Goal: Task Accomplishment & Management: Use online tool/utility

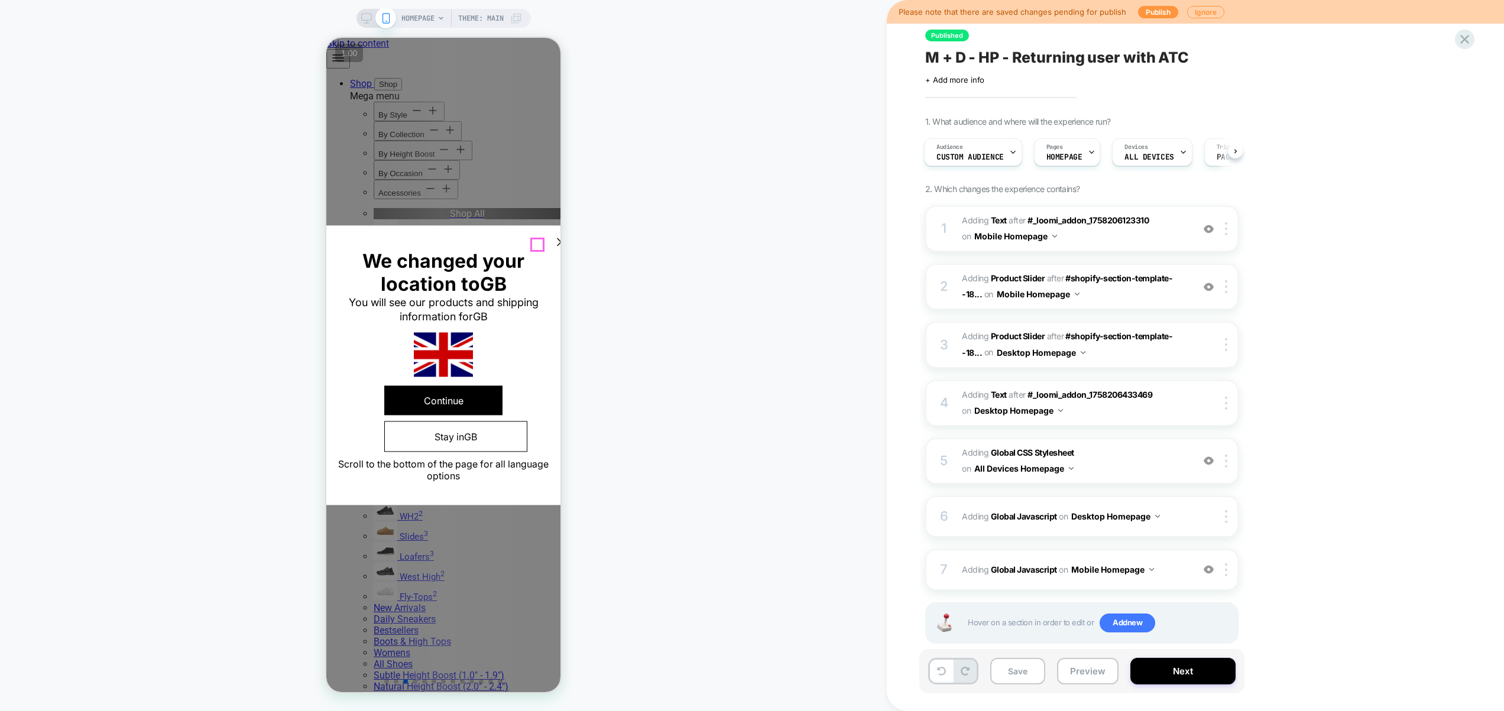
click at [554, 242] on icon at bounding box center [561, 242] width 14 height 14
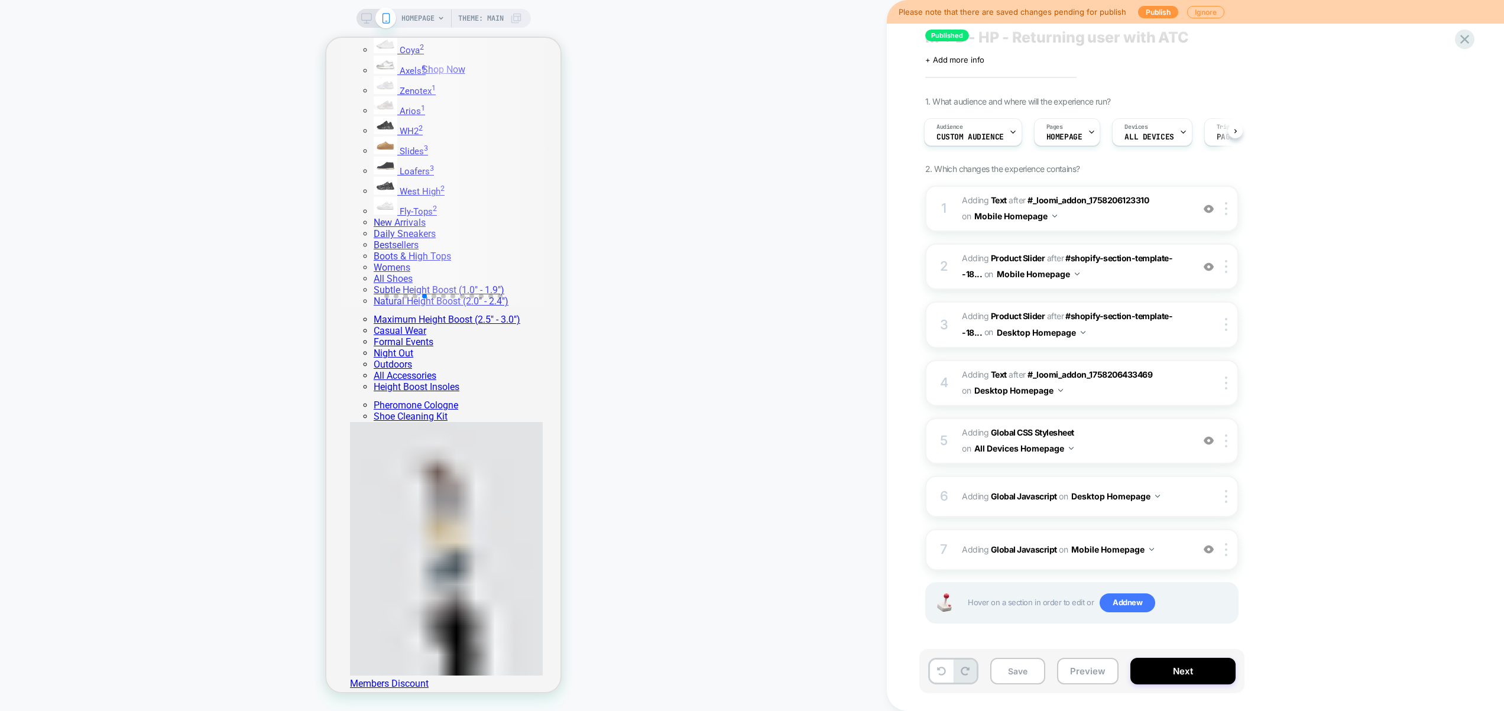
scroll to position [21, 0]
click at [1096, 672] on button "Preview" at bounding box center [1088, 671] width 62 height 27
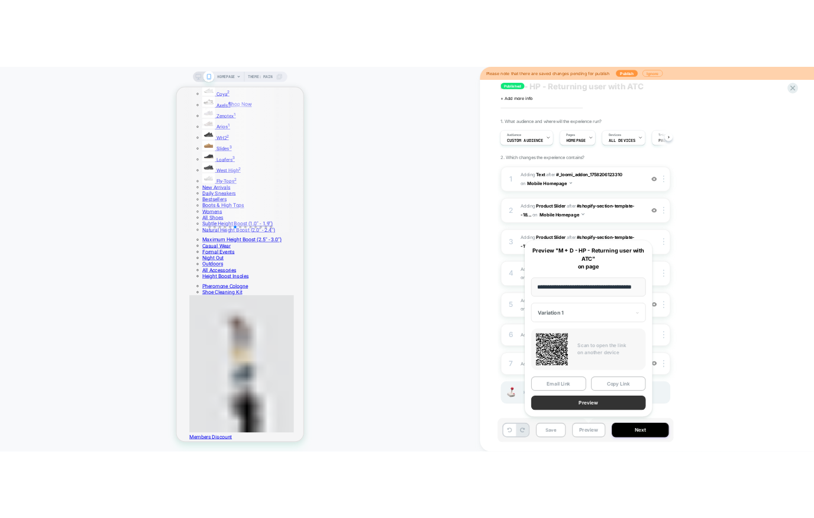
scroll to position [0, 0]
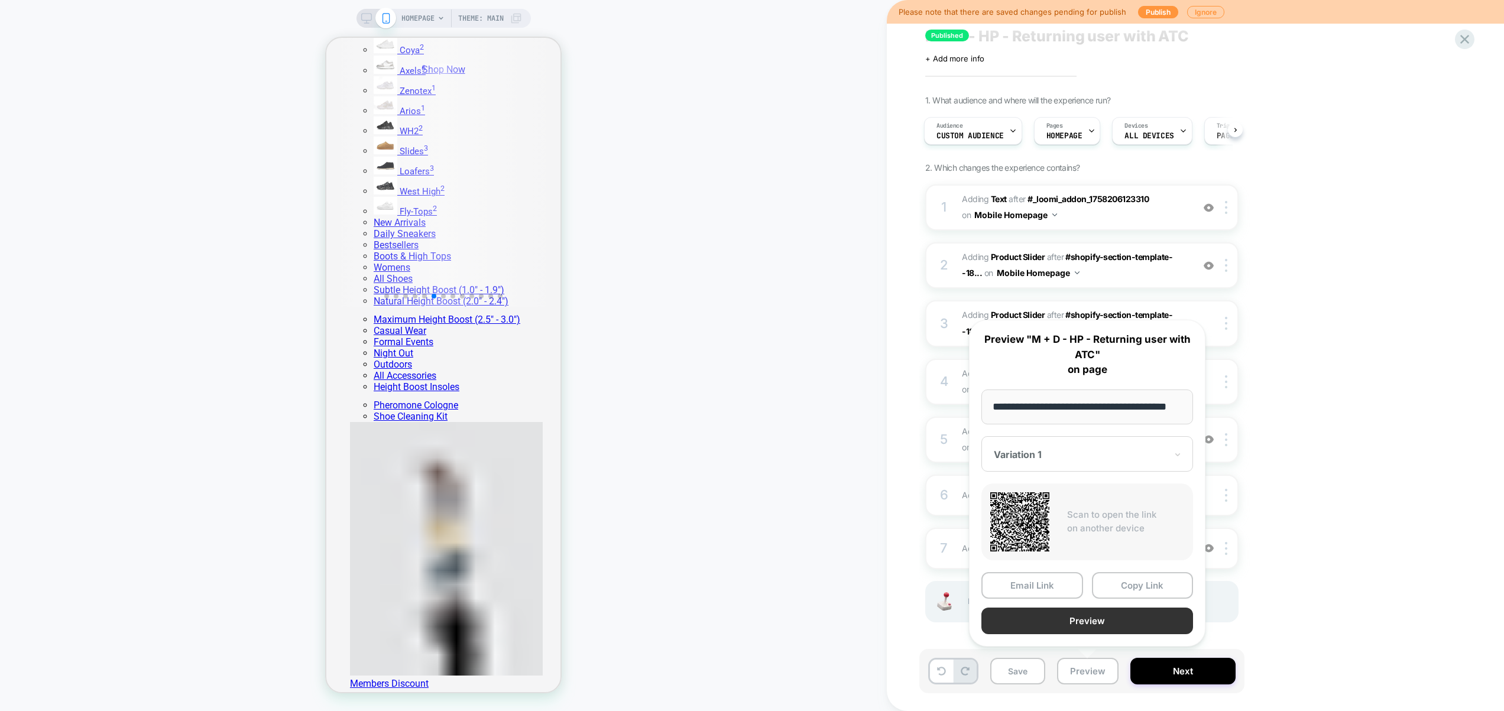
click at [1093, 622] on button "Preview" at bounding box center [1088, 621] width 212 height 27
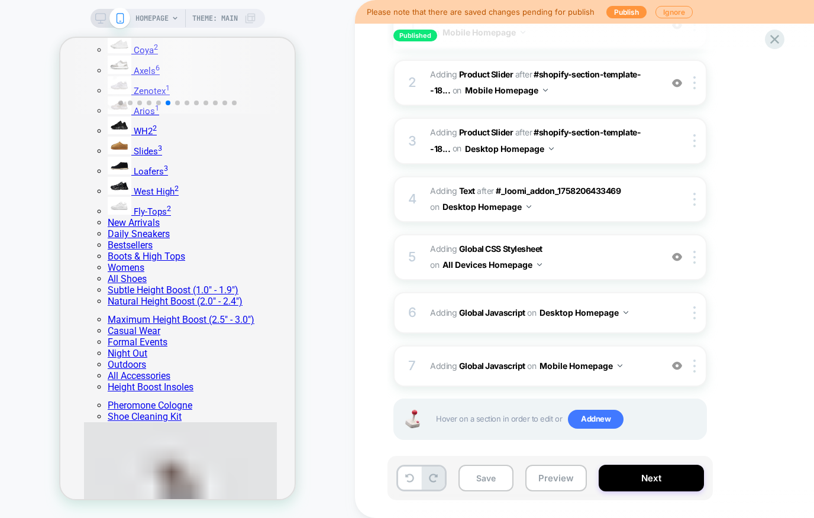
scroll to position [215, 0]
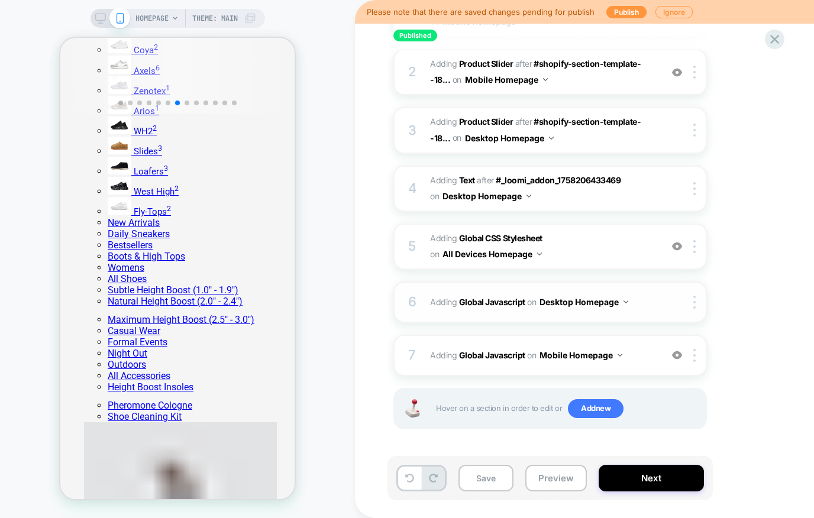
click at [649, 299] on span "Adding Global Javascript on Desktop Homepage" at bounding box center [542, 301] width 225 height 17
click at [642, 359] on span "Adding Global Javascript on Mobile Homepage" at bounding box center [542, 355] width 225 height 17
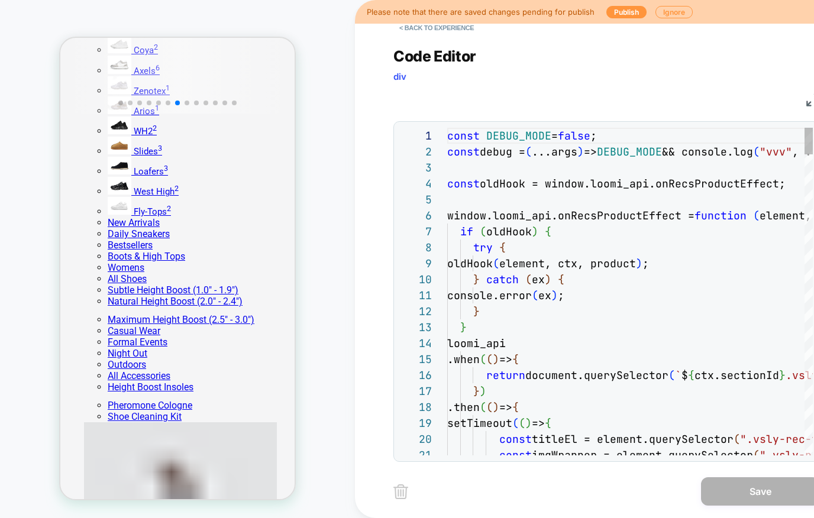
scroll to position [160, 0]
click at [432, 27] on button "< Back to experience" at bounding box center [436, 27] width 86 height 19
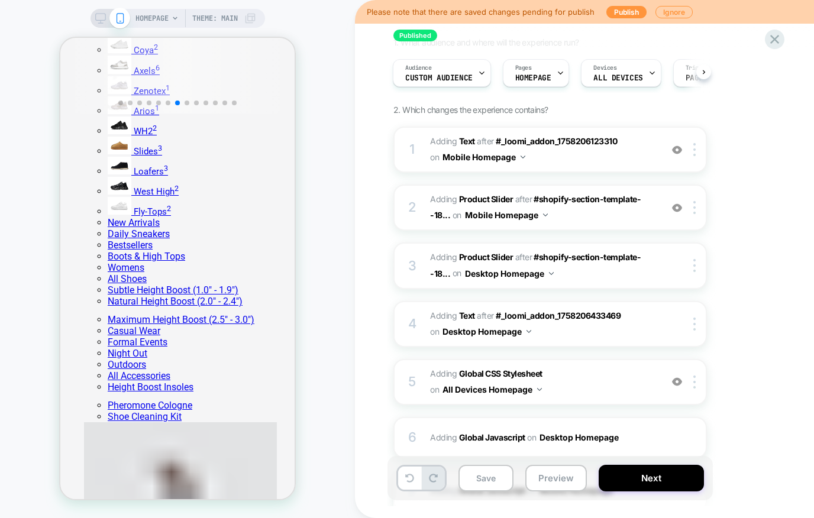
scroll to position [215, 0]
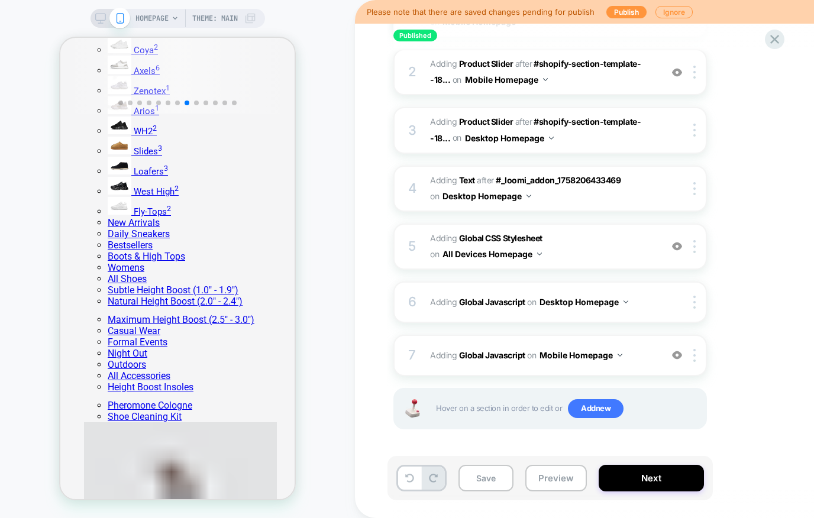
click at [98, 15] on icon at bounding box center [100, 18] width 11 height 11
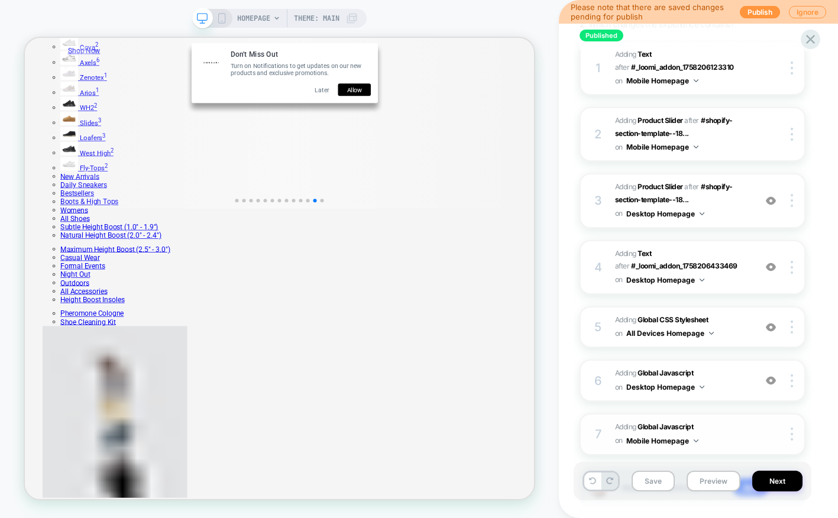
scroll to position [262, 0]
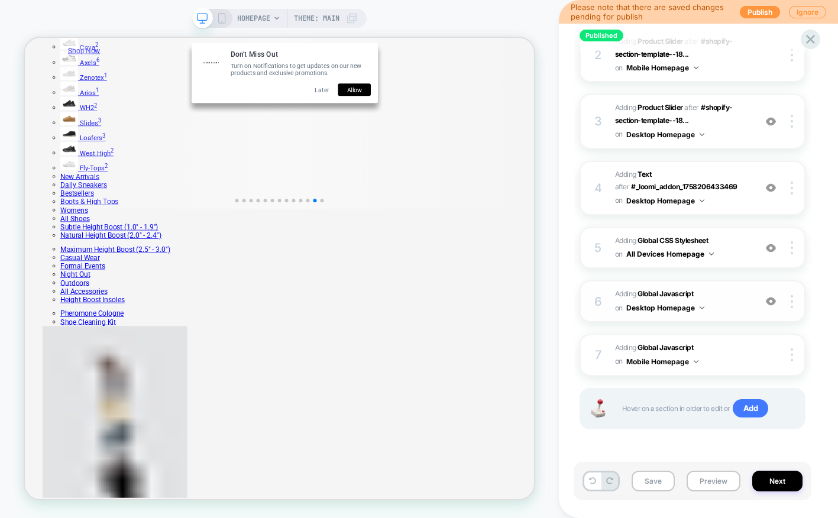
click at [716, 294] on span "Adding Global Javascript on Desktop Homepage" at bounding box center [682, 301] width 134 height 28
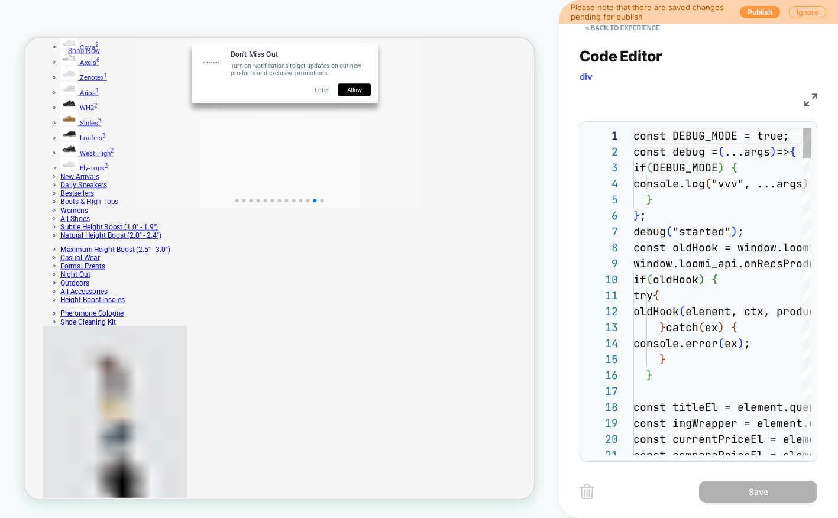
scroll to position [160, 0]
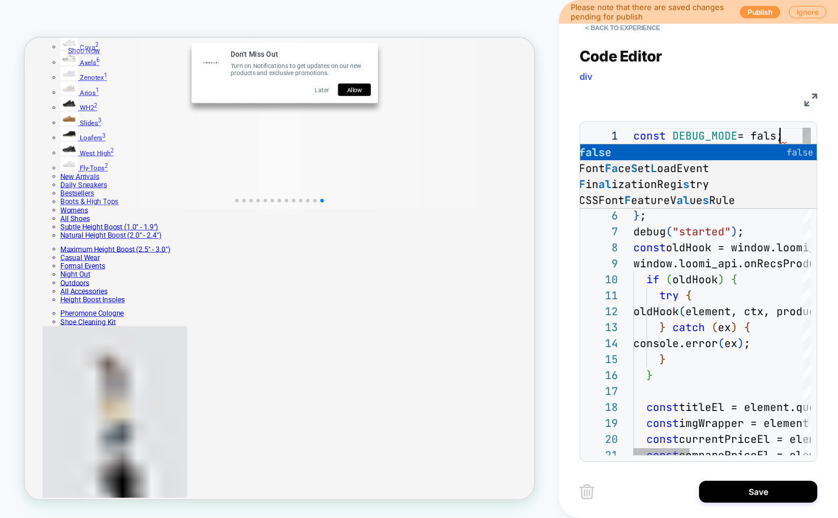
scroll to position [0, 153]
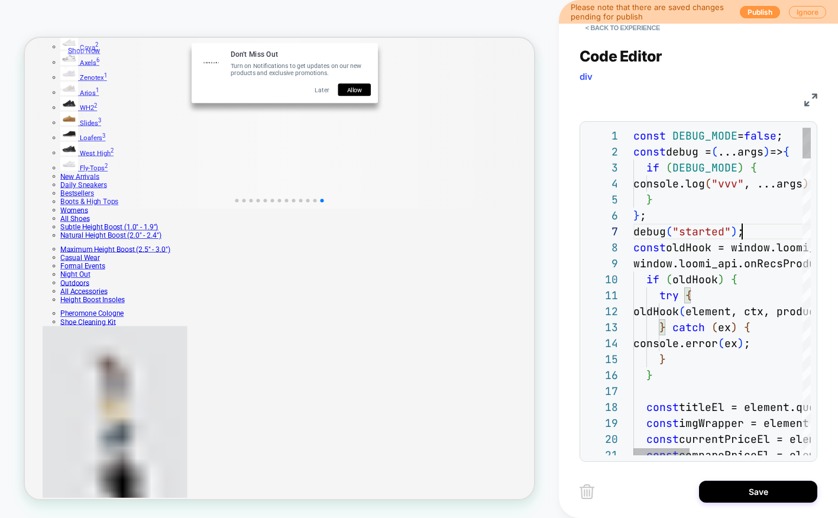
type textarea "**********"
click at [788, 488] on button "Save" at bounding box center [758, 492] width 118 height 22
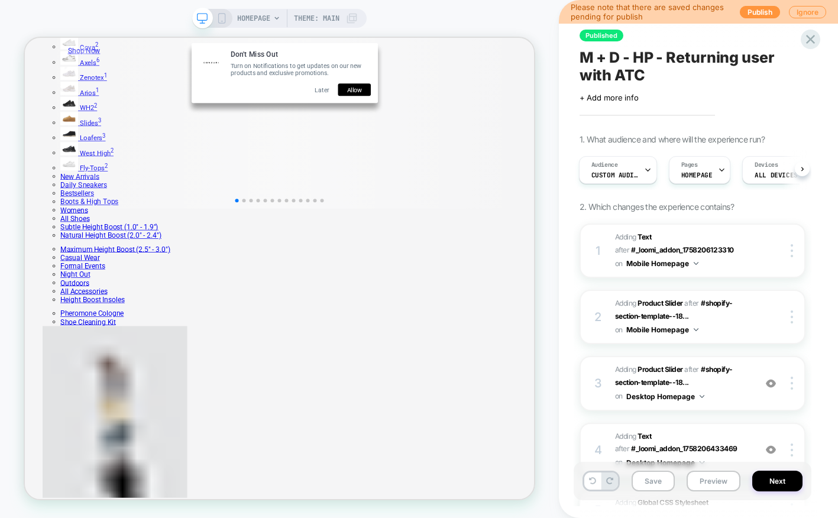
scroll to position [262, 0]
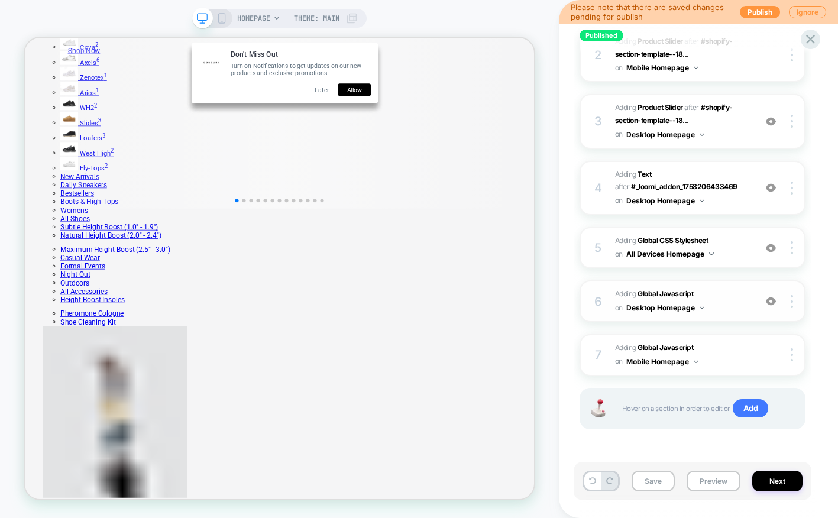
click at [728, 293] on span "Adding Global Javascript on Desktop Homepage" at bounding box center [682, 301] width 134 height 28
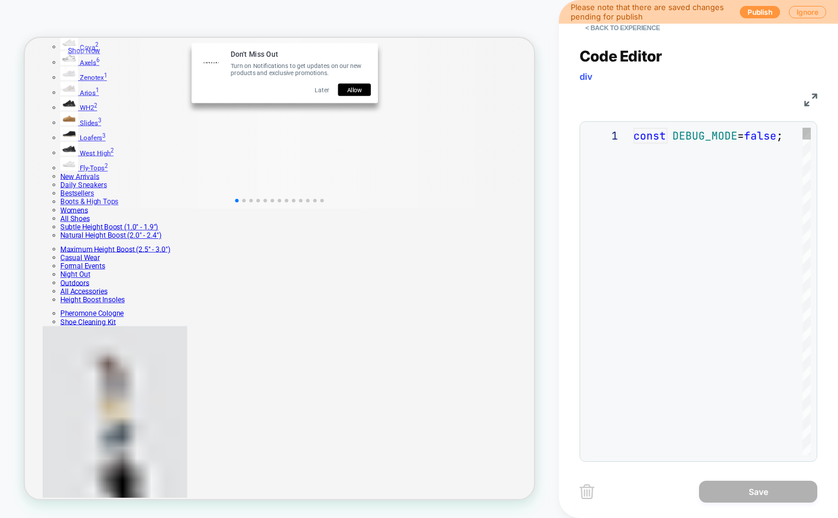
scroll to position [160, 0]
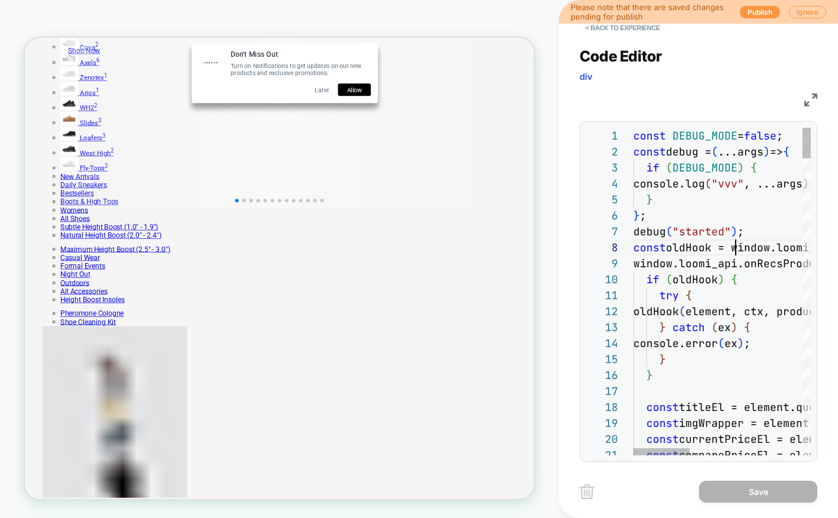
type textarea "**"
type textarea "**********"
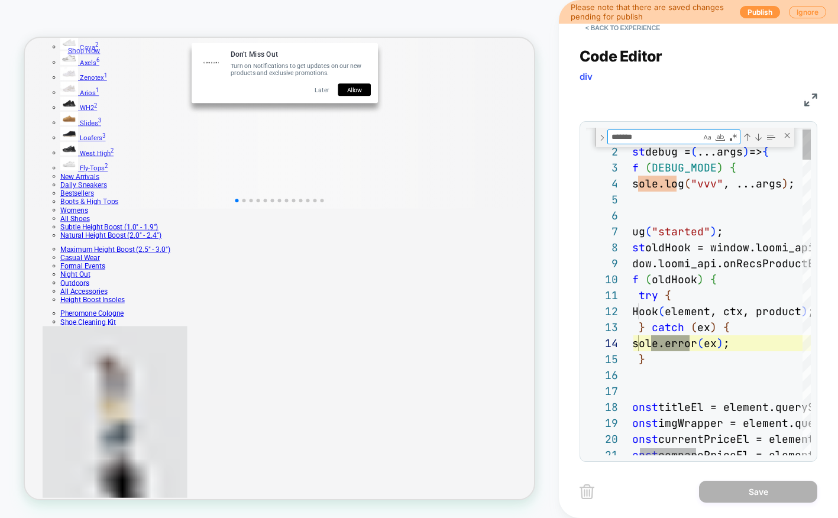
type textarea "********"
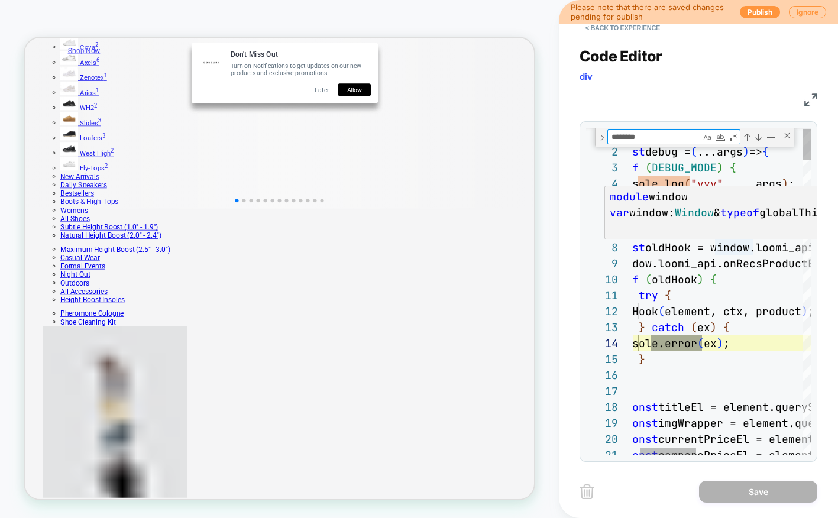
type textarea "**********"
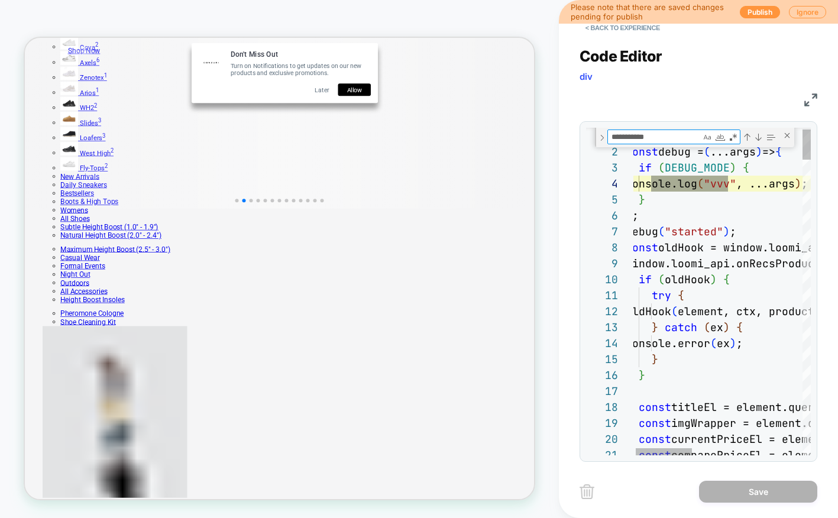
scroll to position [160, 96]
type textarea "**********"
click at [757, 136] on div "Next Match (Enter)" at bounding box center [757, 136] width 9 height 9
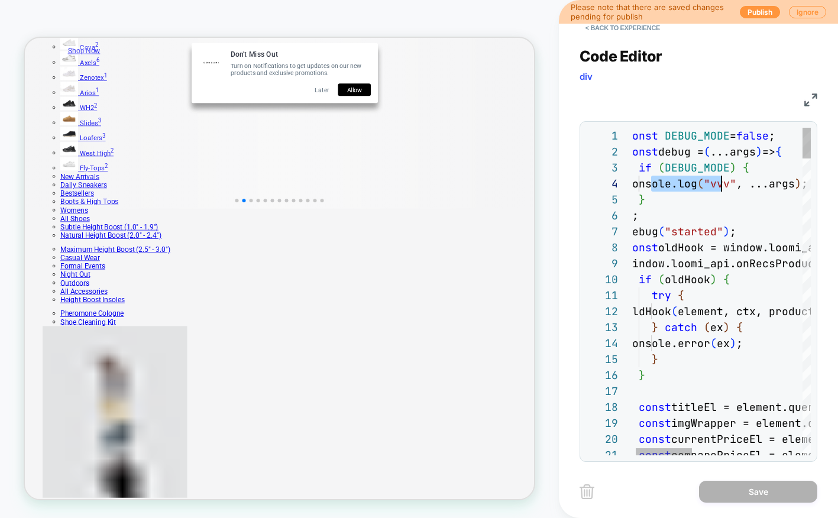
type textarea "**********"
click at [636, 27] on button "< Back to experience" at bounding box center [623, 27] width 86 height 19
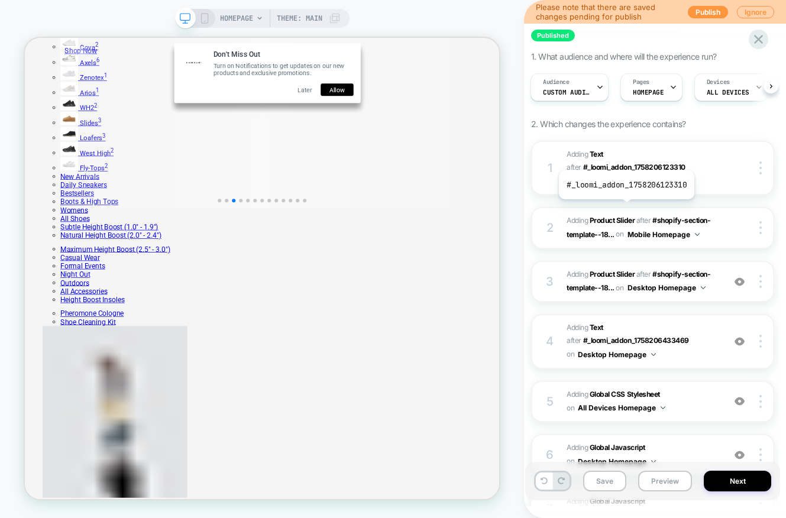
scroll to position [236, 0]
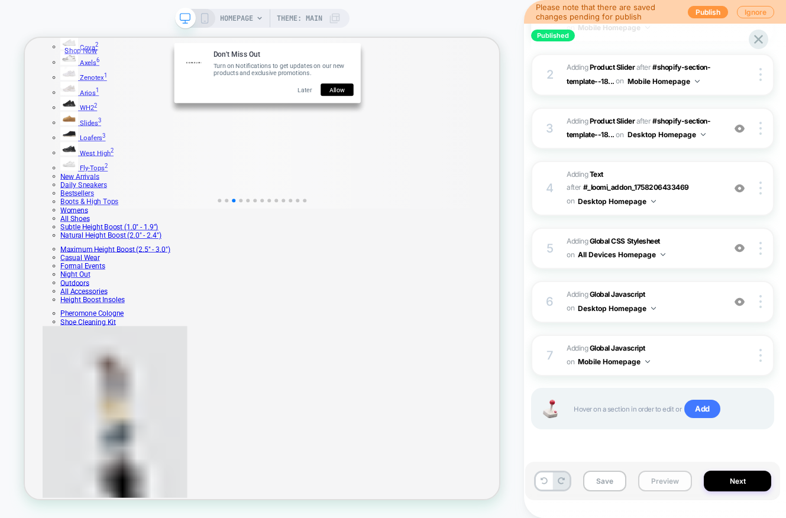
click at [668, 481] on button "Preview" at bounding box center [665, 481] width 54 height 21
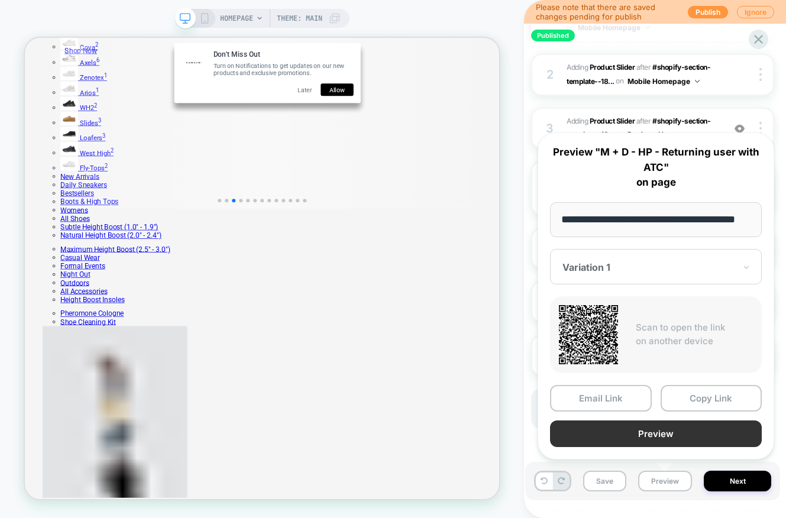
scroll to position [0, 0]
click at [658, 430] on button "Preview" at bounding box center [656, 433] width 212 height 27
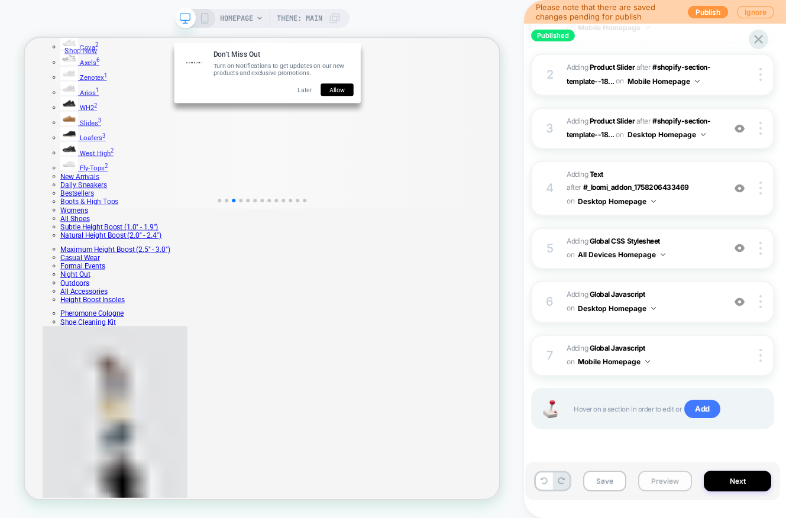
click at [663, 479] on button "Preview" at bounding box center [665, 481] width 54 height 21
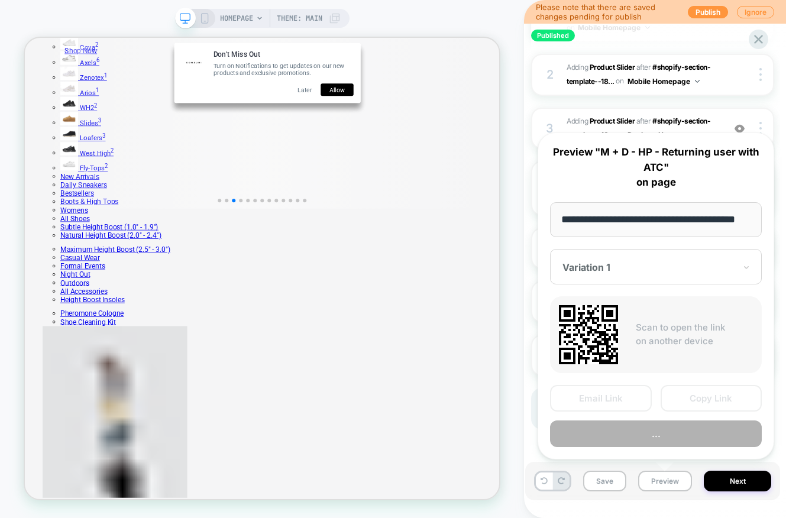
click at [655, 437] on button "..." at bounding box center [656, 433] width 212 height 27
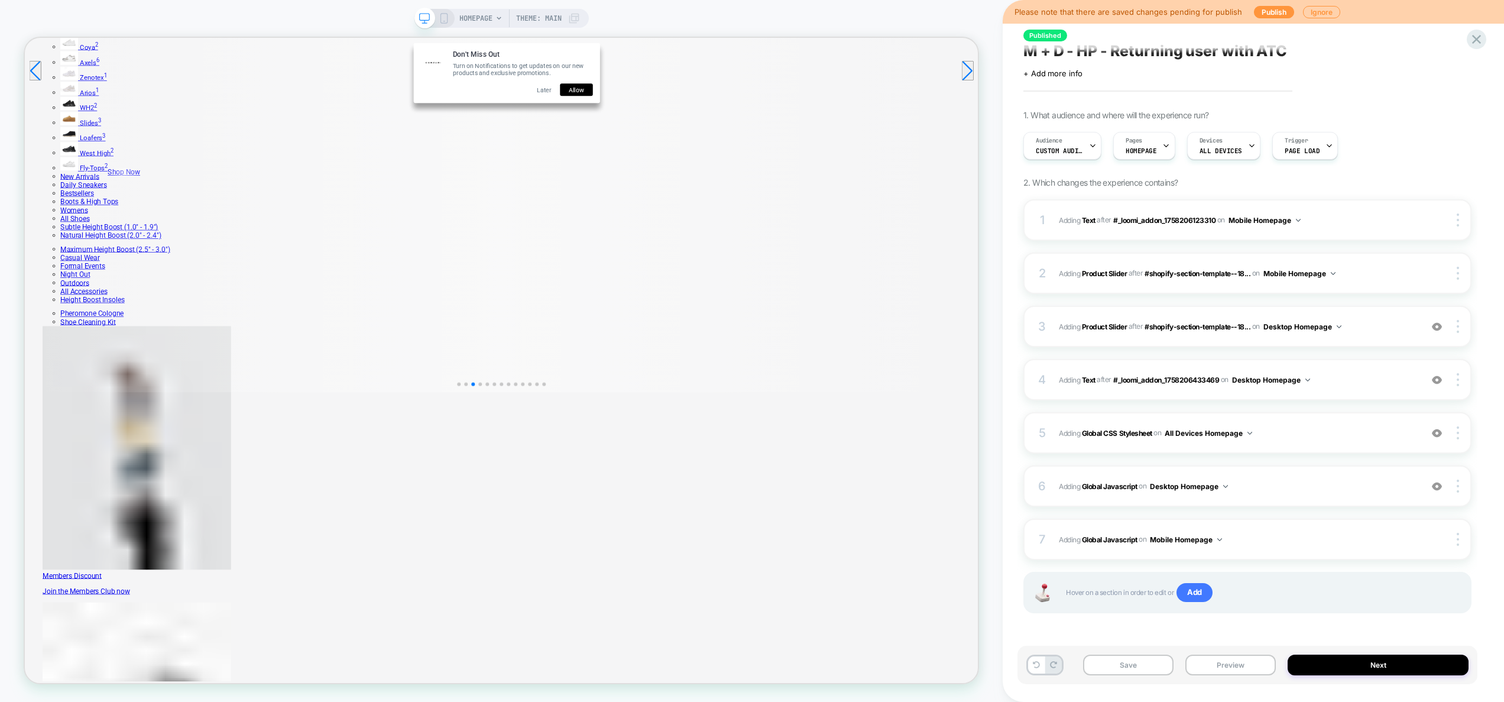
scroll to position [7, 0]
click at [1140, 666] on button "Save" at bounding box center [1128, 665] width 90 height 21
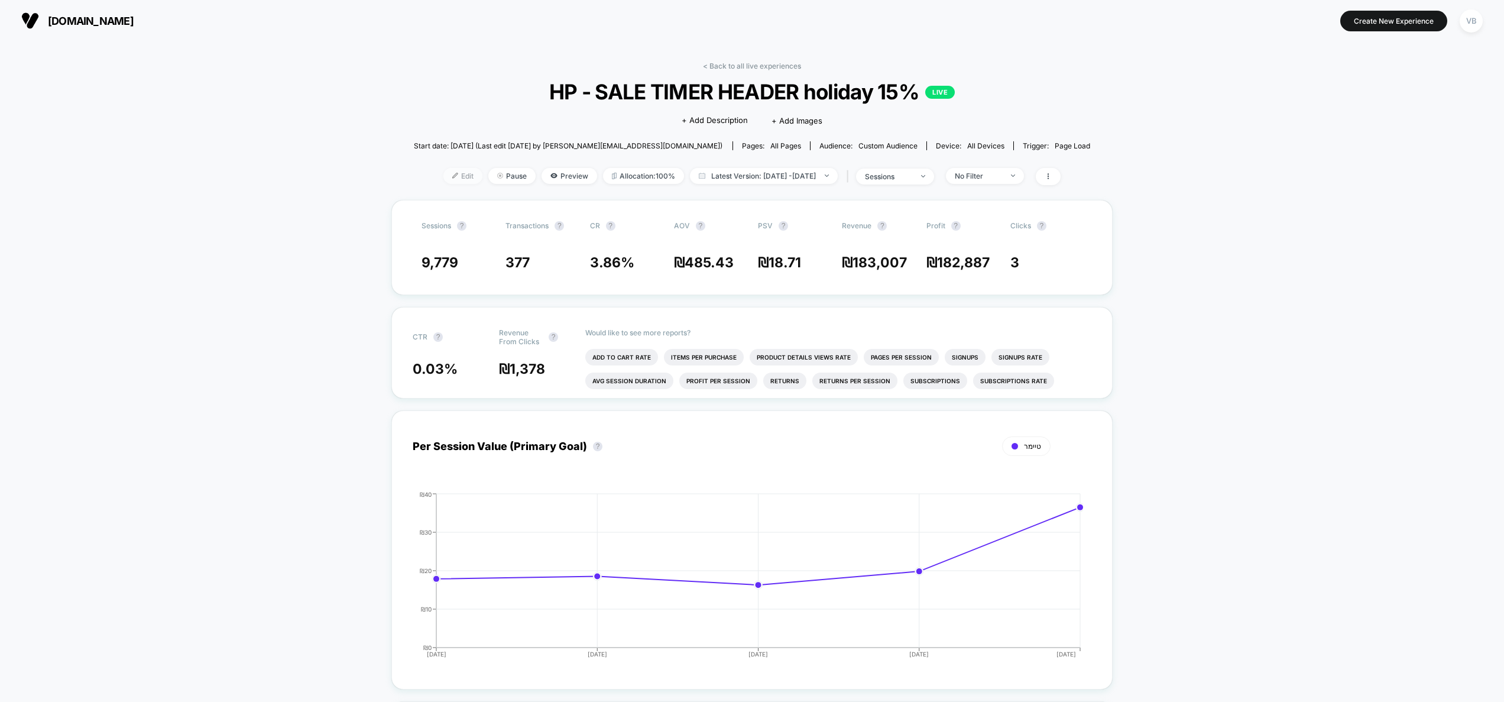
click at [444, 180] on span "Edit" at bounding box center [463, 176] width 39 height 16
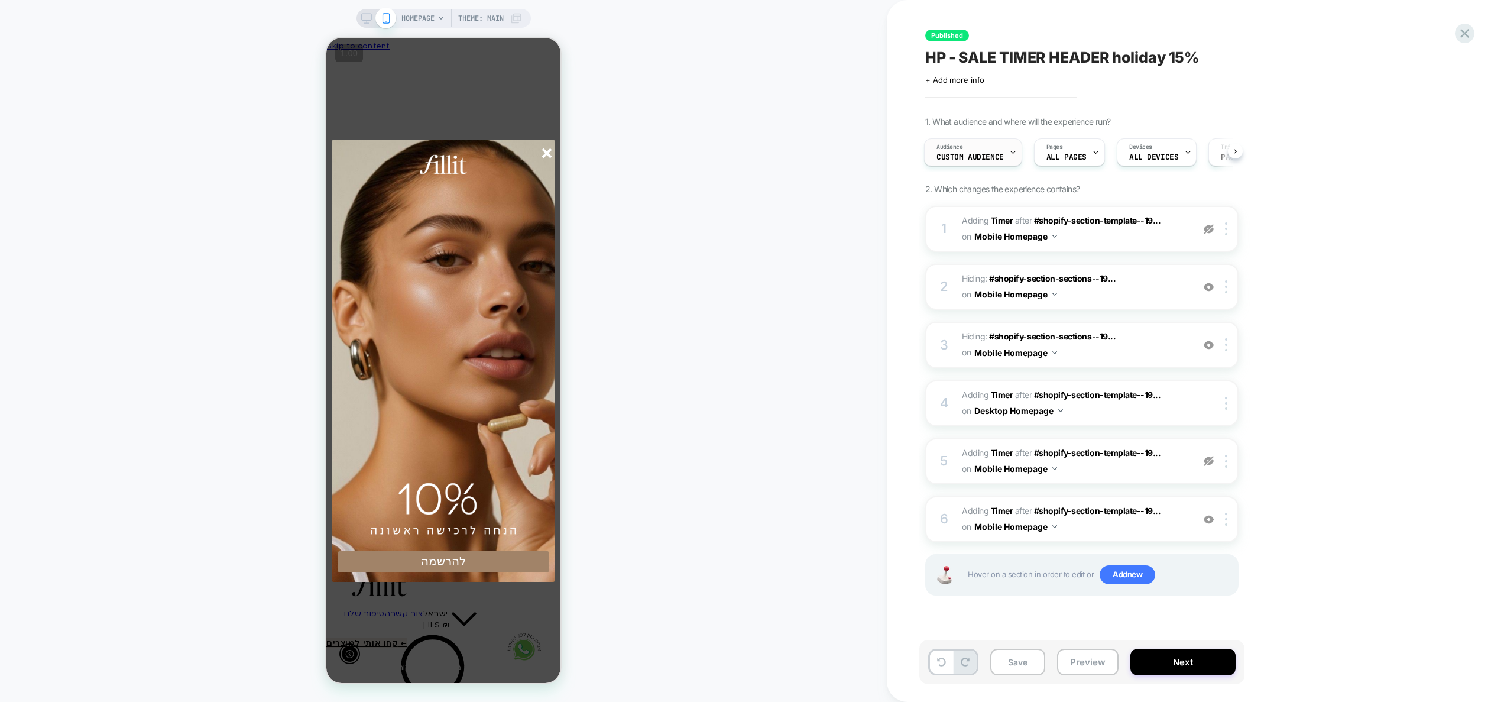
click at [970, 157] on span "Custom Audience" at bounding box center [970, 157] width 67 height 8
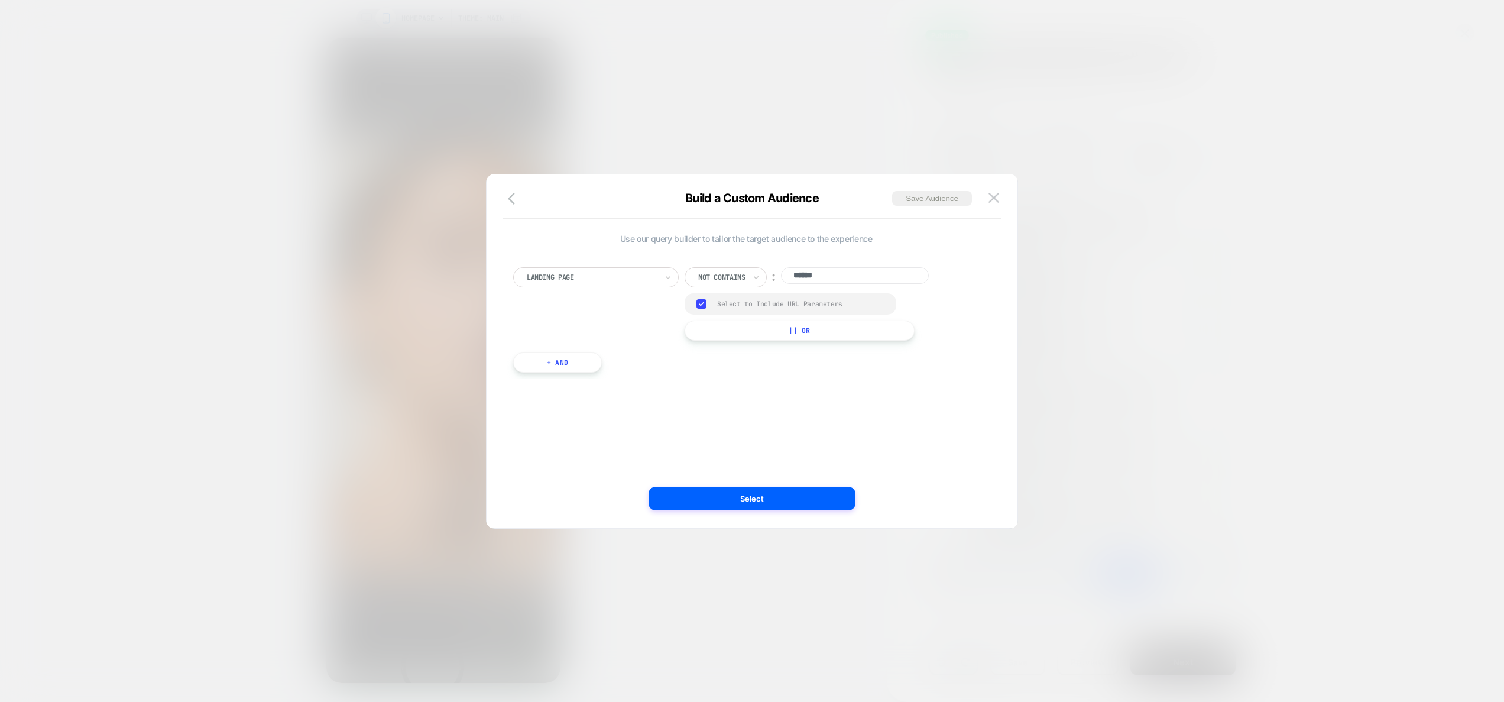
click at [1018, 136] on div at bounding box center [752, 351] width 1504 height 702
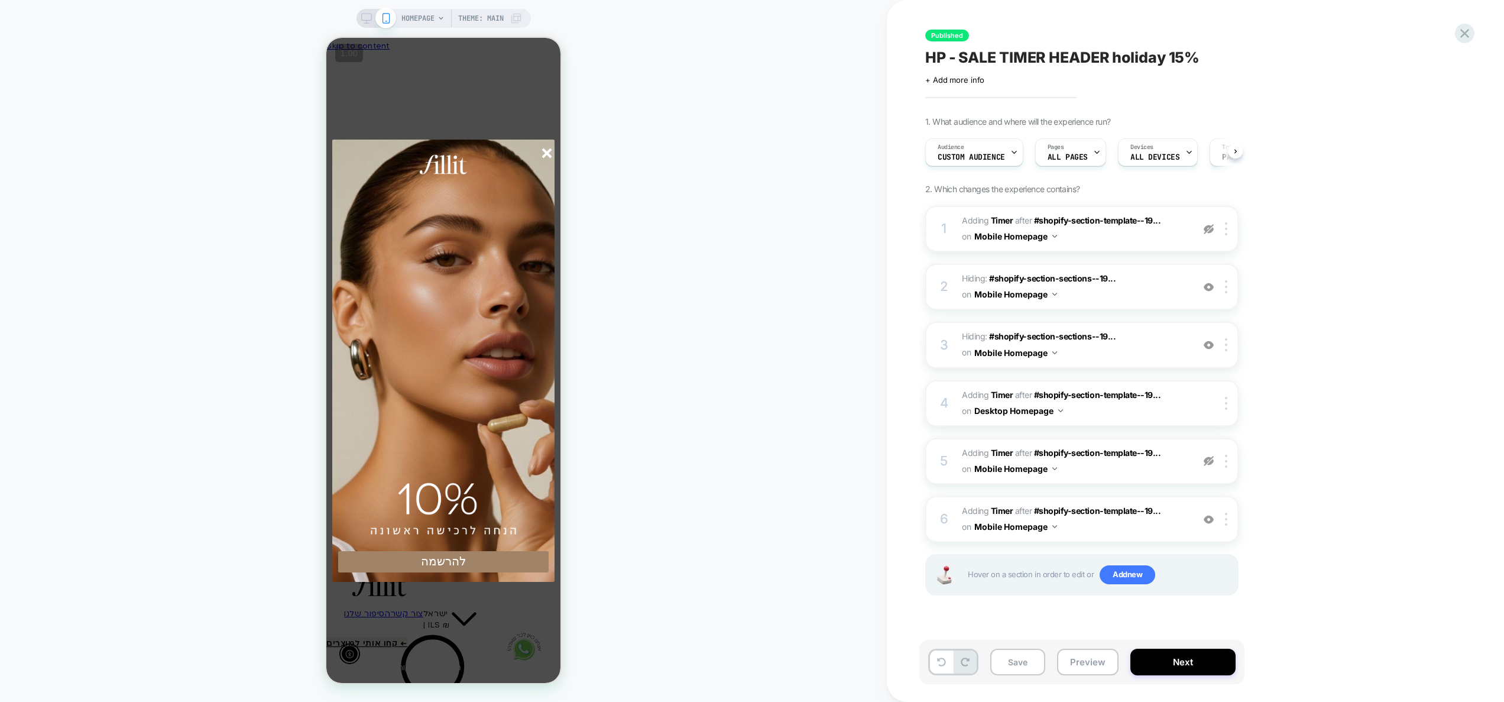
scroll to position [0, 1]
click at [979, 153] on div "Audience Custom Audience" at bounding box center [970, 152] width 91 height 27
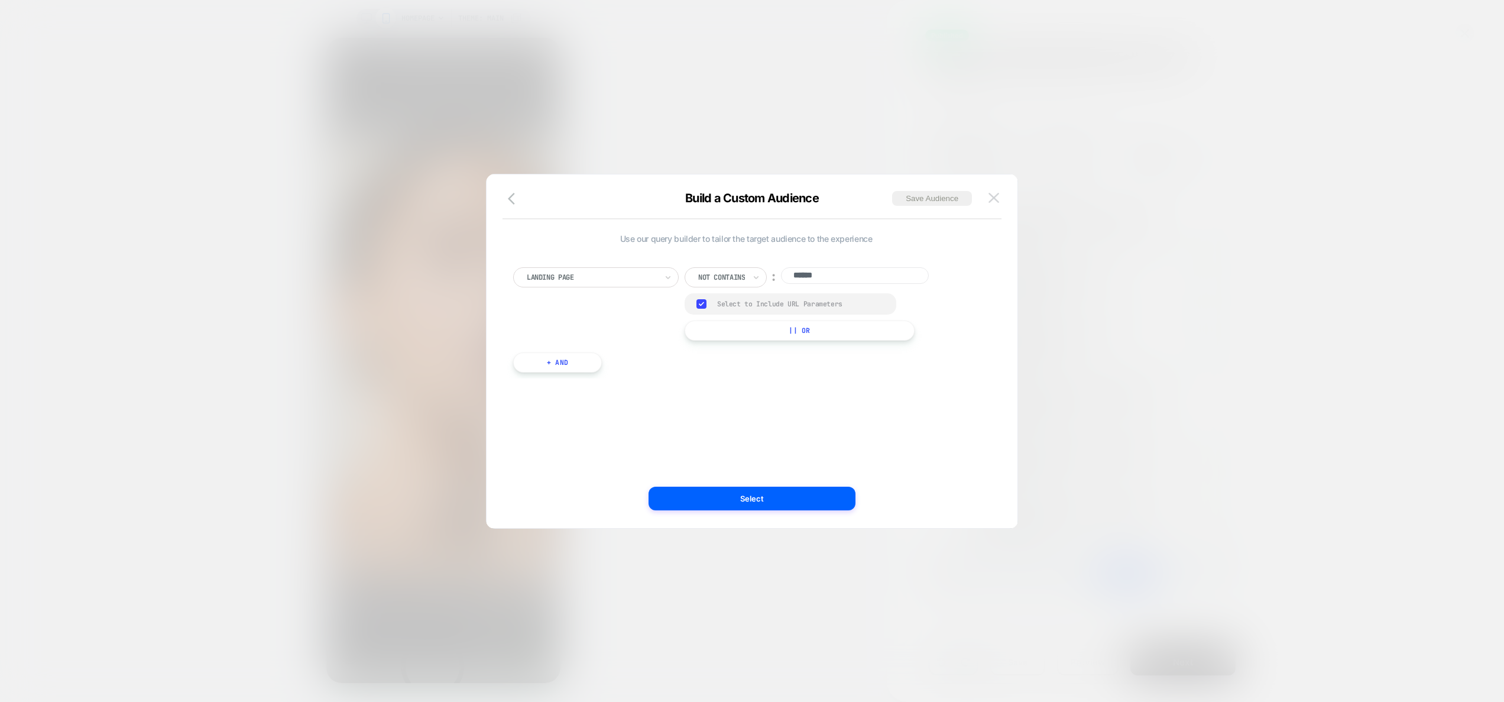
click at [991, 197] on img at bounding box center [994, 198] width 11 height 10
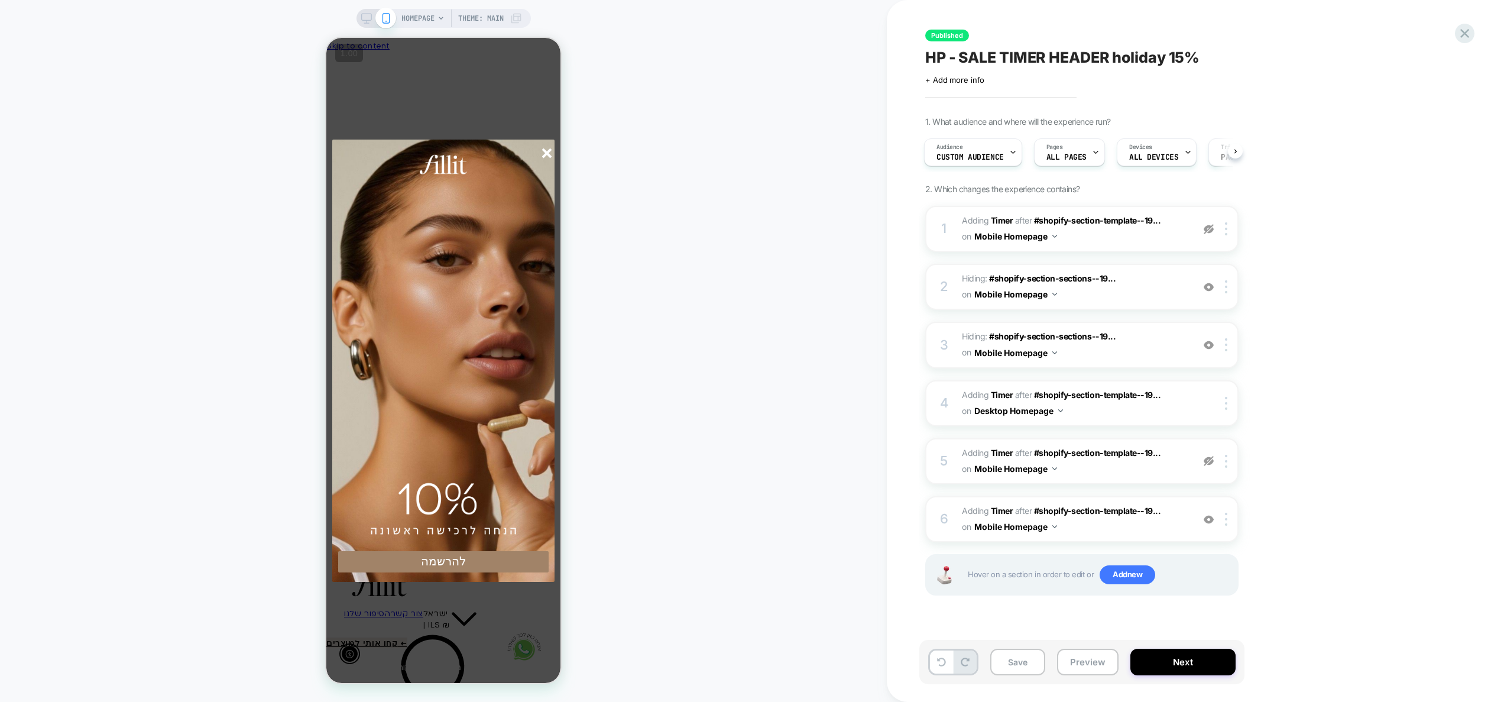
click at [546, 152] on line "סגור" at bounding box center [547, 153] width 8 height 8
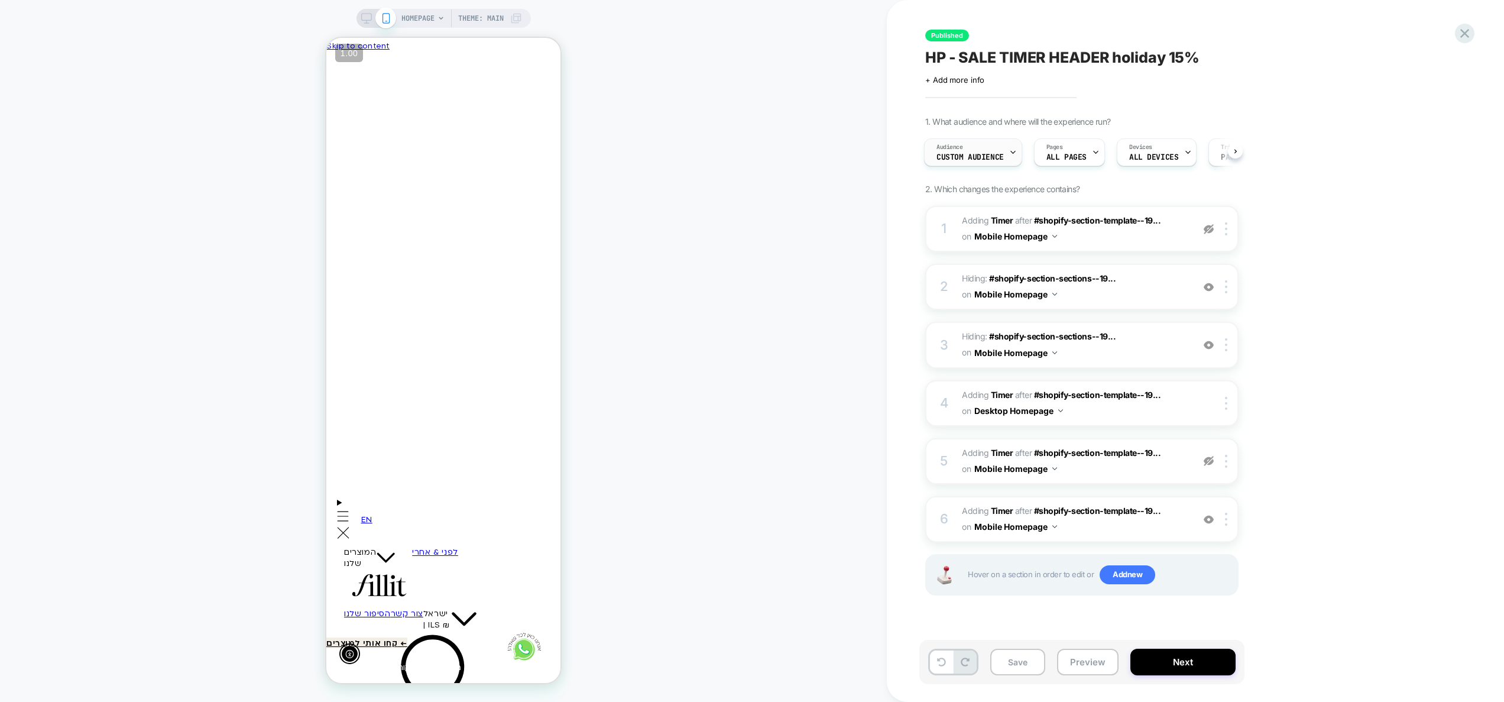
click at [982, 153] on div "Audience Custom Audience" at bounding box center [970, 152] width 91 height 27
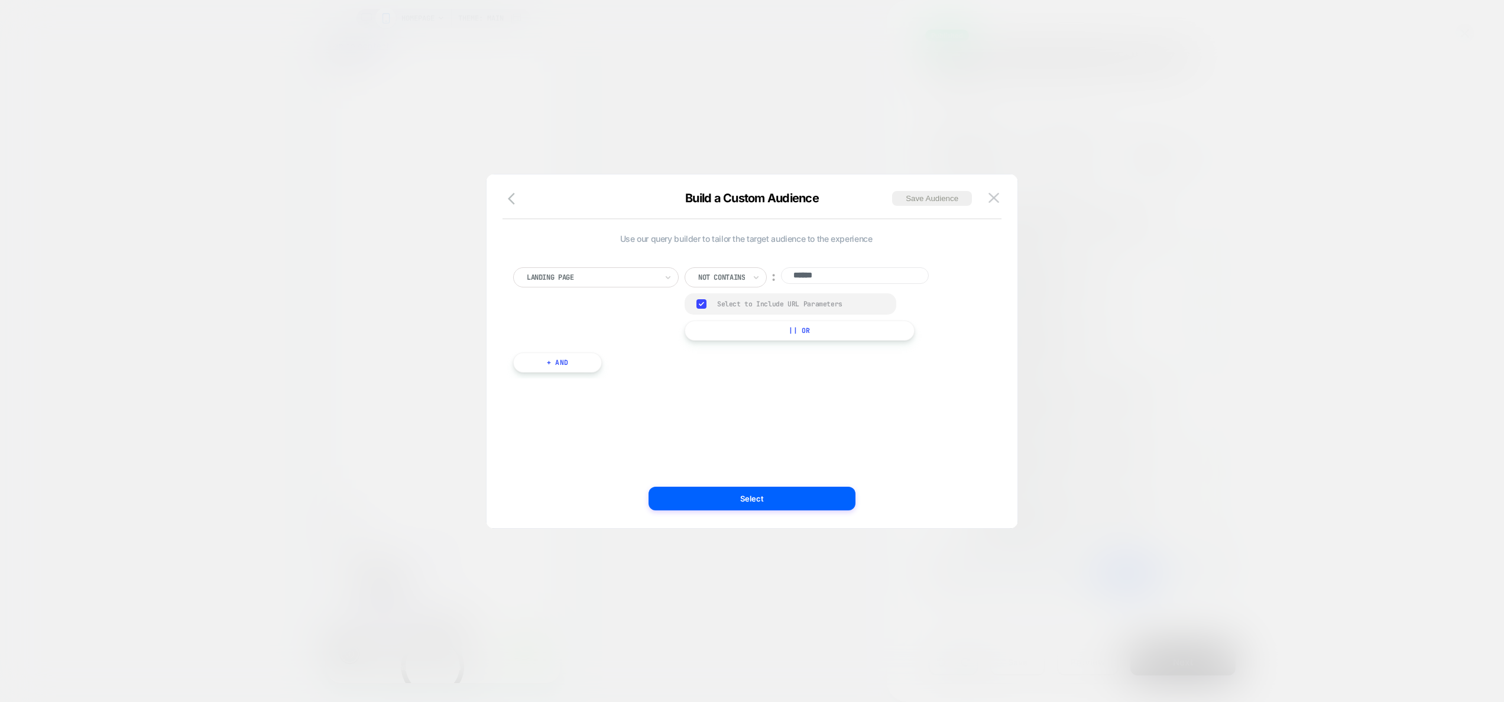
click at [663, 43] on div at bounding box center [752, 351] width 1504 height 702
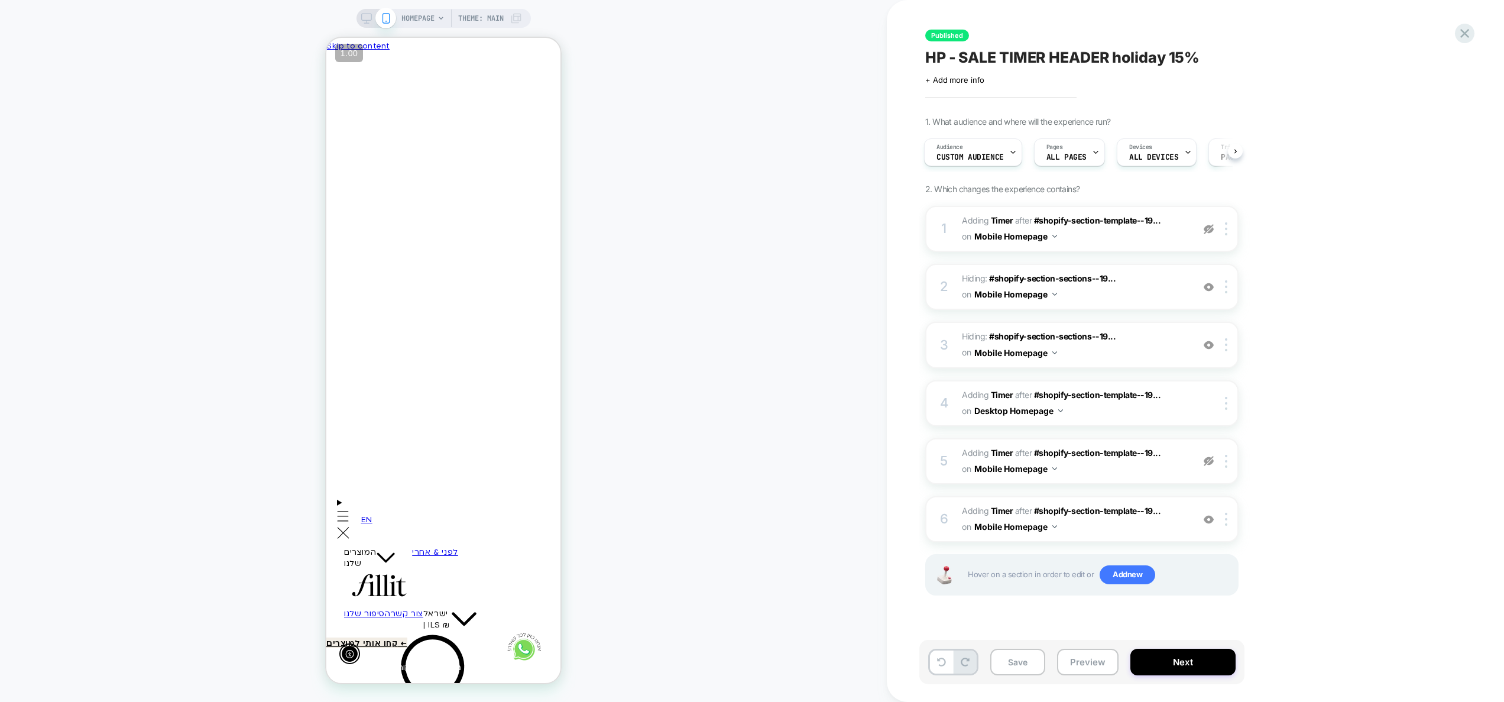
click at [561, 371] on div at bounding box center [678, 381] width 234 height 34
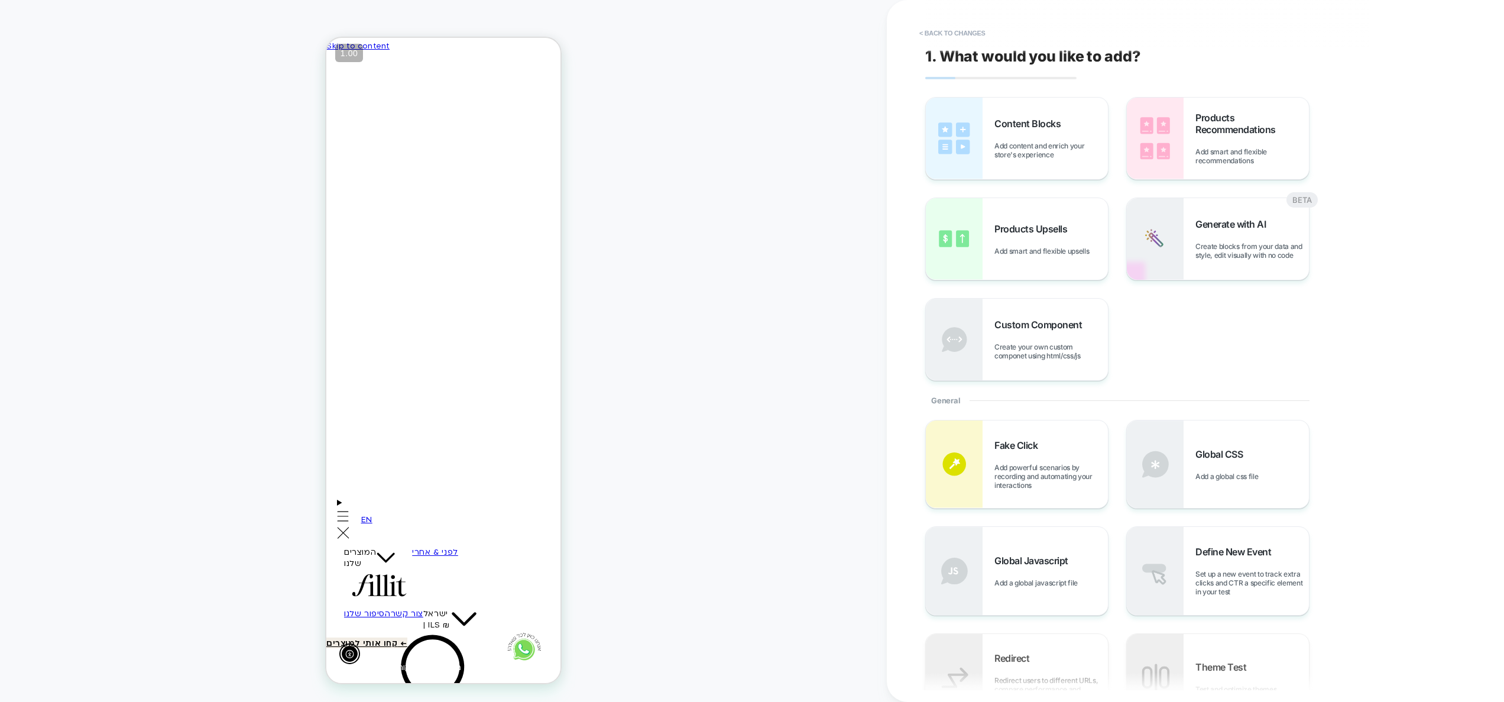
scroll to position [19, 0]
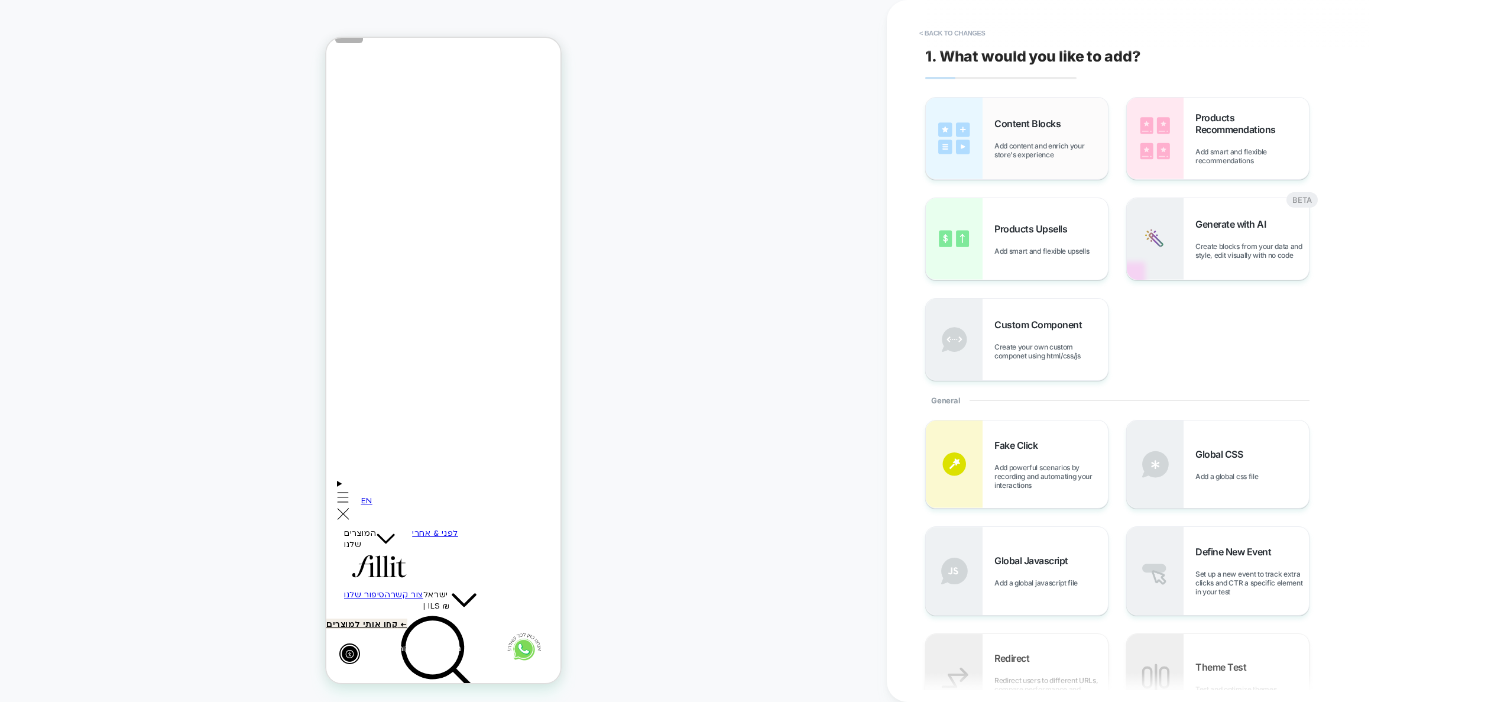
click at [1034, 150] on span "Add content and enrich your store's experience" at bounding box center [1052, 150] width 114 height 18
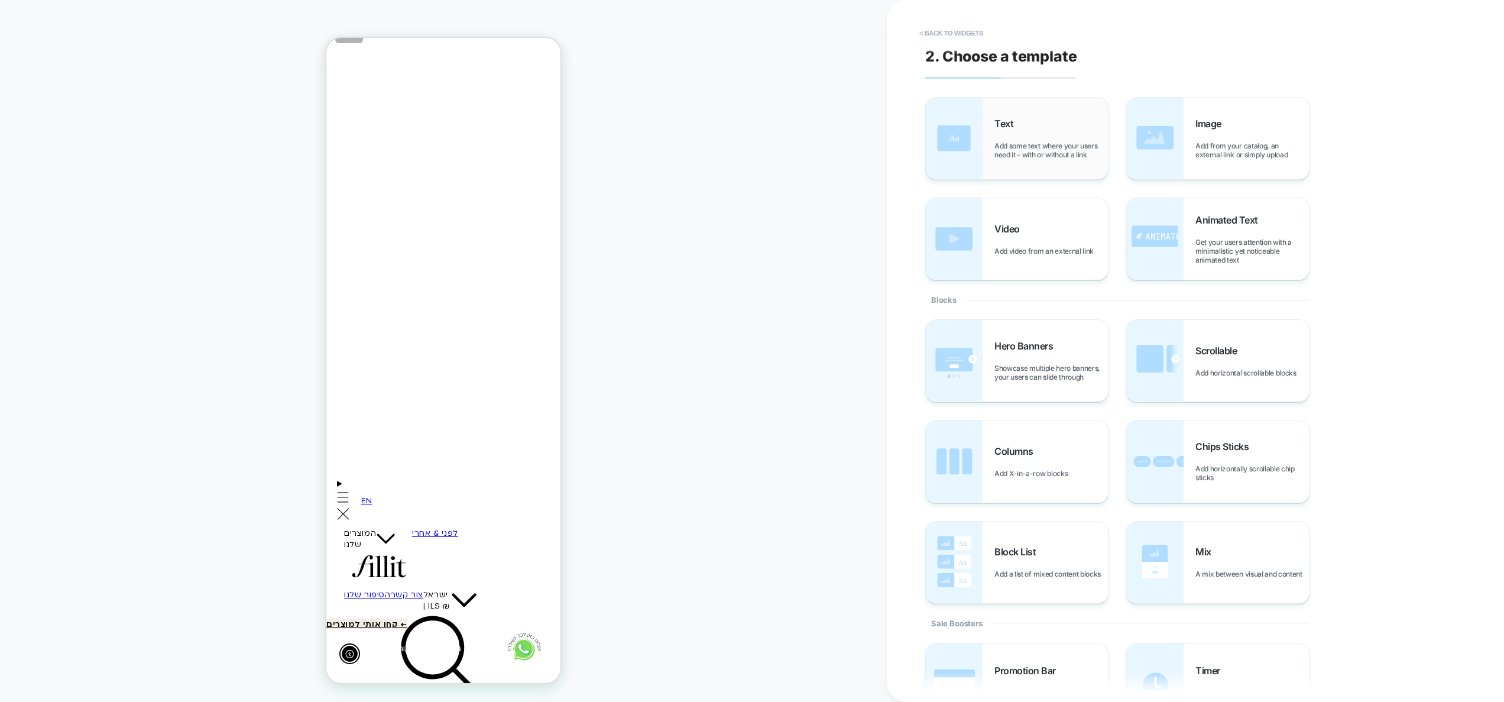
click at [1026, 140] on div "Text Add some text where your users need it - with or without a link" at bounding box center [1052, 138] width 114 height 41
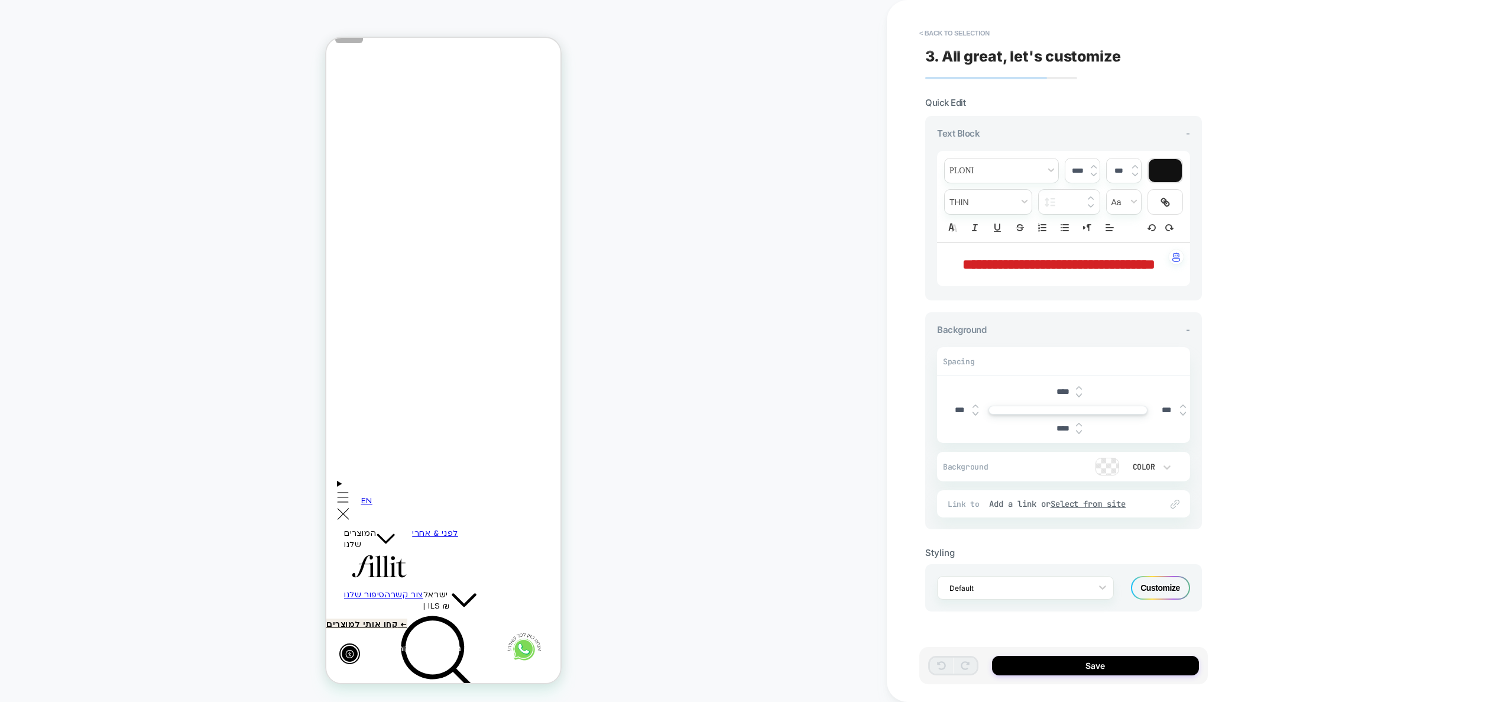
scroll to position [40, 0]
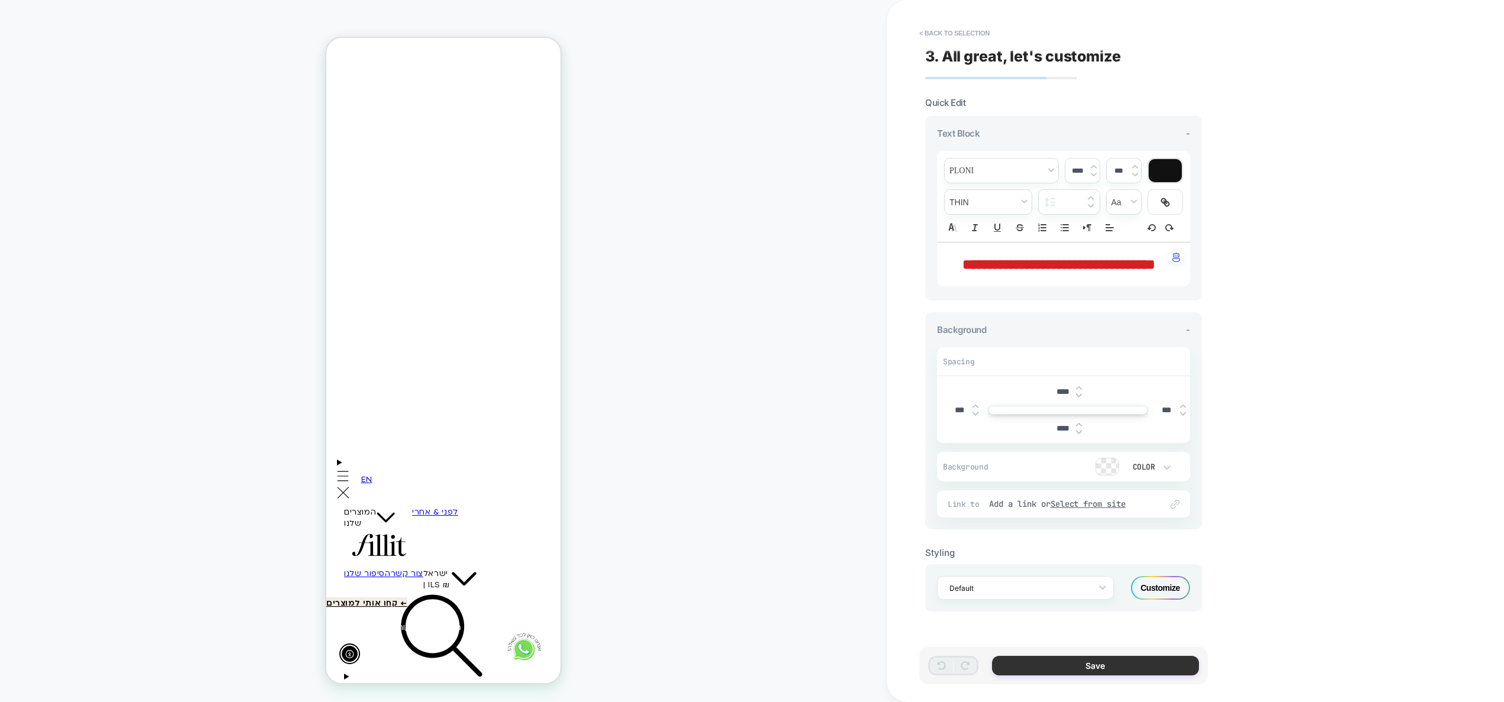
click at [1099, 662] on button "Save" at bounding box center [1095, 666] width 207 height 20
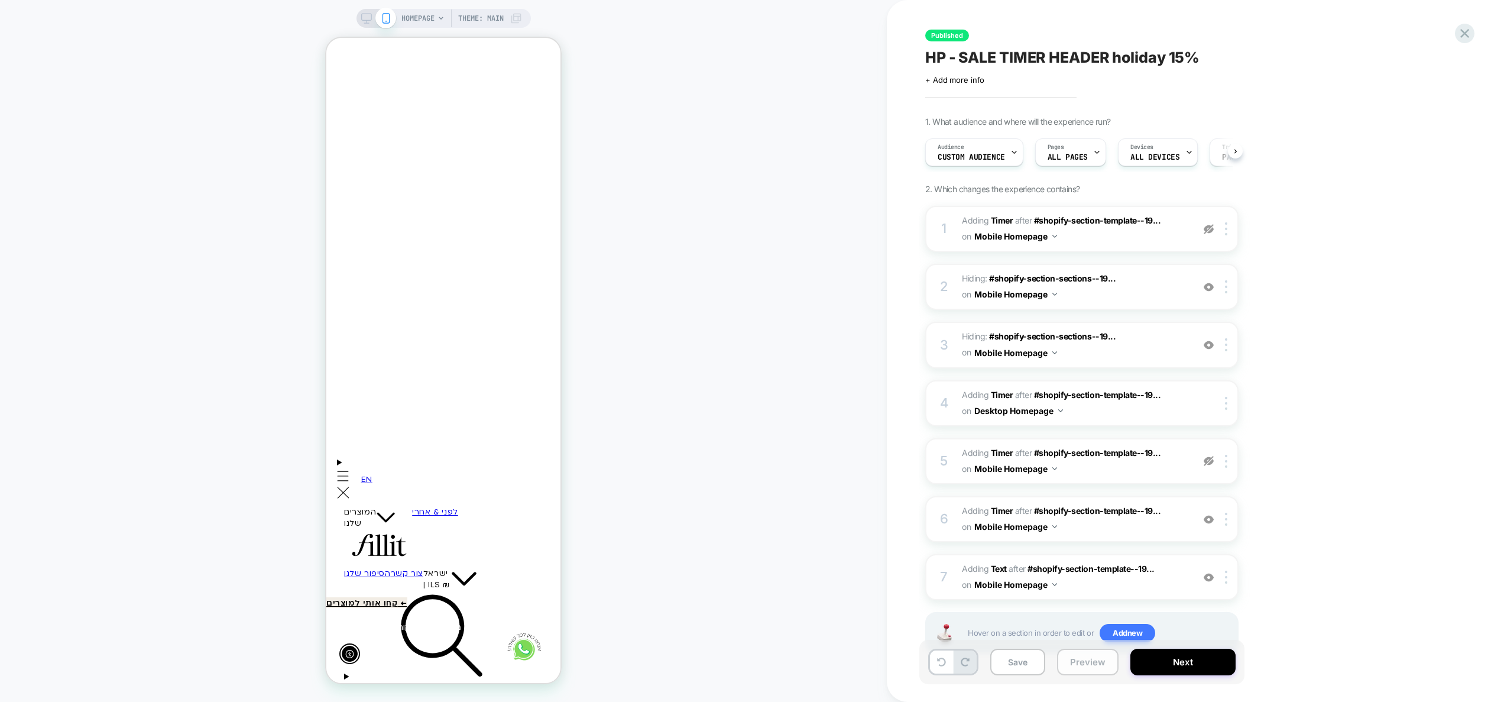
scroll to position [0, 1]
click at [1095, 665] on button "Preview" at bounding box center [1088, 662] width 62 height 27
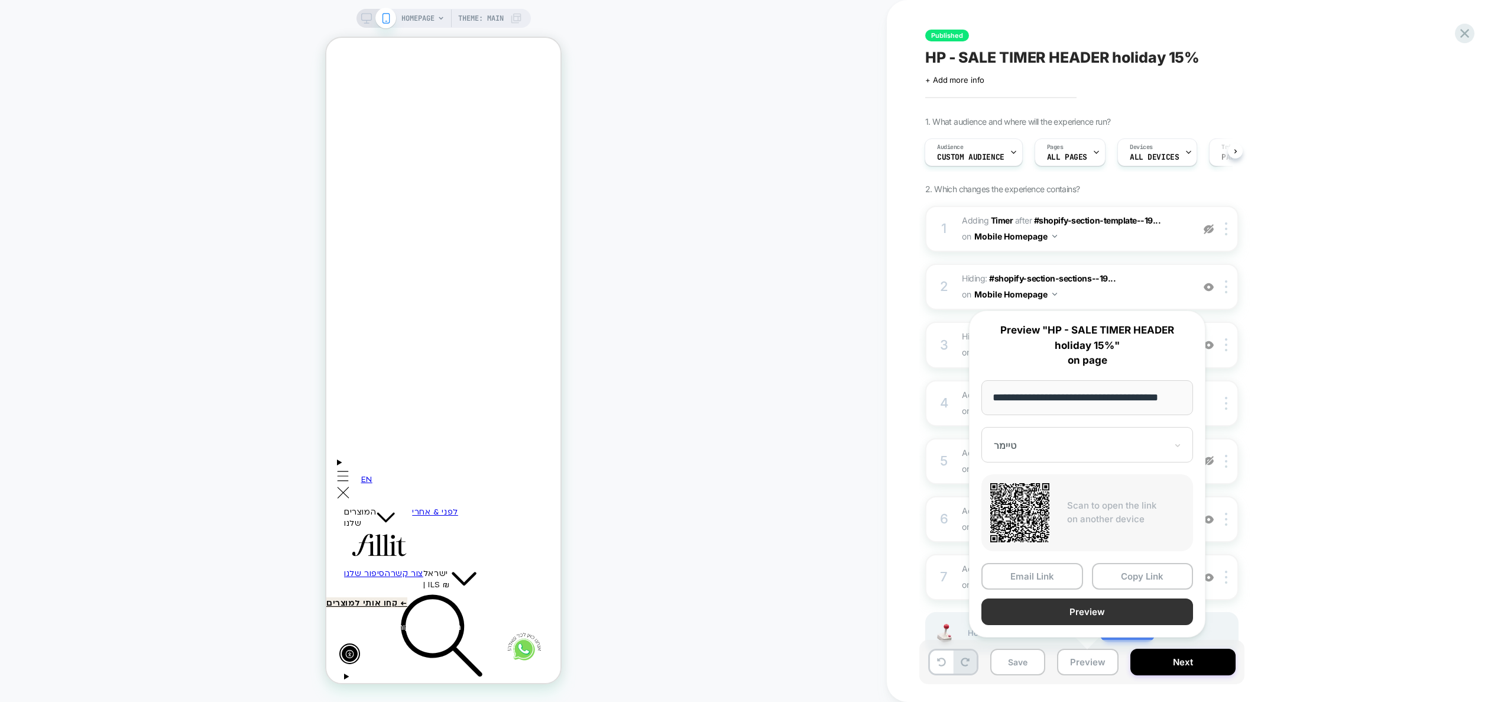
scroll to position [0, 0]
click at [1081, 614] on button "Preview" at bounding box center [1088, 611] width 212 height 27
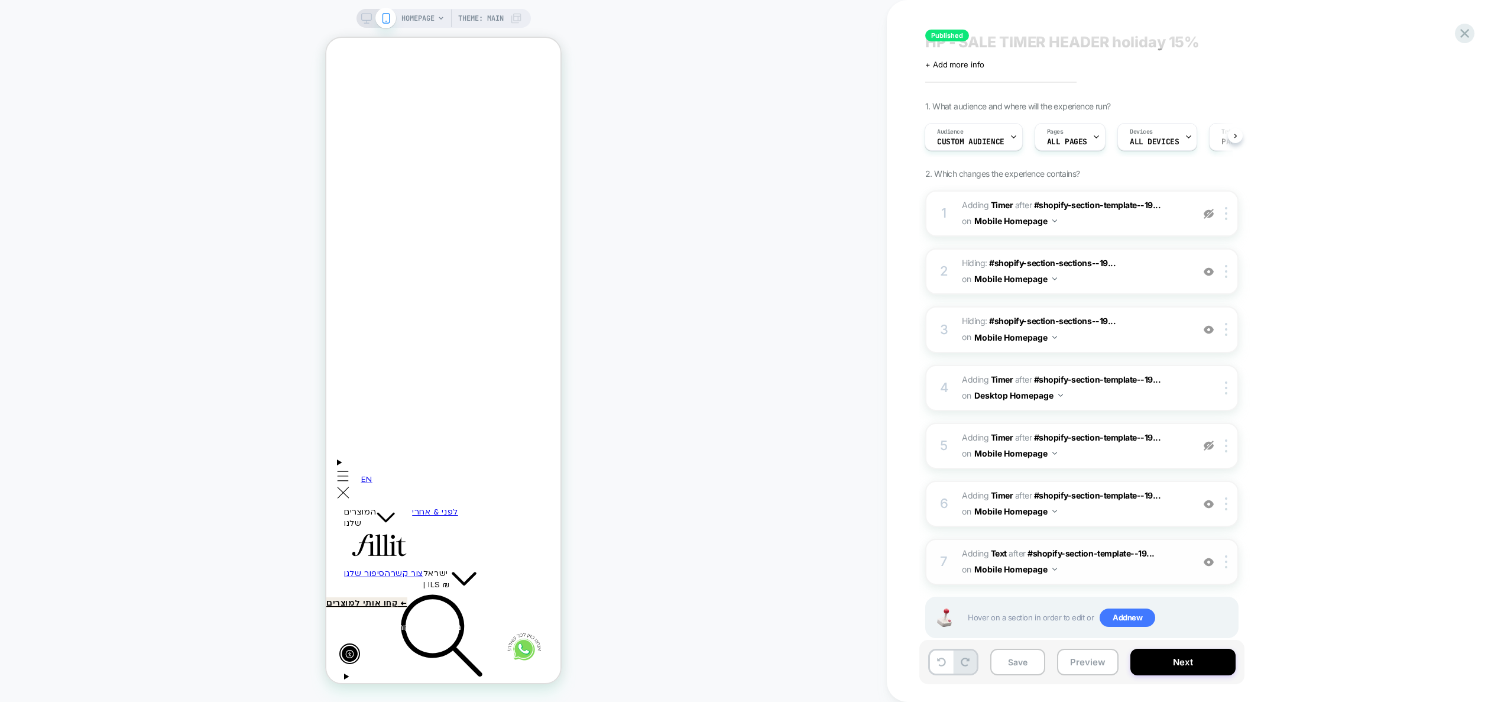
scroll to position [40, 0]
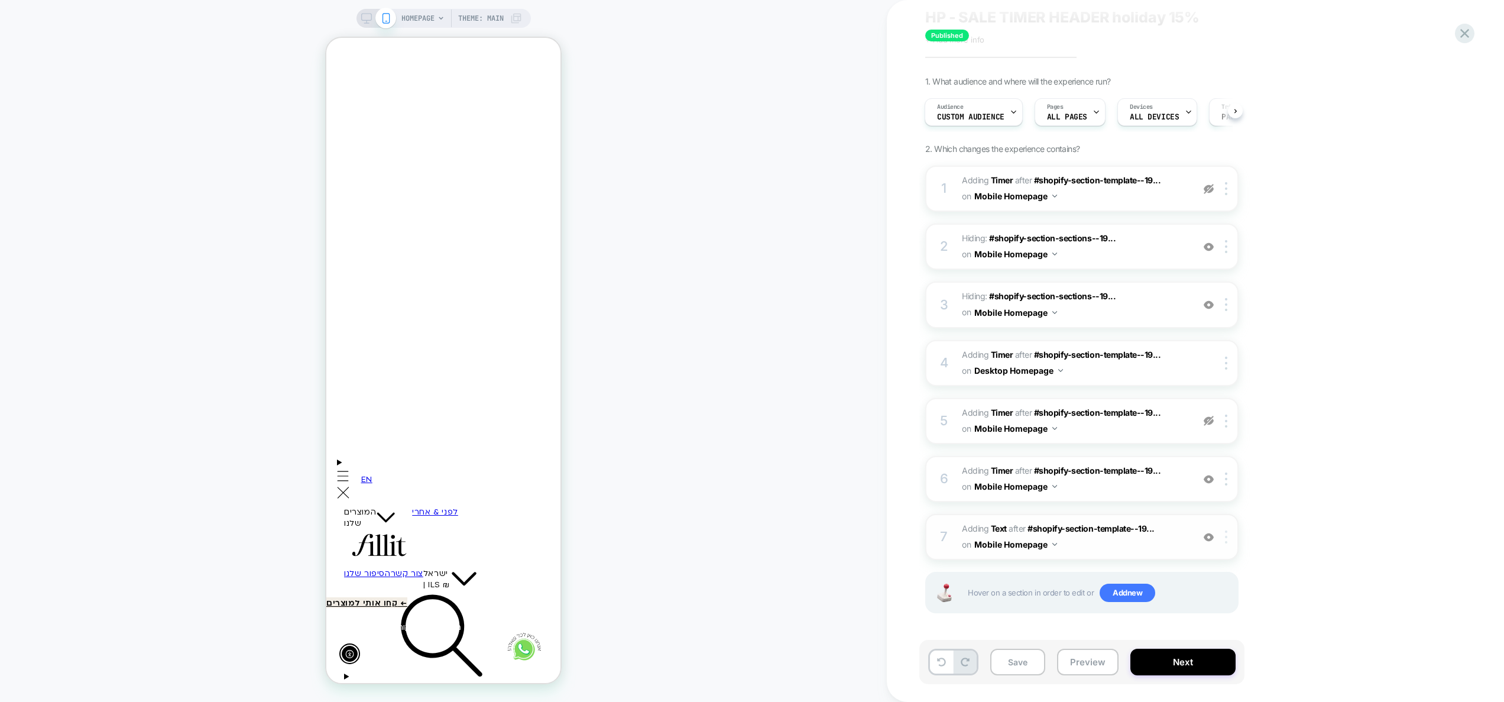
click at [1228, 535] on div at bounding box center [1229, 536] width 20 height 13
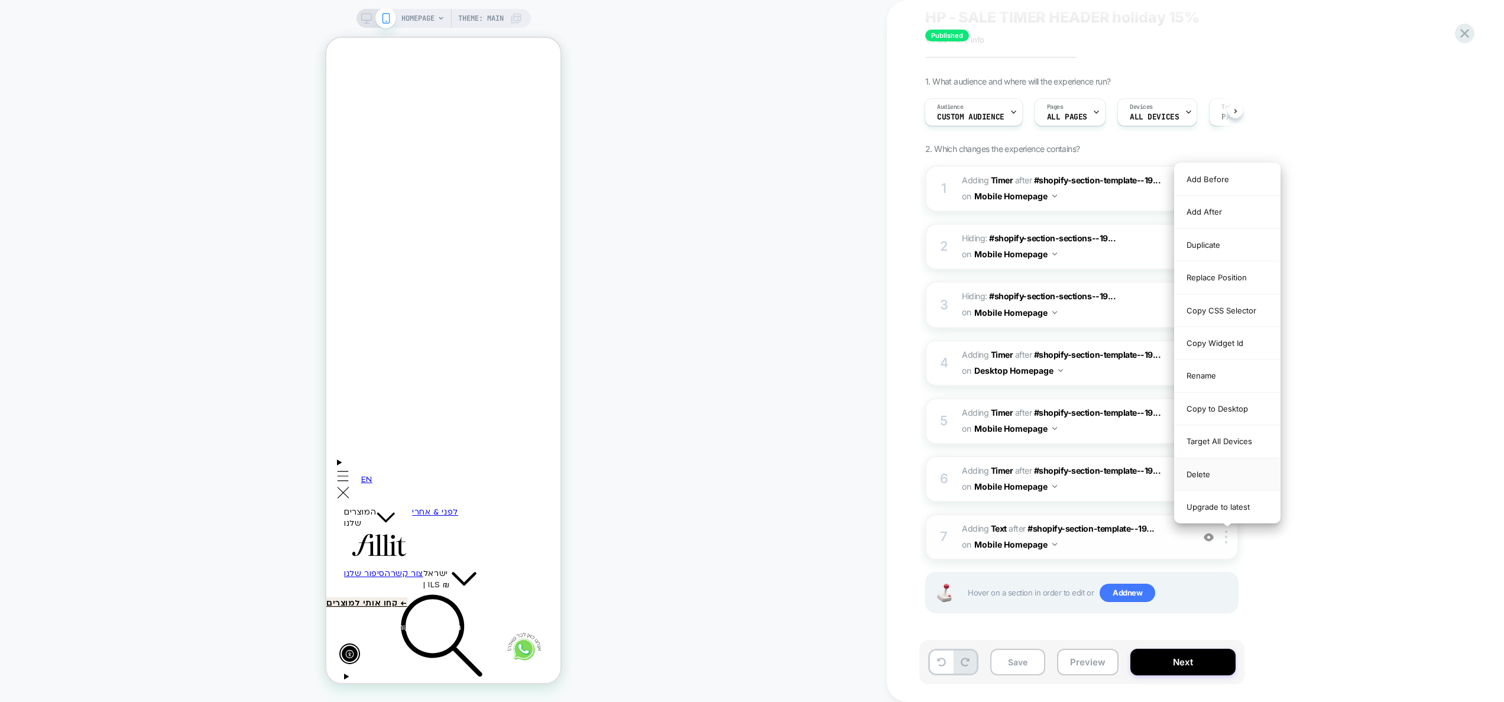
click at [1218, 475] on div "Delete" at bounding box center [1227, 474] width 105 height 33
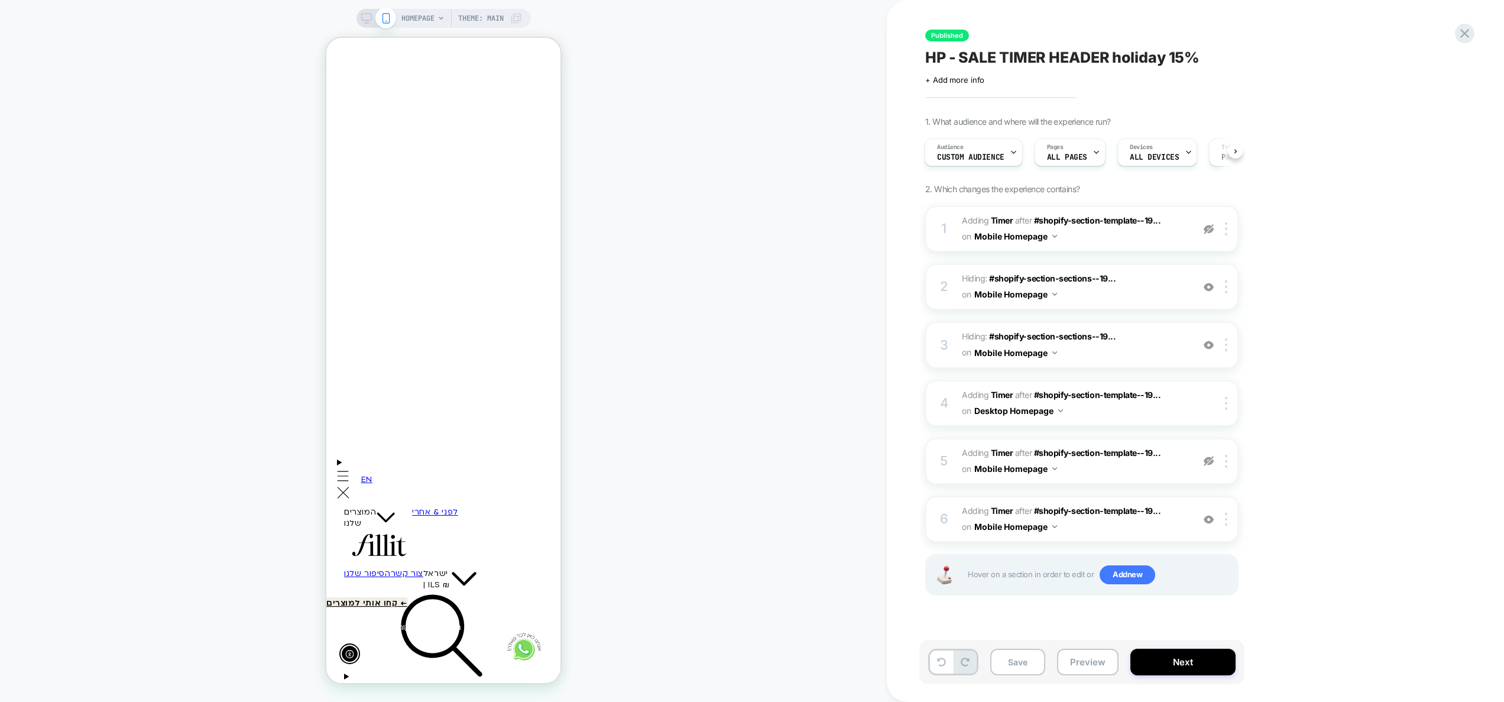
click at [367, 24] on div "HOMEPAGE Theme: MAIN" at bounding box center [444, 18] width 174 height 19
click at [364, 9] on div "HOMEPAGE Theme: MAIN" at bounding box center [444, 18] width 174 height 19
drag, startPoint x: 384, startPoint y: 15, endPoint x: 367, endPoint y: 14, distance: 17.2
click at [384, 15] on icon at bounding box center [386, 18] width 11 height 11
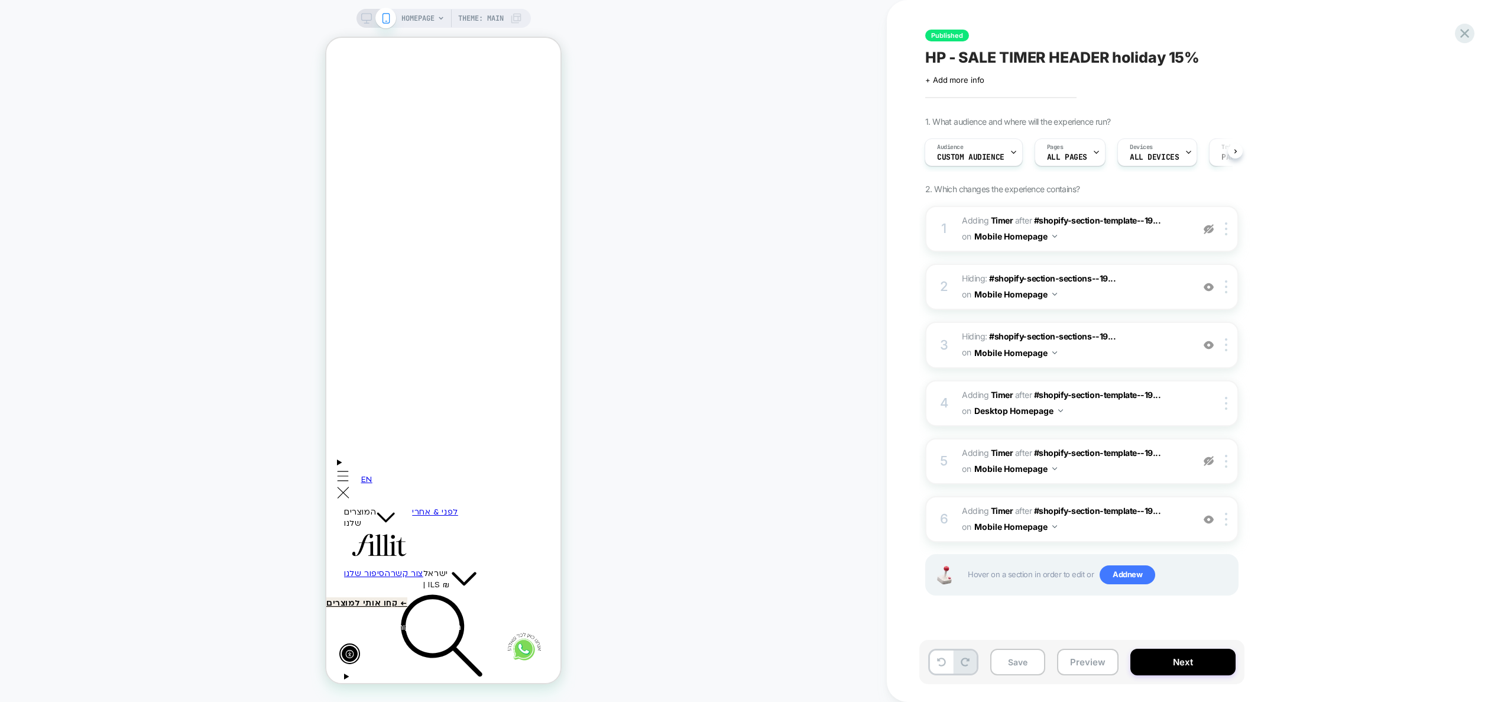
click at [367, 14] on icon at bounding box center [366, 18] width 11 height 11
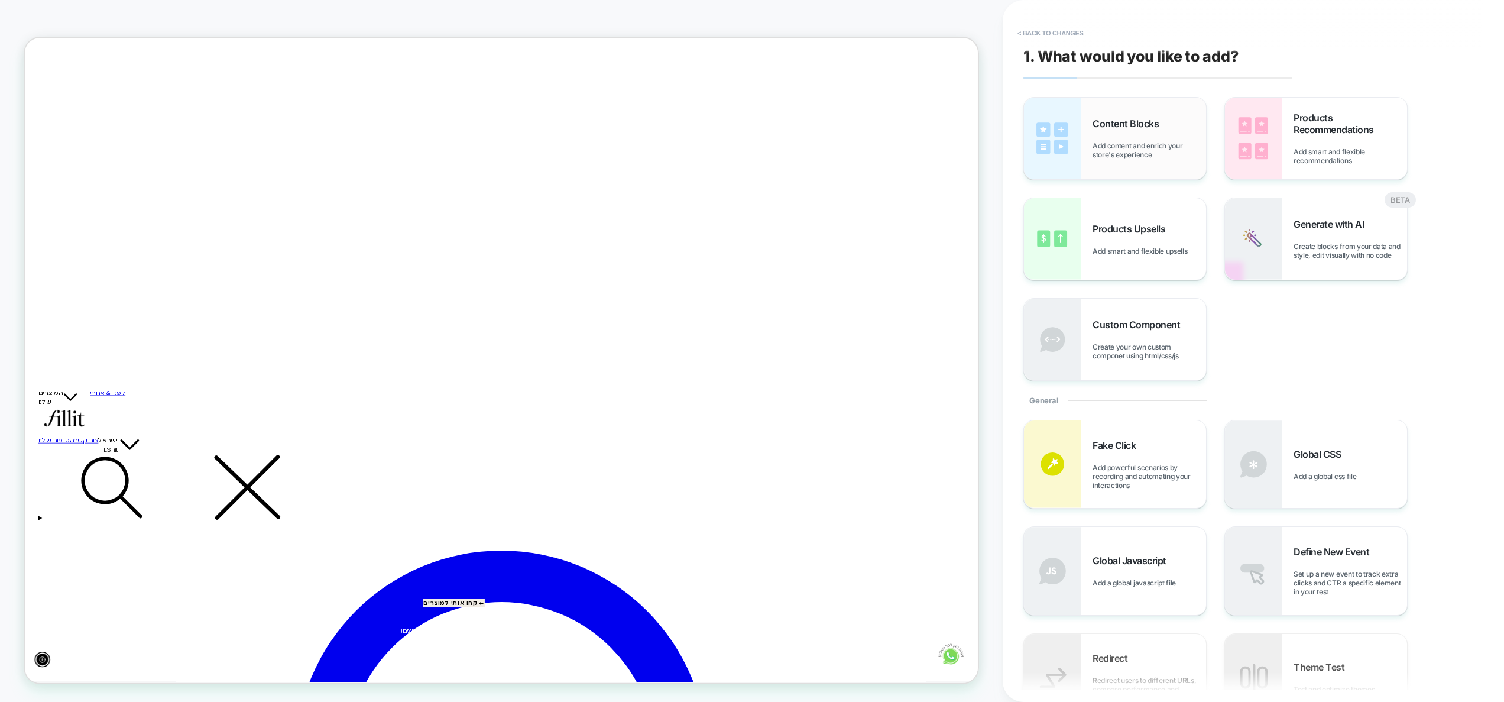
drag, startPoint x: 1103, startPoint y: 190, endPoint x: 1111, endPoint y: 166, distance: 25.3
click at [1103, 190] on div "Content Blocks Add content and enrich your store's experience Products Recommen…" at bounding box center [1248, 239] width 448 height 284
click at [1111, 165] on div "Content Blocks Add content and enrich your store's experience" at bounding box center [1115, 139] width 182 height 82
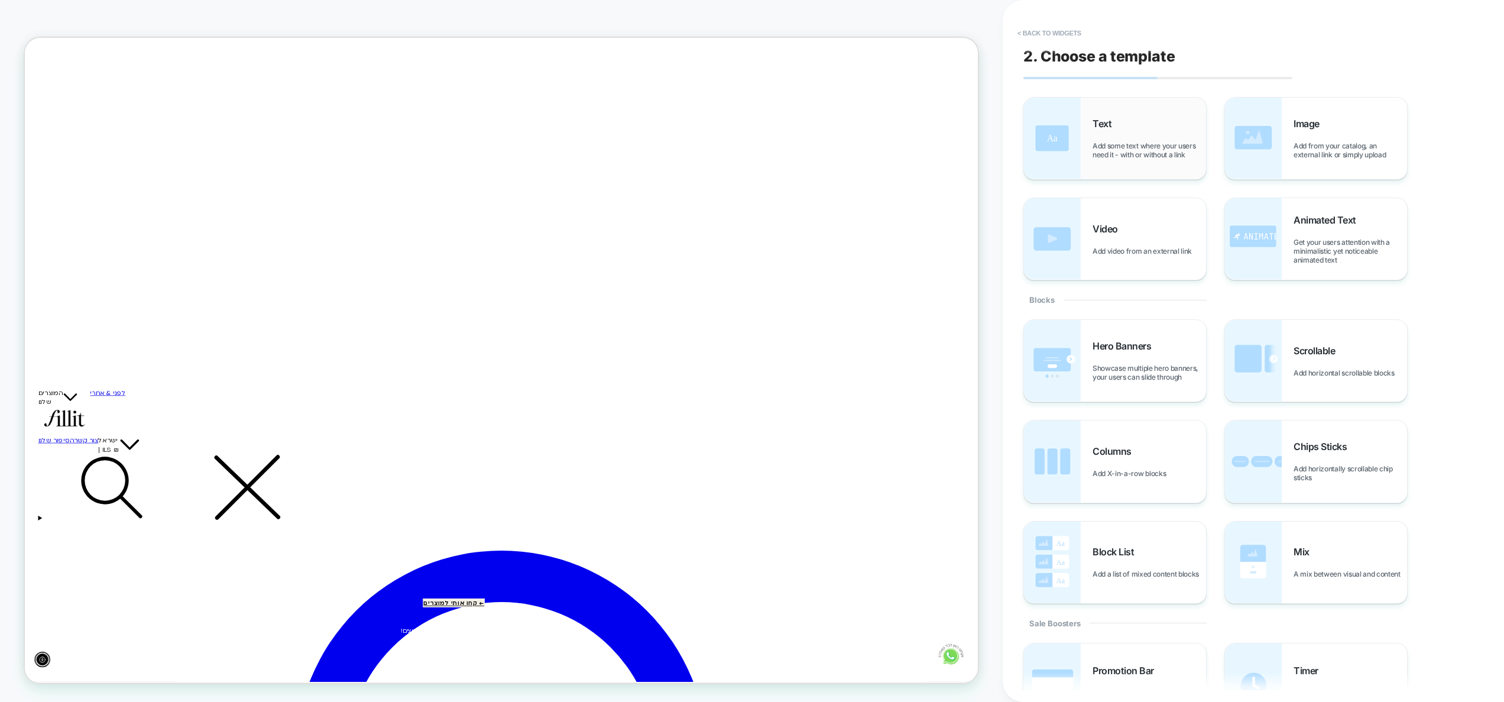
click at [1113, 153] on span "Add some text where your users need it - with or without a link" at bounding box center [1150, 150] width 114 height 18
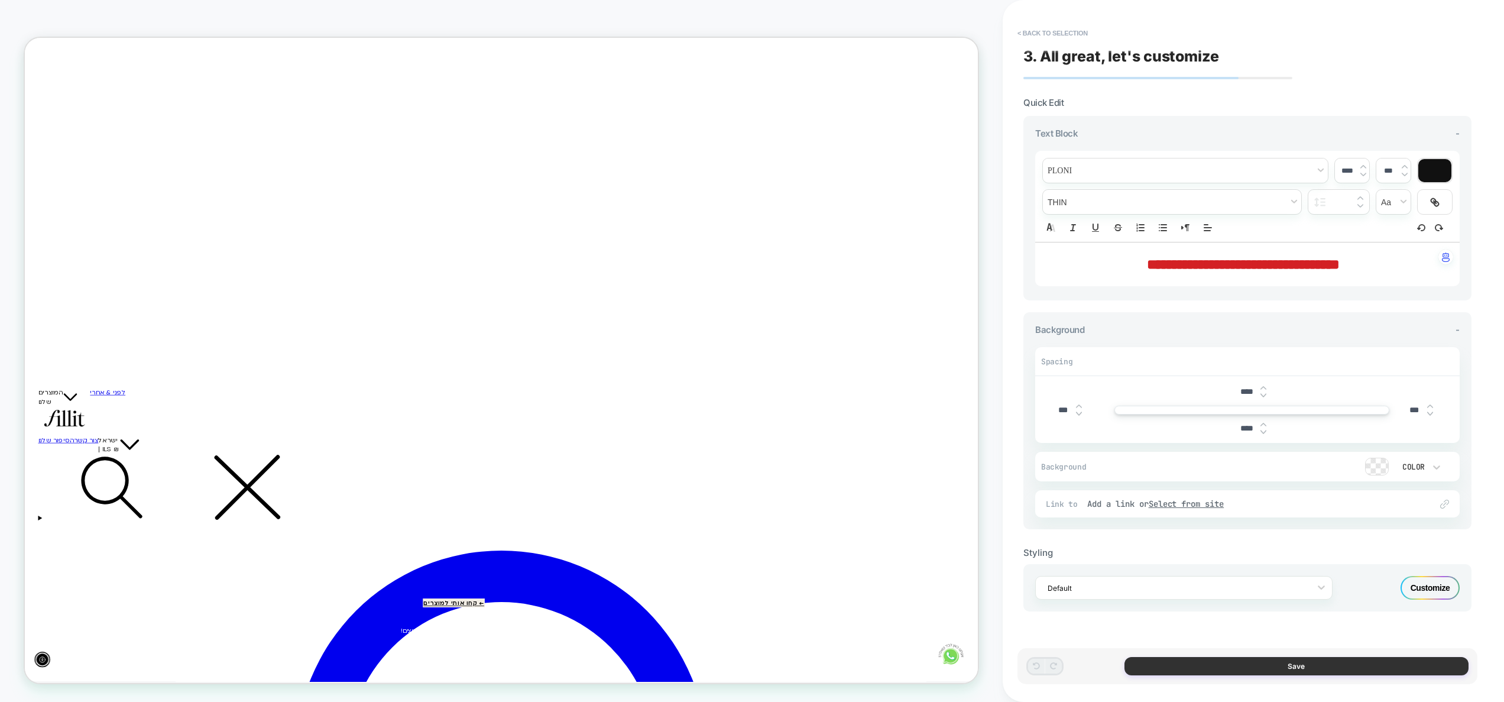
click at [1285, 668] on button "Save" at bounding box center [1297, 666] width 344 height 18
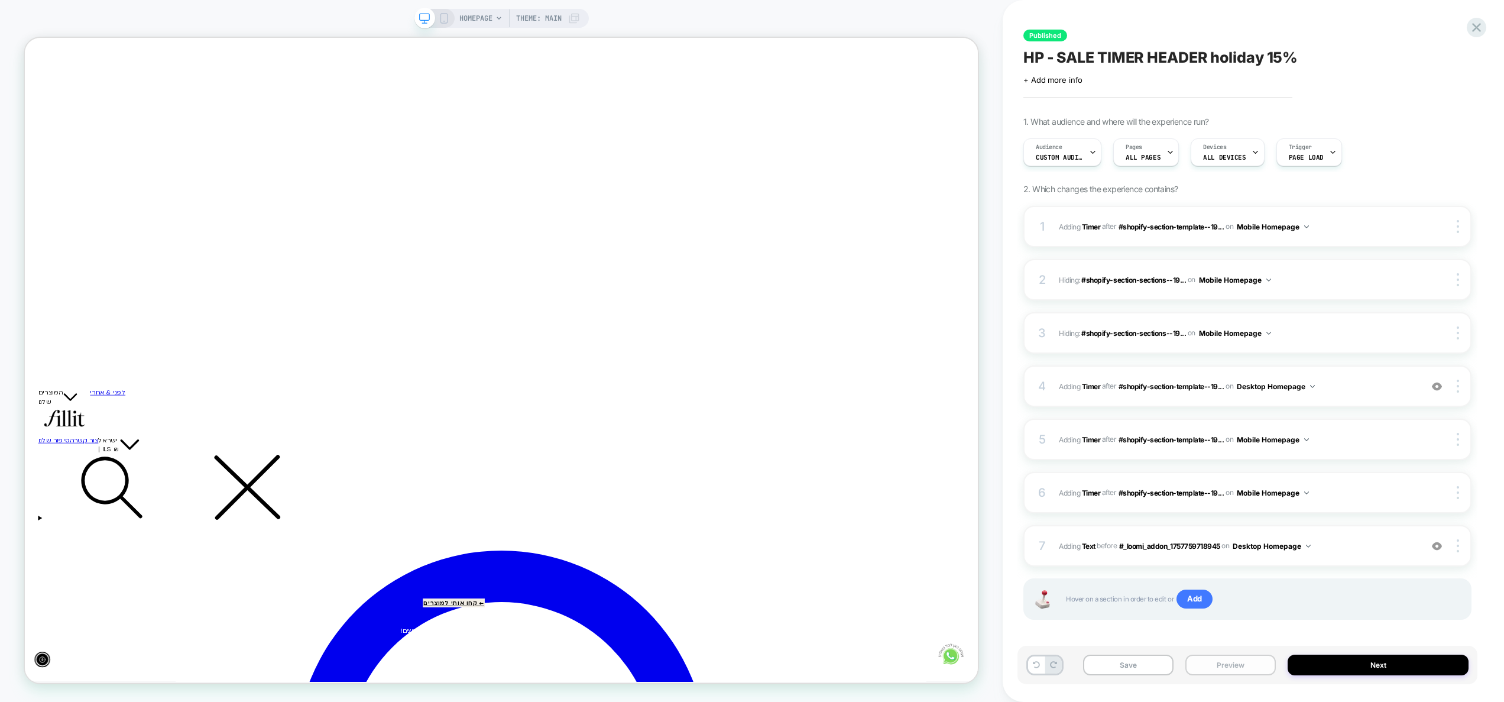
drag, startPoint x: 1229, startPoint y: 669, endPoint x: 1228, endPoint y: 655, distance: 13.6
click at [1229, 668] on button "Preview" at bounding box center [1231, 665] width 90 height 21
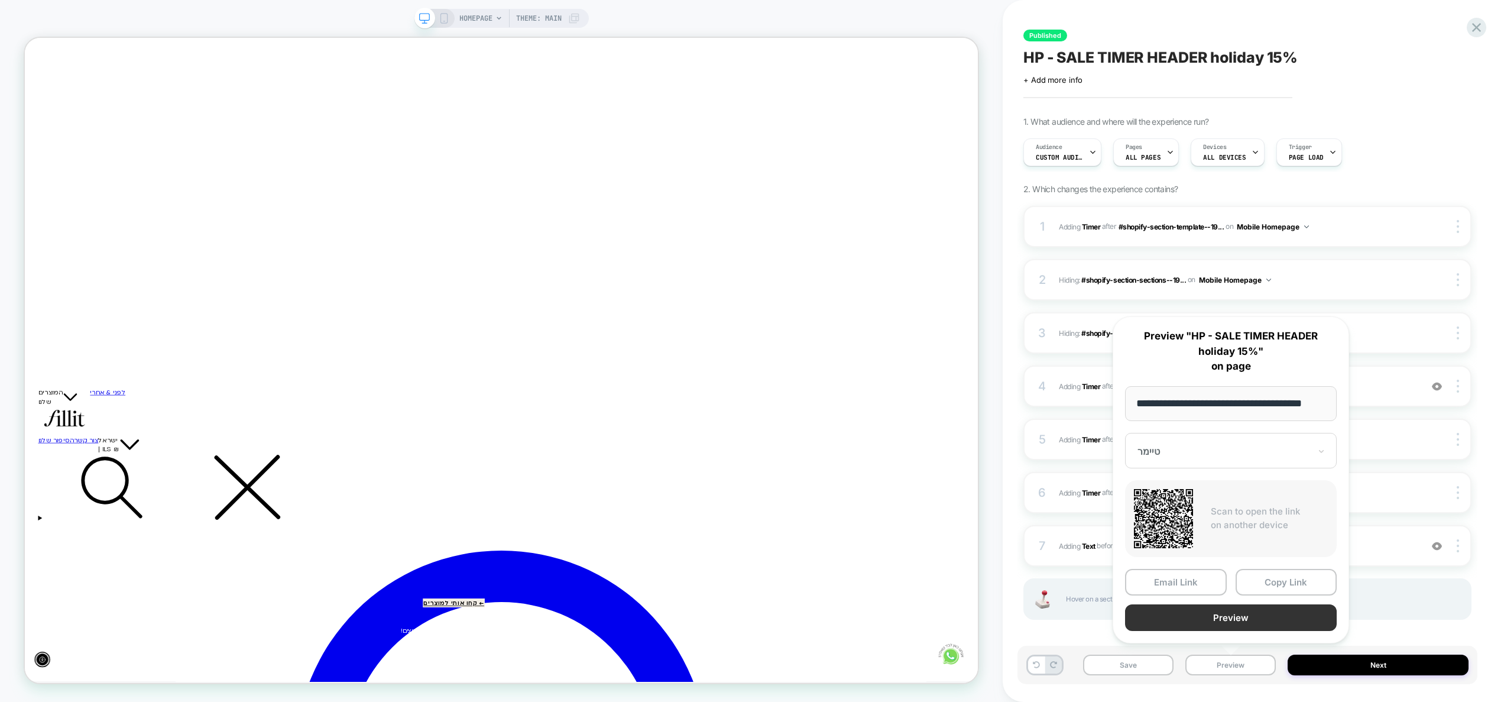
click at [1226, 620] on button "Preview" at bounding box center [1231, 617] width 212 height 27
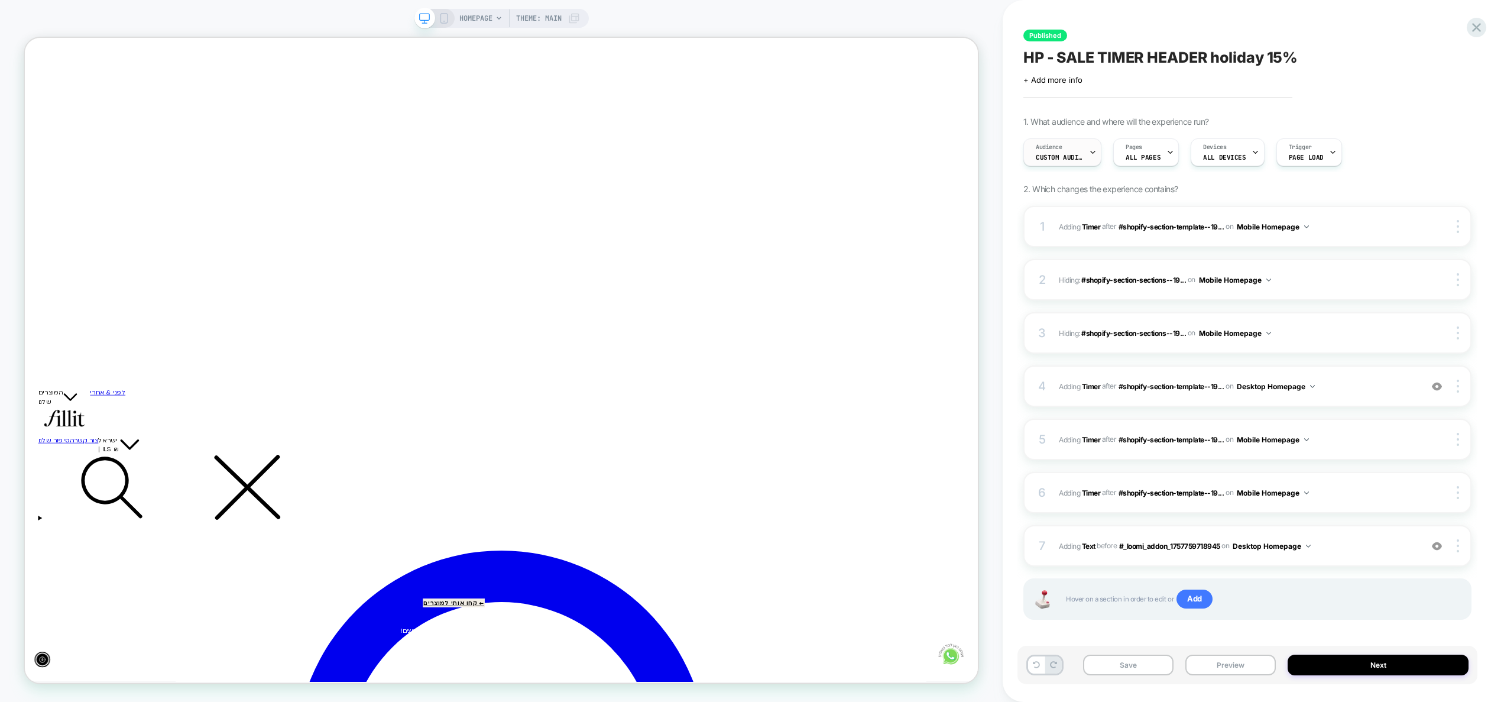
click at [1050, 159] on span "Custom Audience" at bounding box center [1059, 157] width 47 height 8
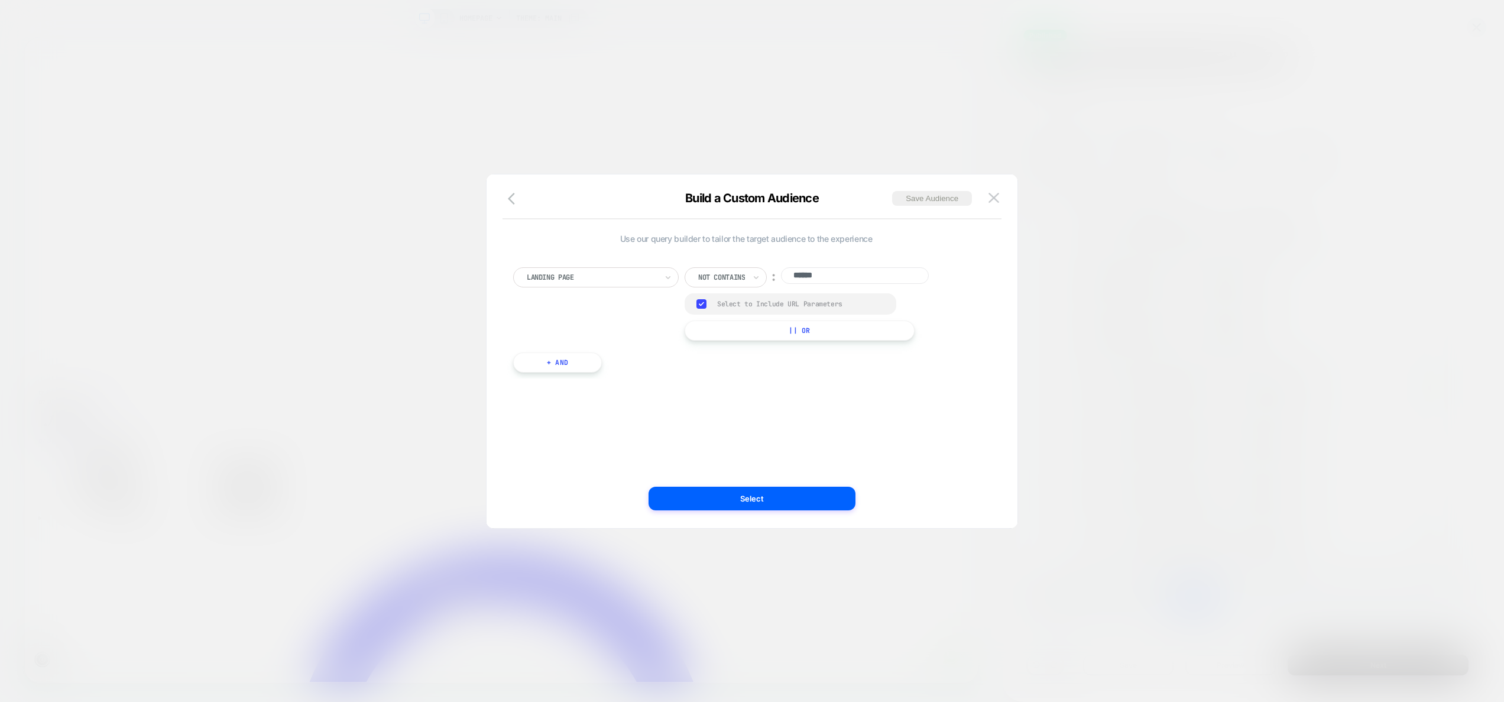
click at [862, 271] on input "******" at bounding box center [855, 275] width 148 height 17
click at [860, 271] on input "******" at bounding box center [855, 275] width 148 height 17
drag, startPoint x: 859, startPoint y: 276, endPoint x: 762, endPoint y: 274, distance: 97.0
click at [762, 274] on div "Not contains ︰ ******" at bounding box center [817, 277] width 264 height 20
click at [996, 196] on img at bounding box center [994, 198] width 11 height 10
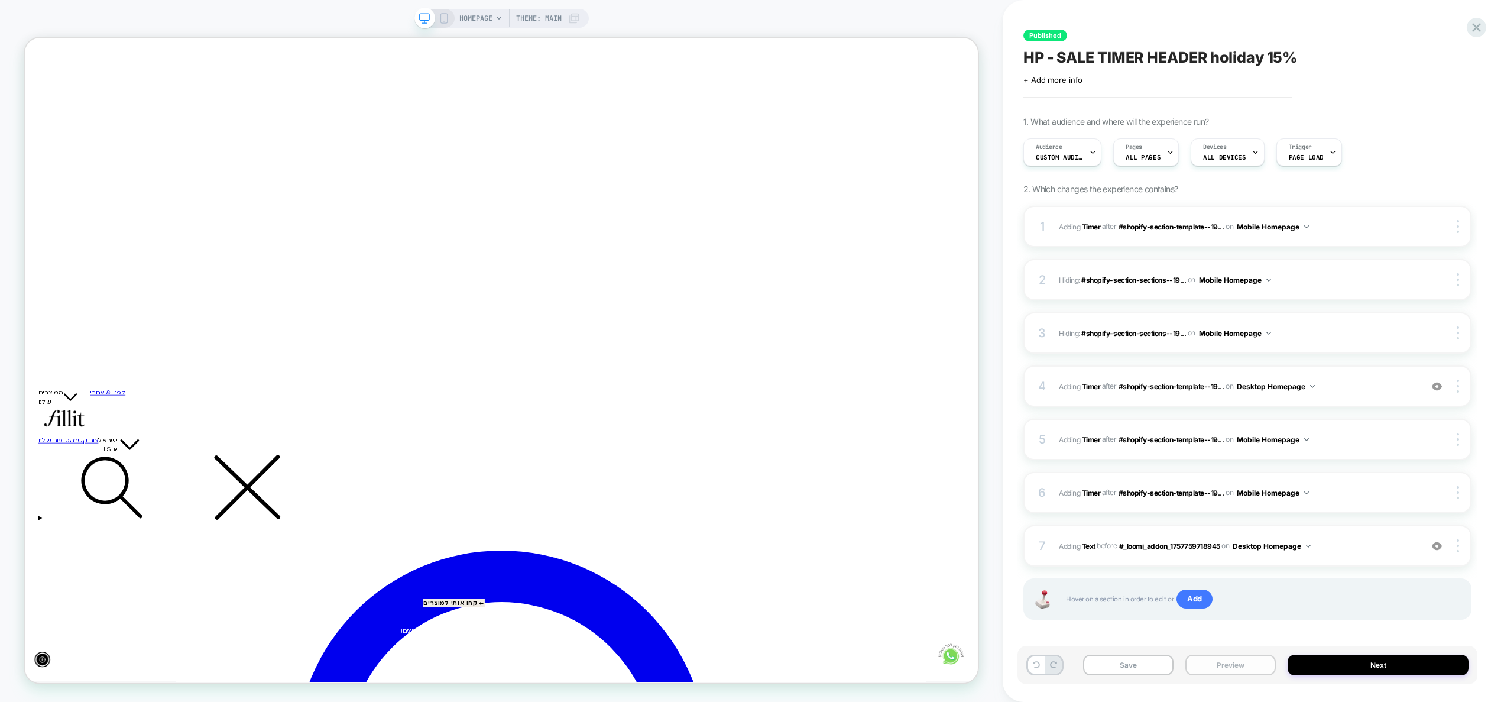
click at [1236, 664] on button "Preview" at bounding box center [1231, 665] width 90 height 21
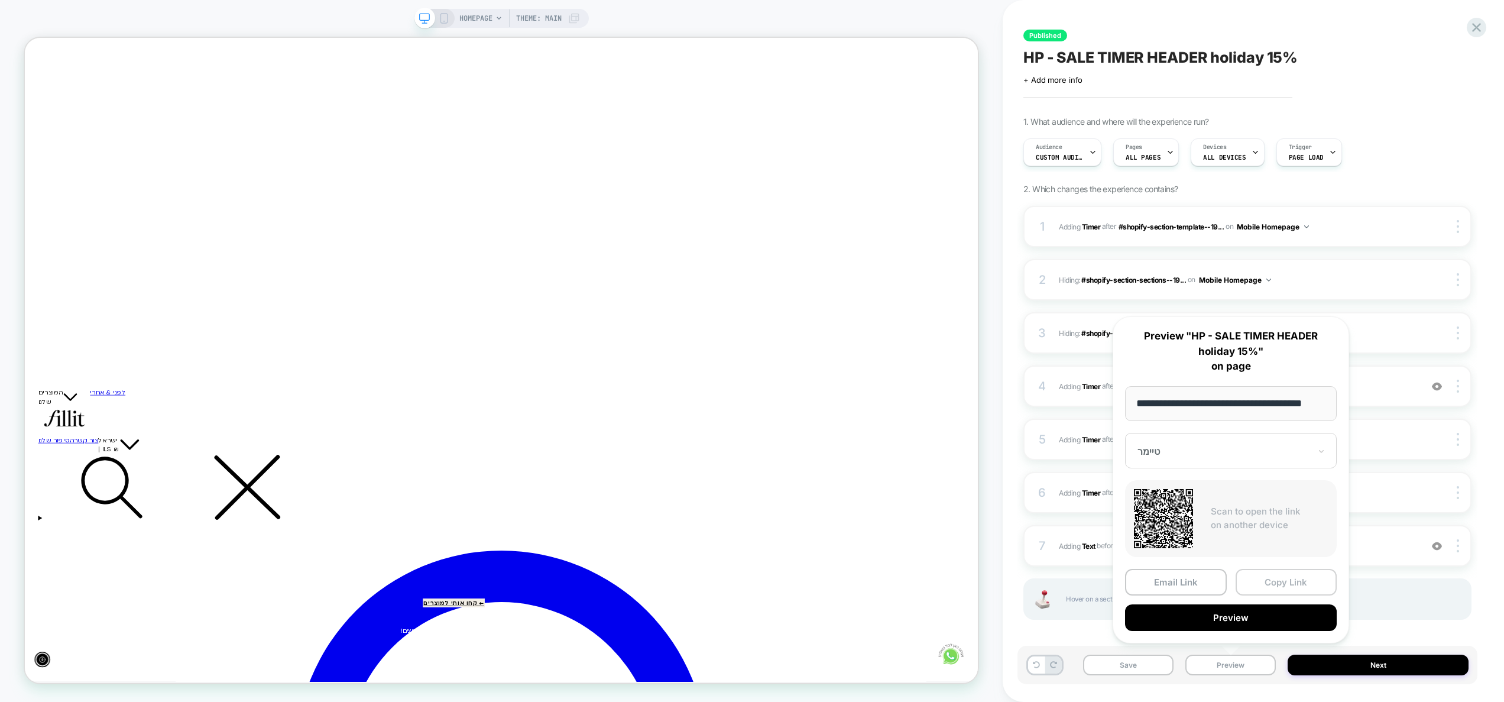
click at [1281, 584] on button "Copy Link" at bounding box center [1287, 582] width 102 height 27
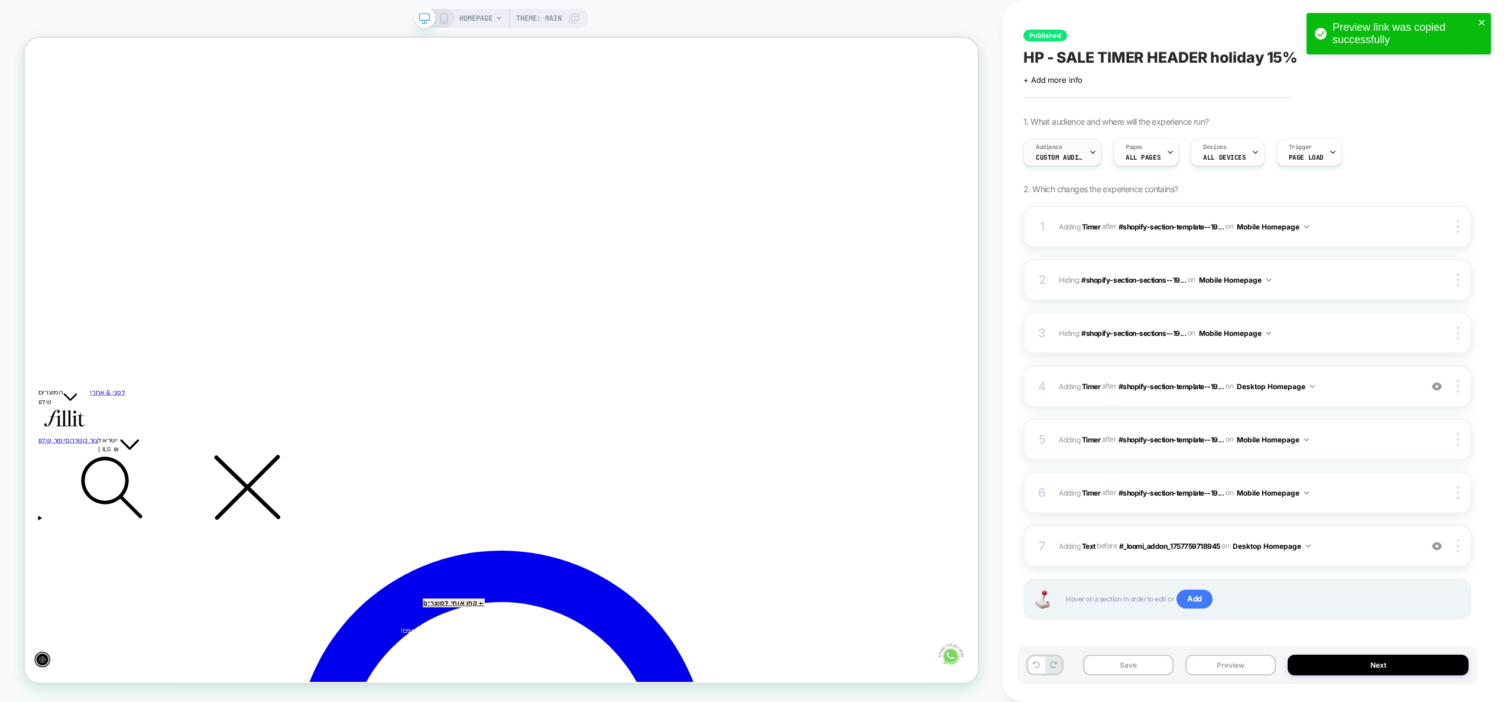
click at [1068, 151] on div "Audience Custom Audience" at bounding box center [1059, 152] width 71 height 27
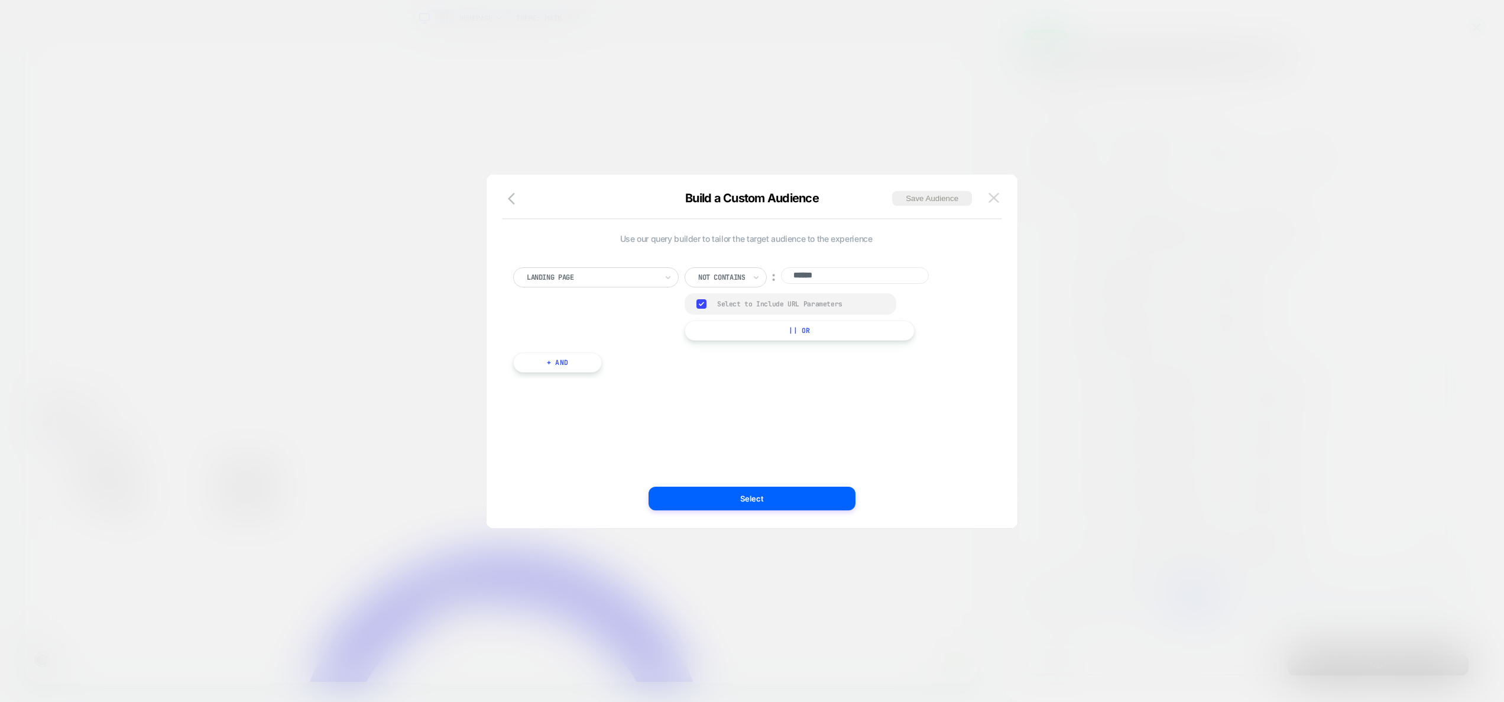
click at [994, 197] on img at bounding box center [994, 198] width 11 height 10
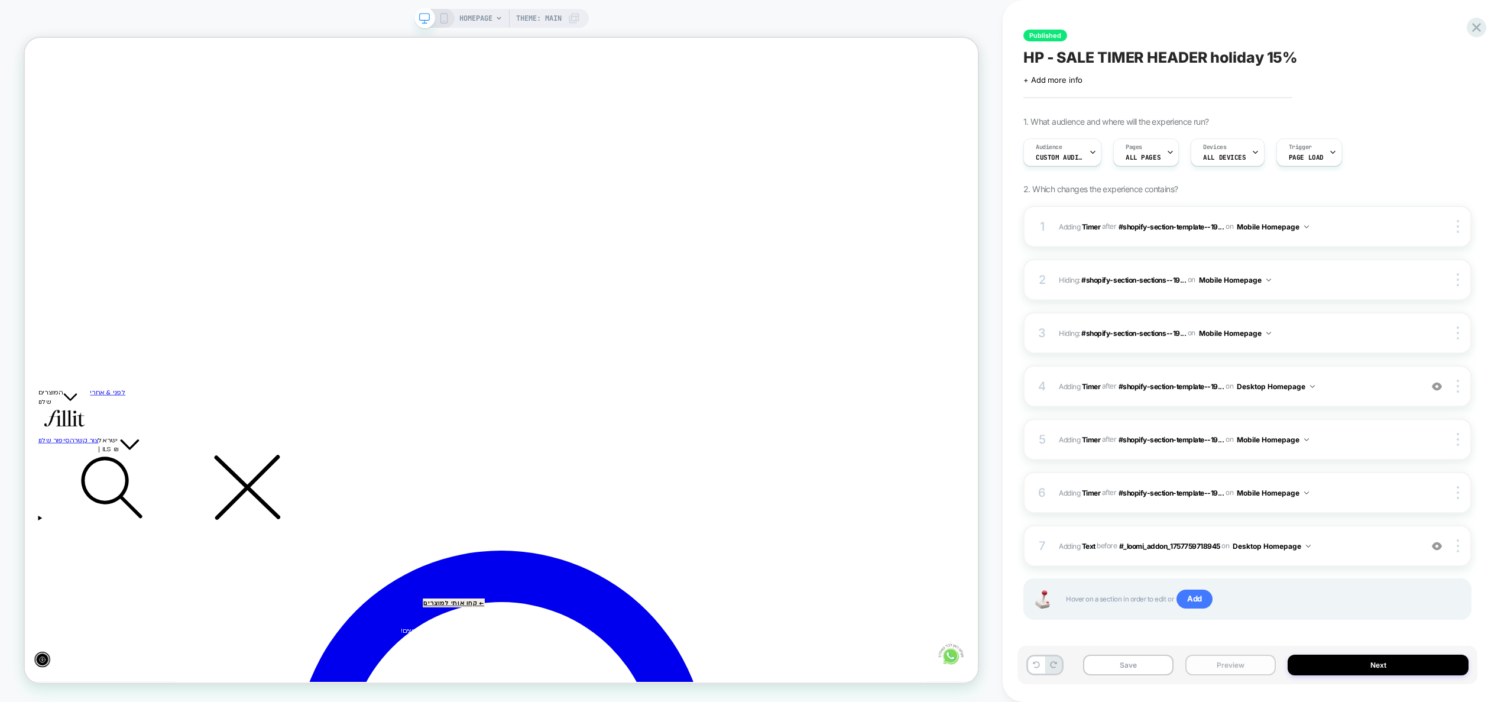
click at [1232, 665] on button "Preview" at bounding box center [1231, 665] width 90 height 21
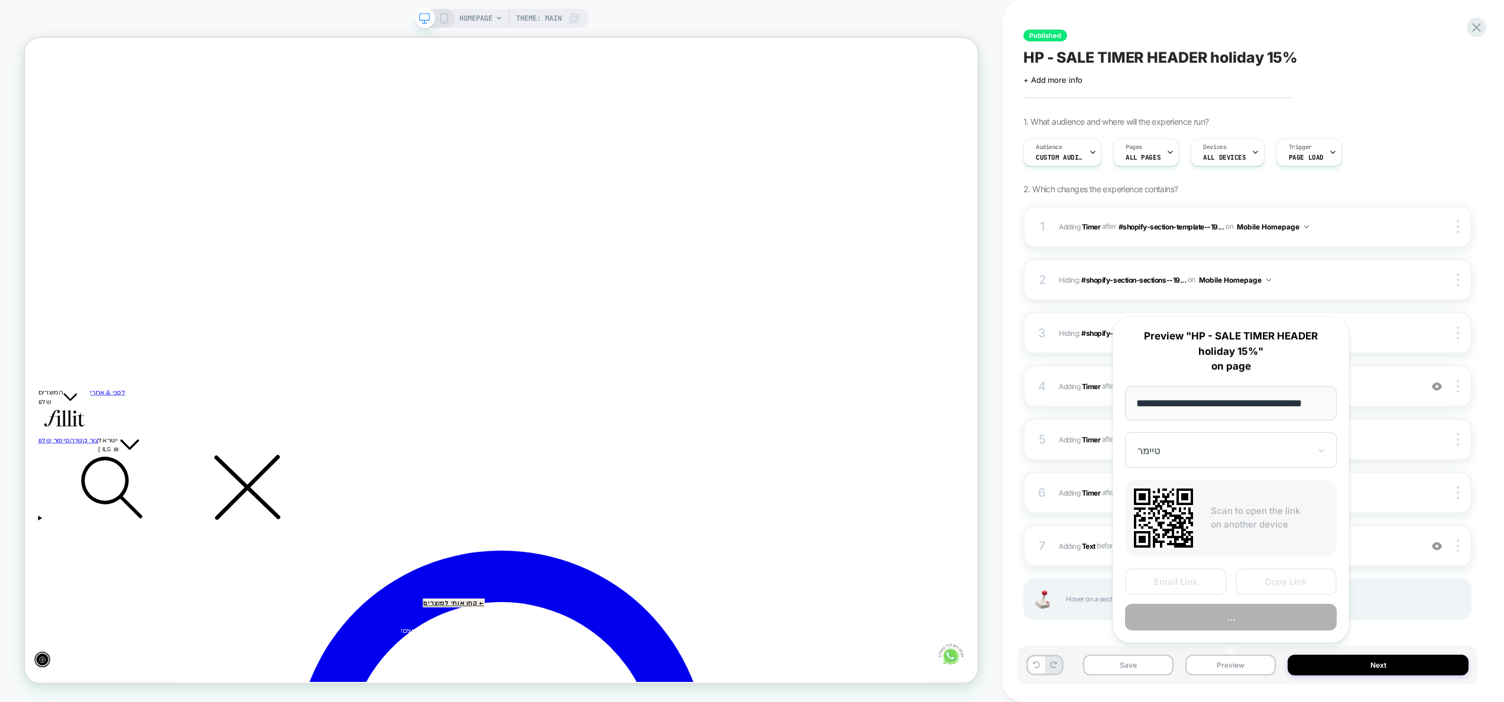
scroll to position [0, 15]
click at [1270, 584] on button "Copy Link" at bounding box center [1287, 582] width 102 height 27
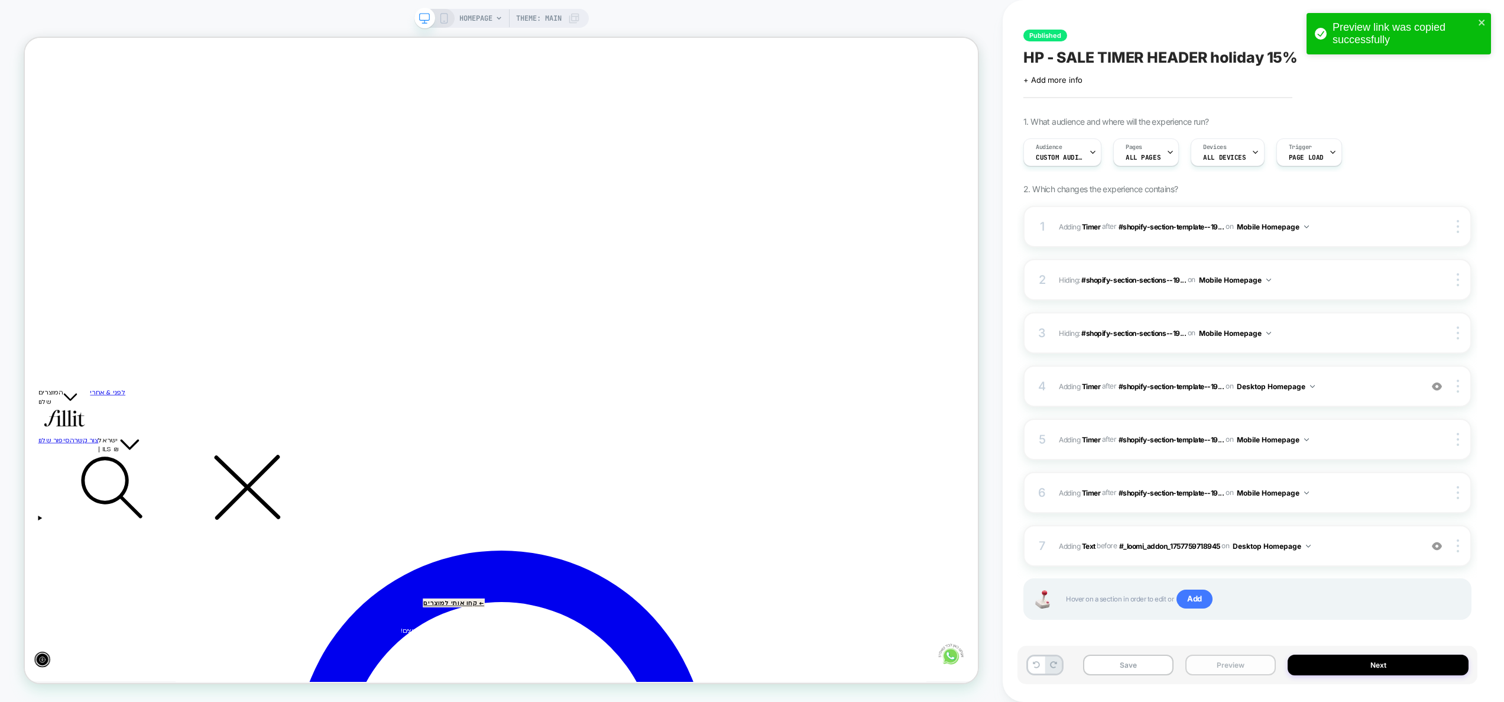
click at [1222, 668] on button "Preview" at bounding box center [1231, 665] width 90 height 21
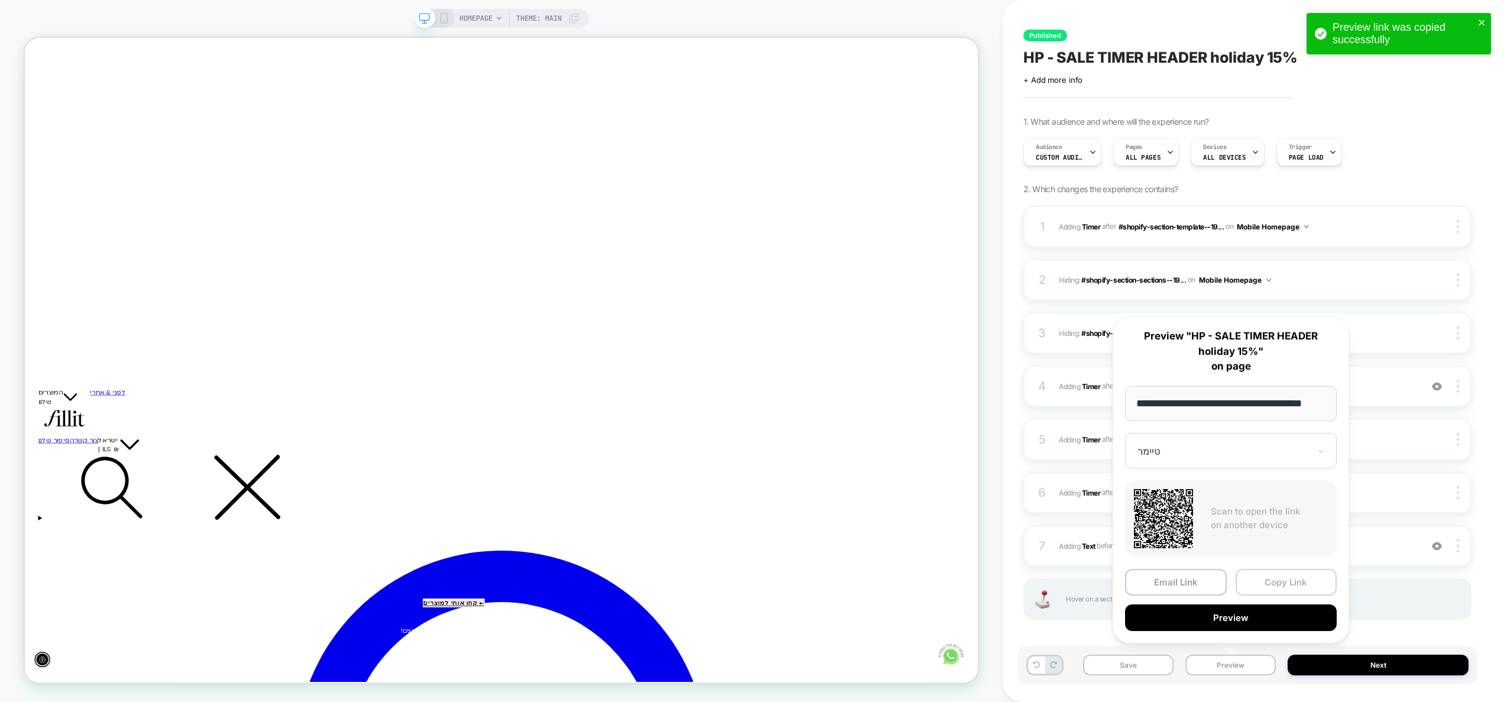
click at [1282, 580] on button "Copy Link" at bounding box center [1287, 582] width 102 height 27
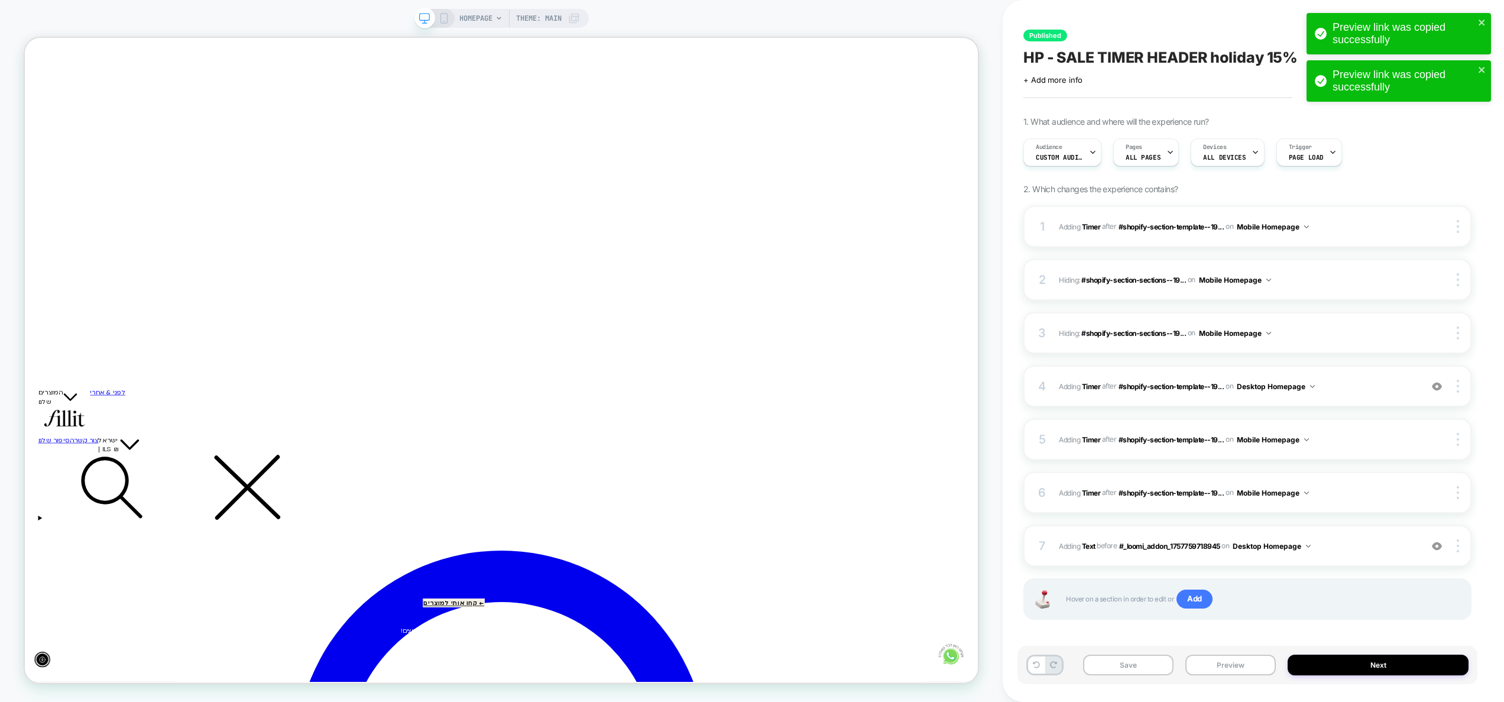
click at [986, 432] on div "HOMEPAGE Theme: MAIN" at bounding box center [501, 351] width 1003 height 678
click at [1070, 145] on div "Audience Custom Audience" at bounding box center [1059, 152] width 71 height 27
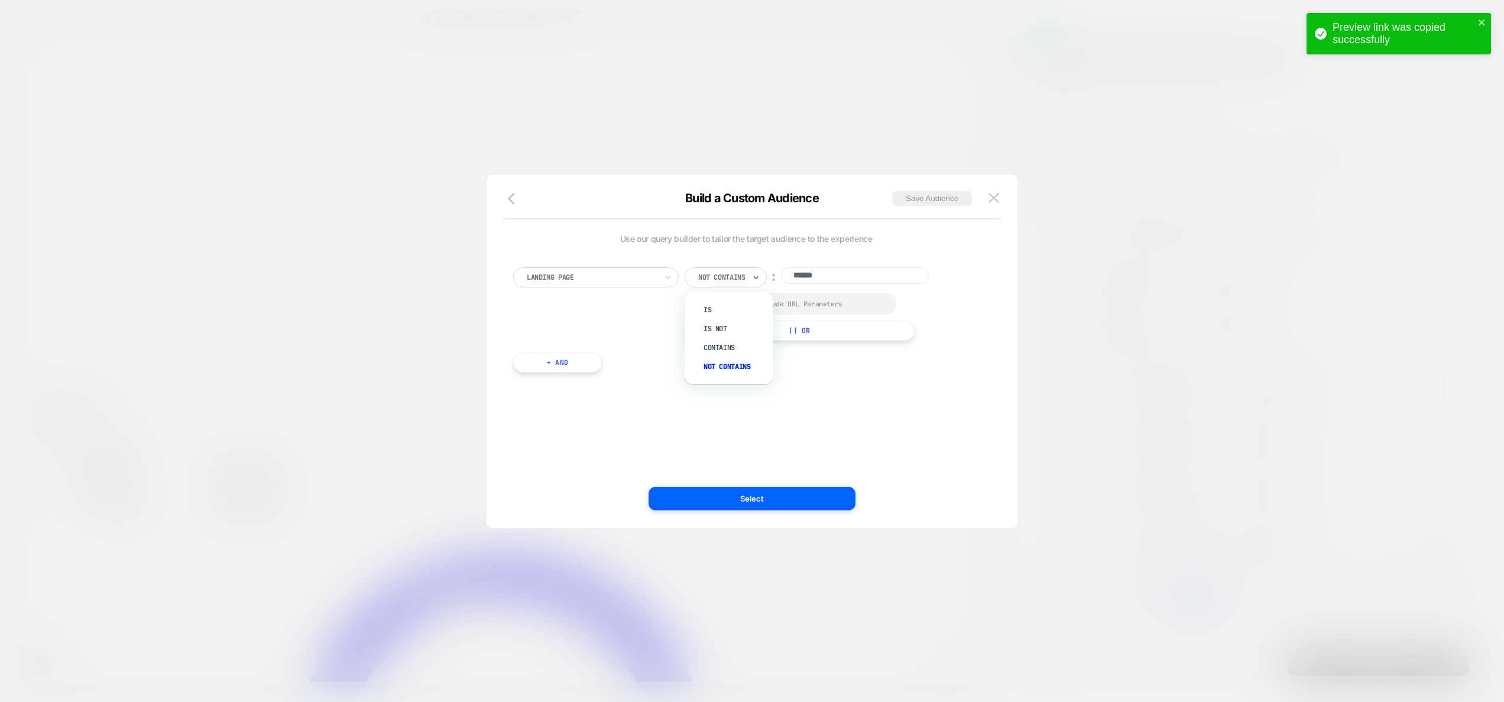
click at [745, 282] on div at bounding box center [721, 277] width 47 height 11
click at [734, 349] on div "Contains" at bounding box center [735, 347] width 77 height 19
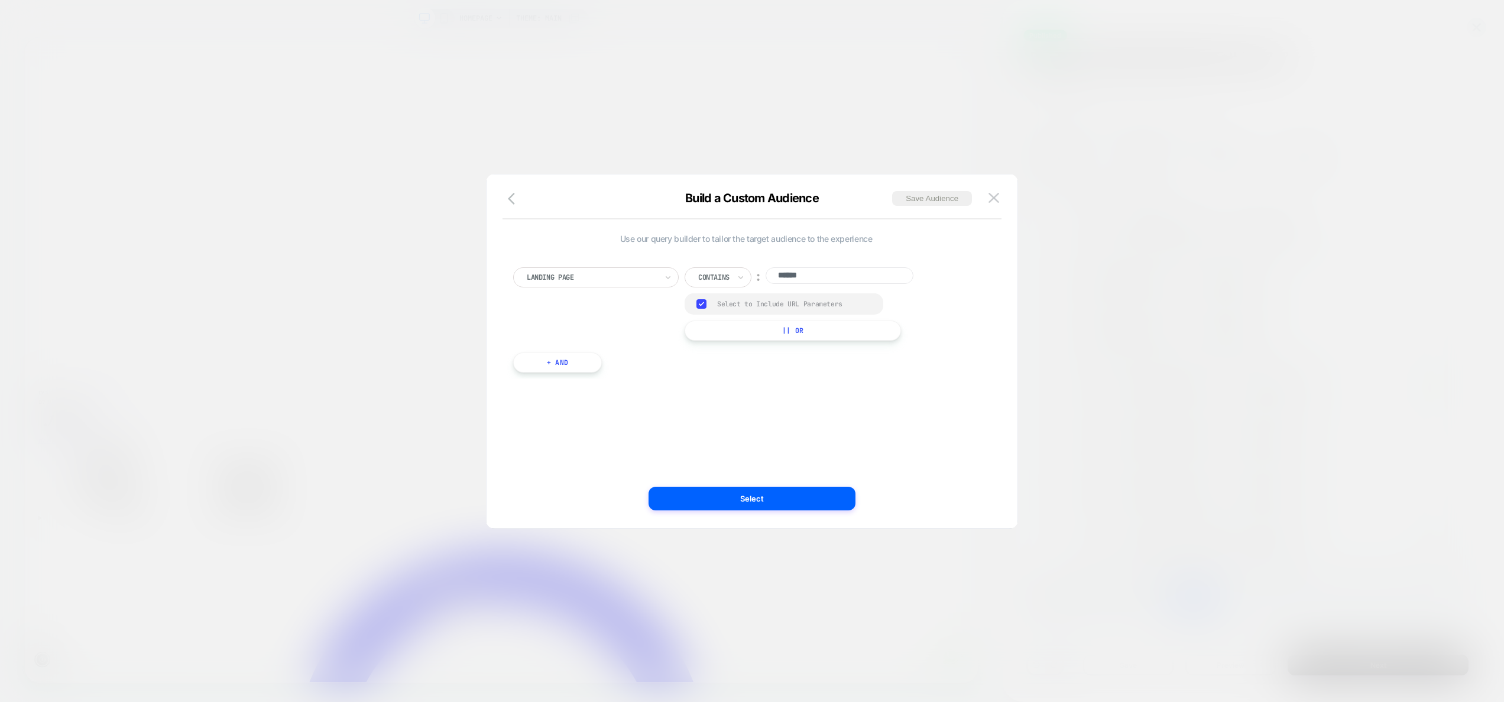
drag, startPoint x: 747, startPoint y: 367, endPoint x: 746, endPoint y: 360, distance: 7.3
click at [747, 366] on div "Landing Page Contains ︰ ****** Group Select to Include URL Parameters || Or + A…" at bounding box center [746, 314] width 478 height 129
click at [802, 500] on button "Select" at bounding box center [752, 499] width 207 height 24
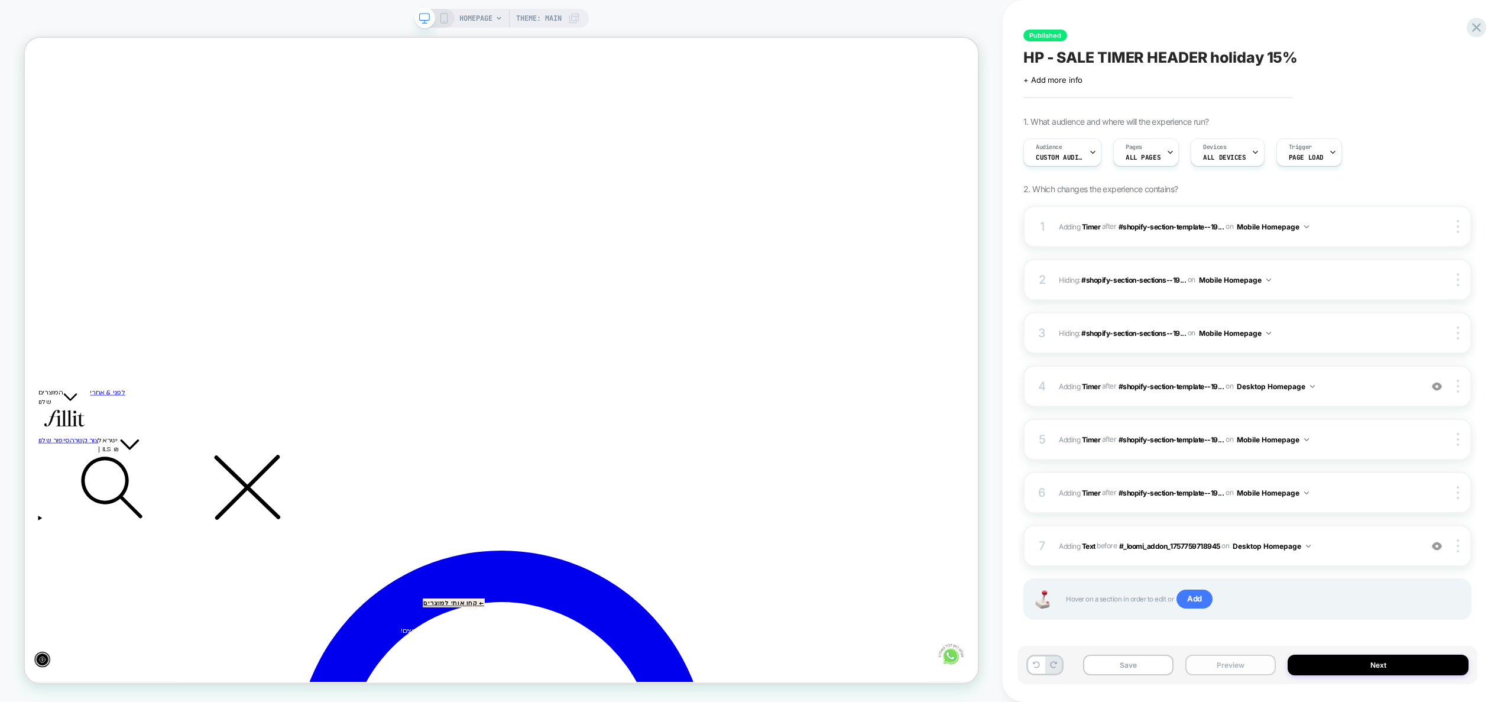
click at [1232, 665] on button "Preview" at bounding box center [1231, 665] width 90 height 21
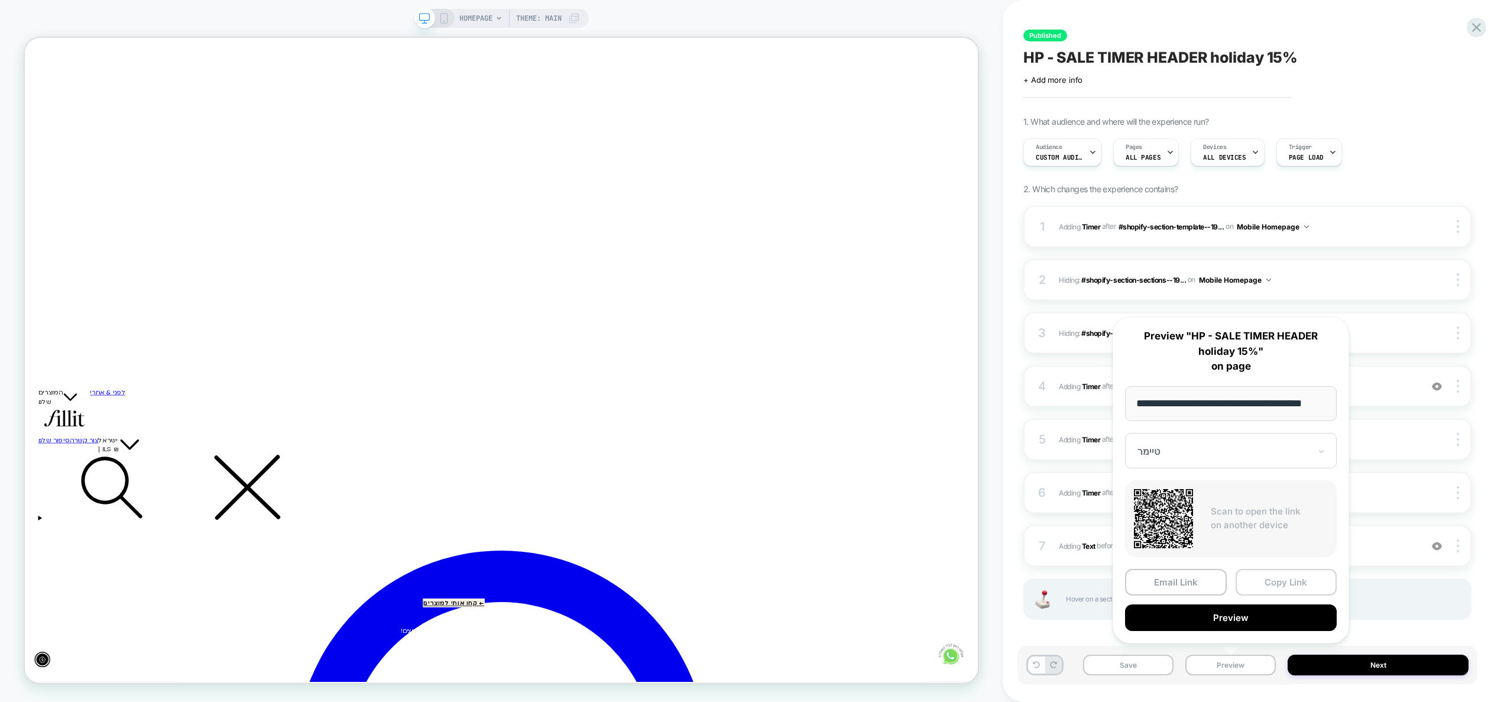
click at [1284, 583] on button "Copy Link" at bounding box center [1287, 582] width 102 height 27
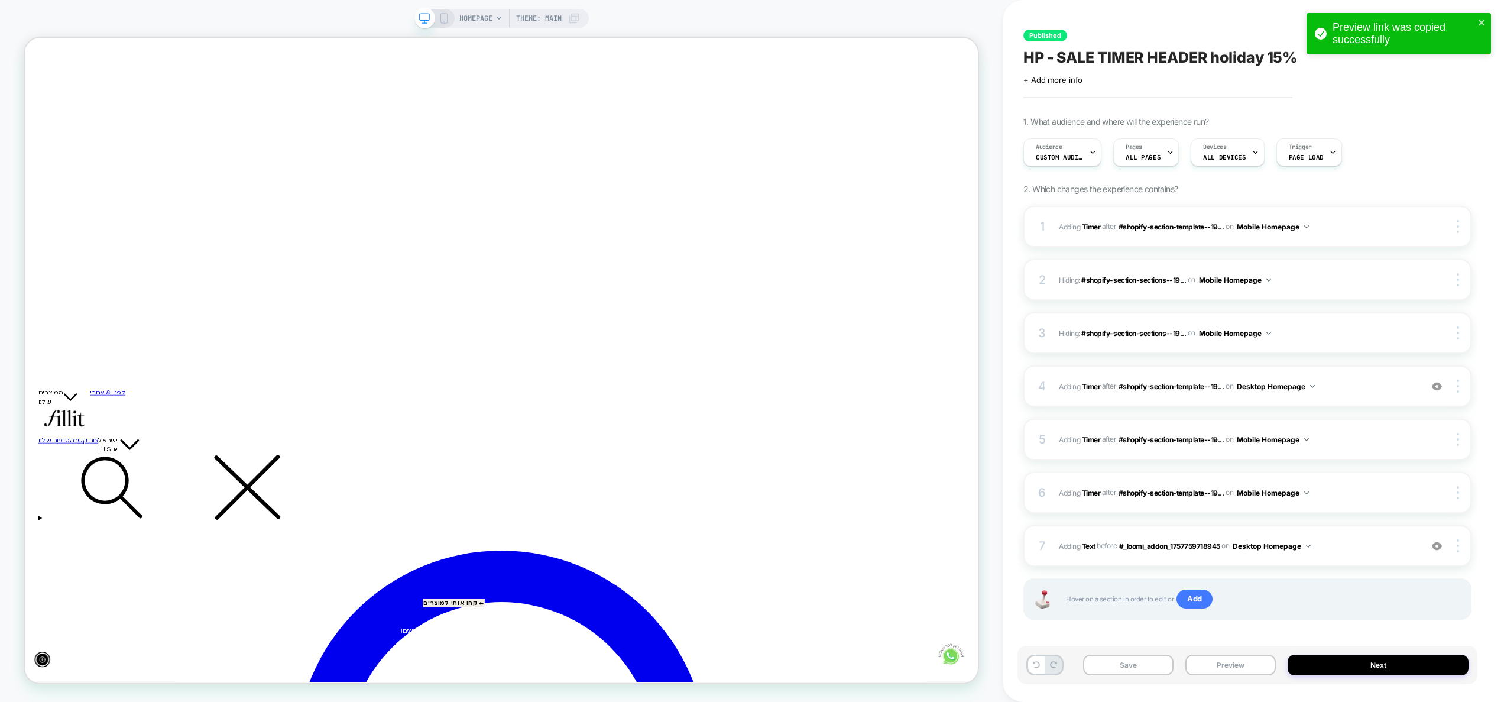
click at [990, 370] on div "HOMEPAGE Theme: MAIN" at bounding box center [501, 351] width 1003 height 678
click at [991, 470] on div "HOMEPAGE Theme: MAIN" at bounding box center [501, 351] width 1003 height 678
click at [1237, 674] on button "Preview" at bounding box center [1231, 665] width 90 height 21
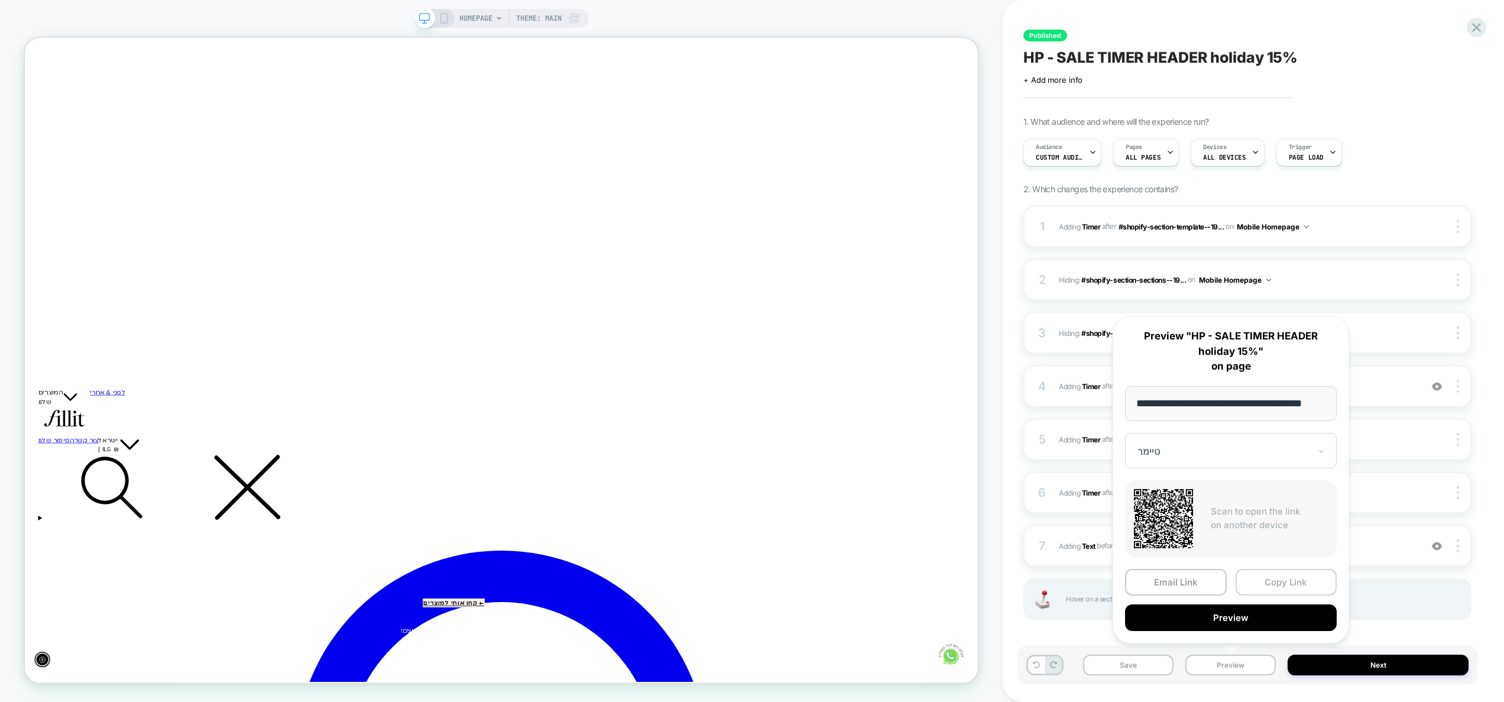
click at [1286, 585] on button "Copy Link" at bounding box center [1287, 582] width 102 height 27
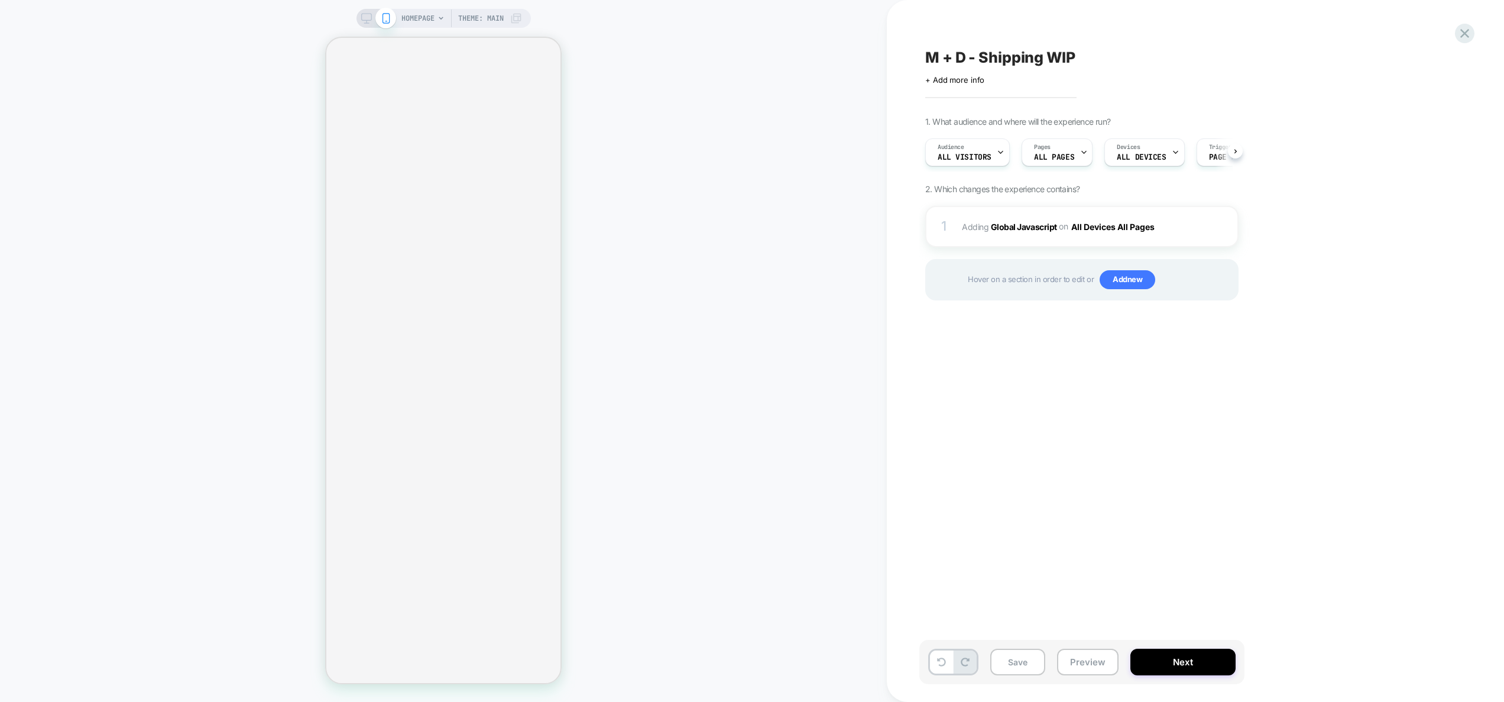
scroll to position [0, 1]
select select "**"
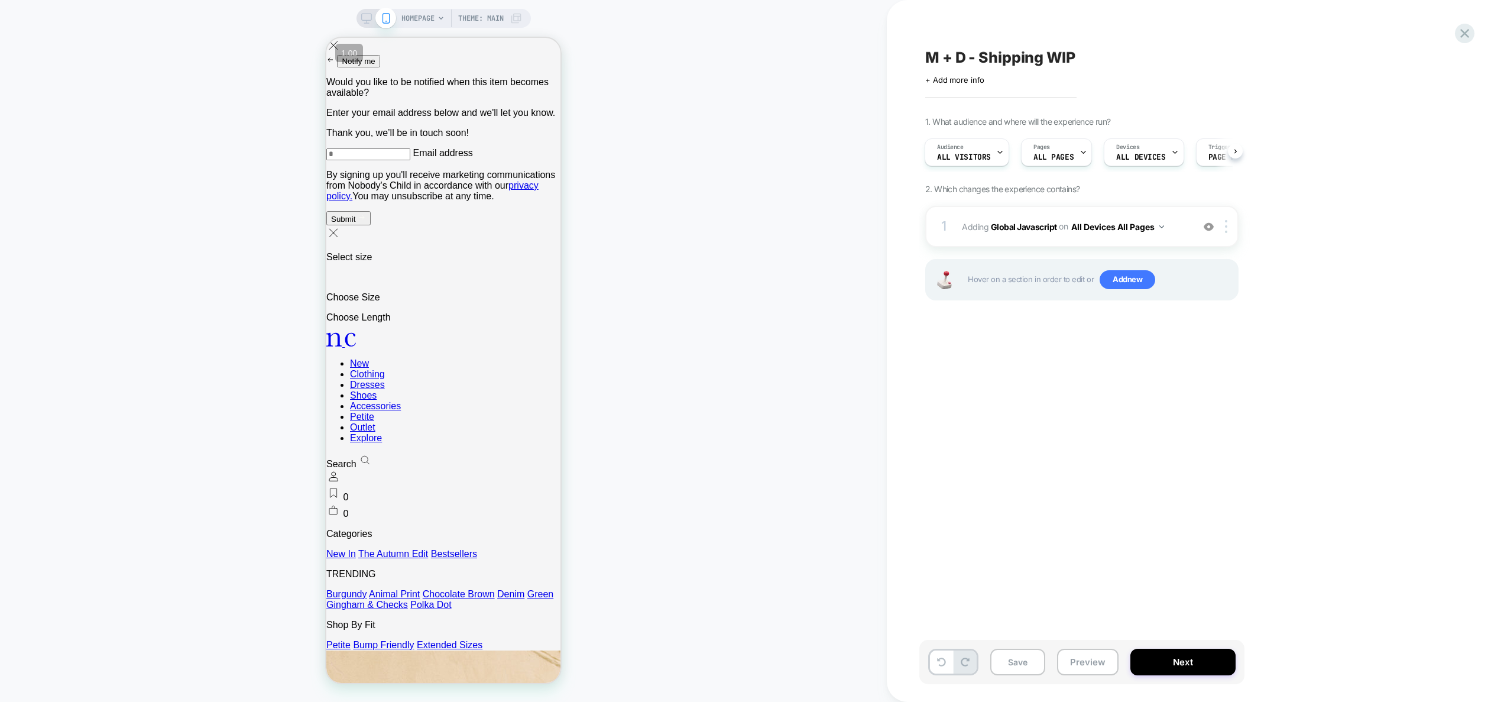
scroll to position [0, 0]
click at [1177, 239] on div "1 Adding Global Javascript on All Devices All Pages Add Before Add After Target…" at bounding box center [1081, 226] width 313 height 41
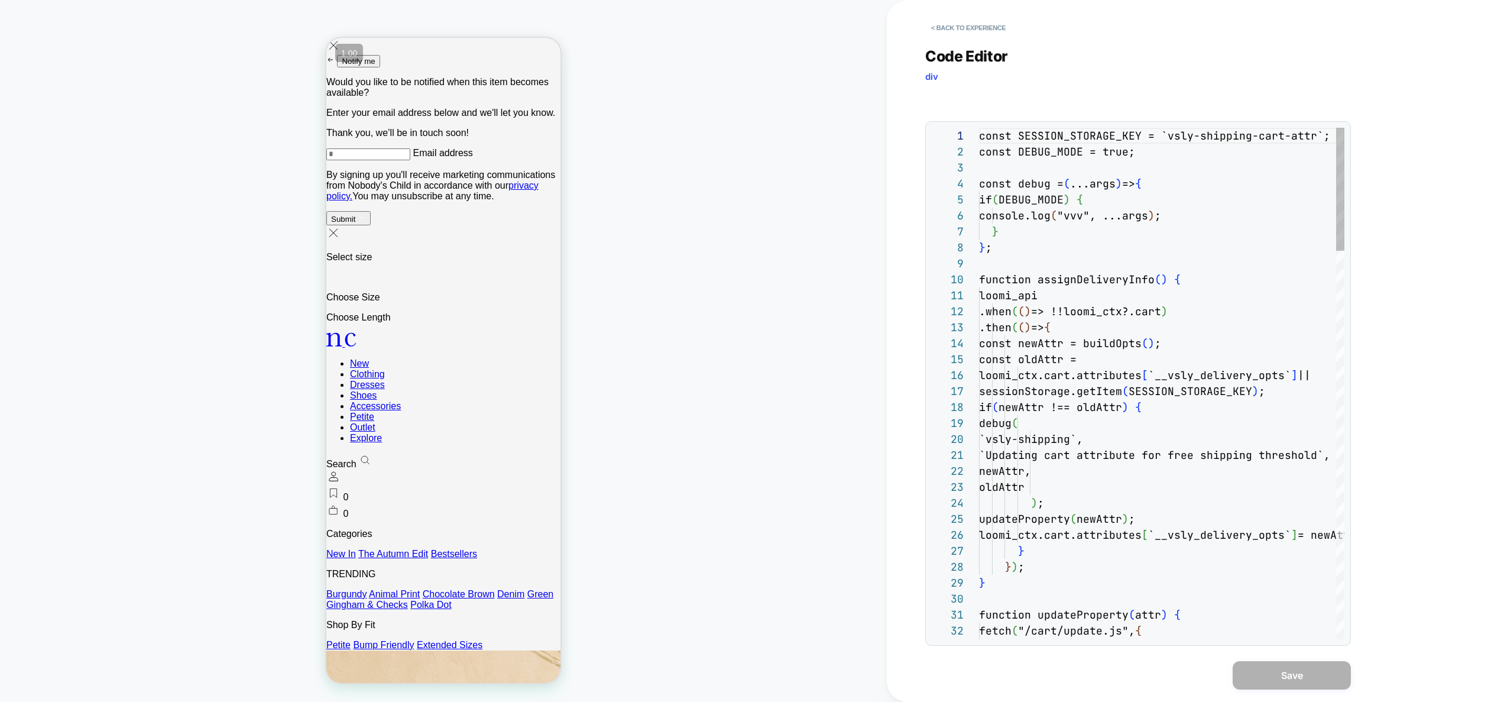
scroll to position [160, 0]
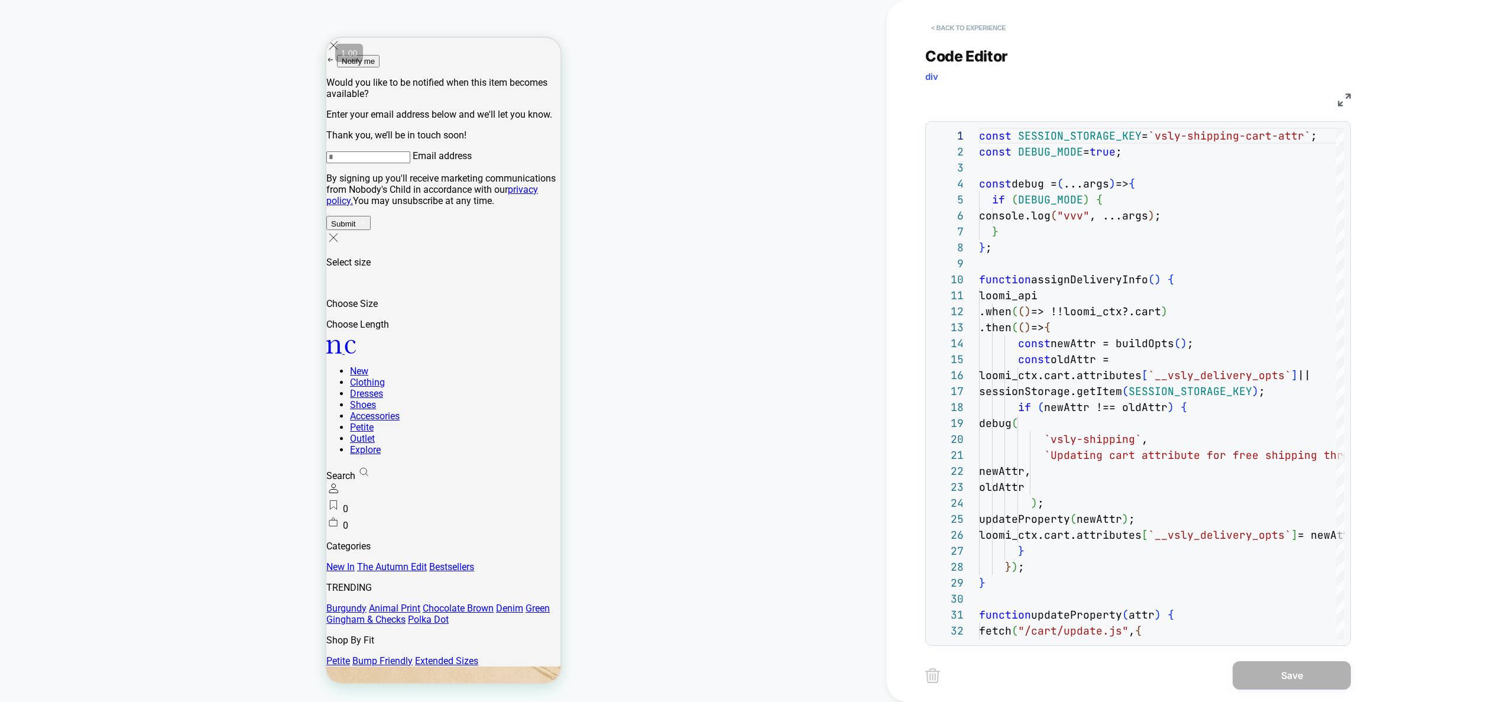
click at [988, 30] on button "< Back to experience" at bounding box center [968, 27] width 86 height 19
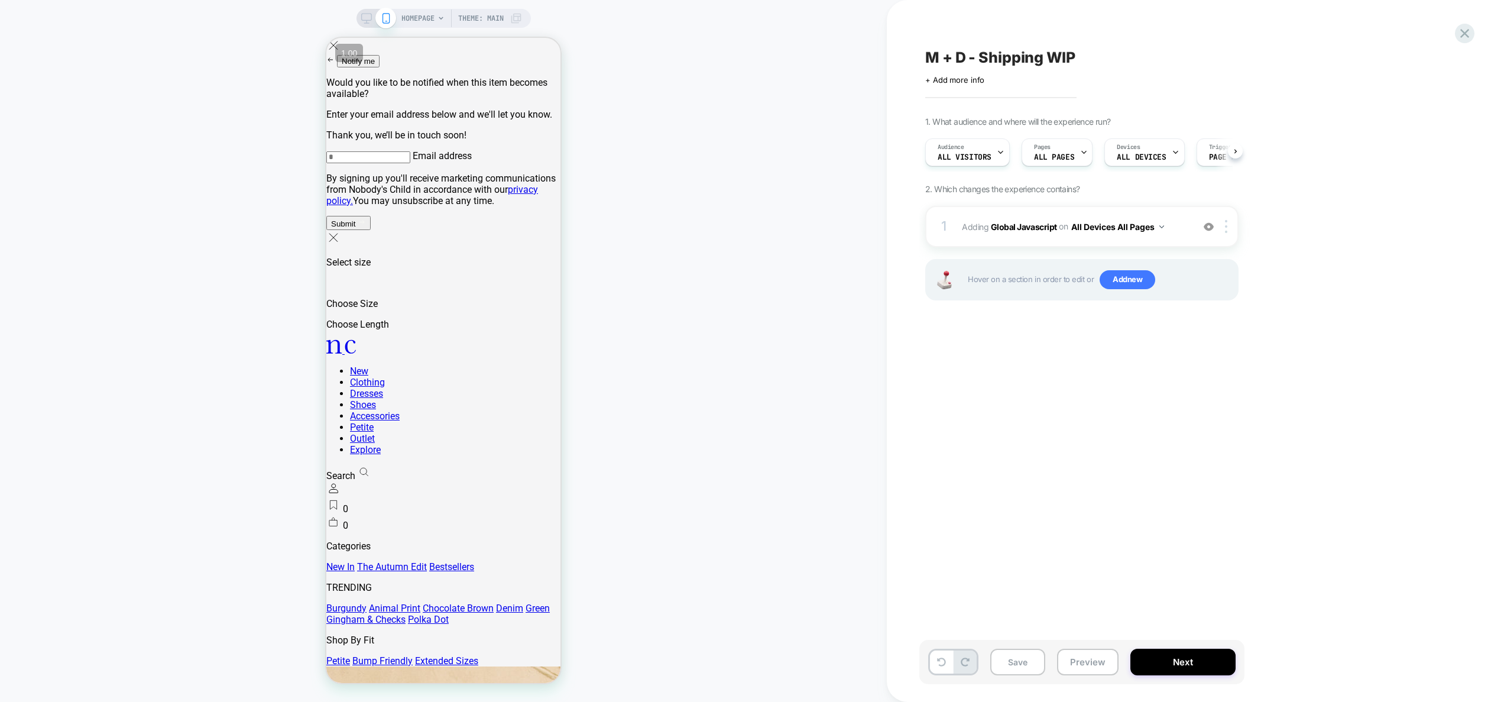
scroll to position [0, 1]
click at [1185, 237] on div "1 Adding Global Javascript on All Devices All Pages Add Before Add After Target…" at bounding box center [1081, 226] width 313 height 41
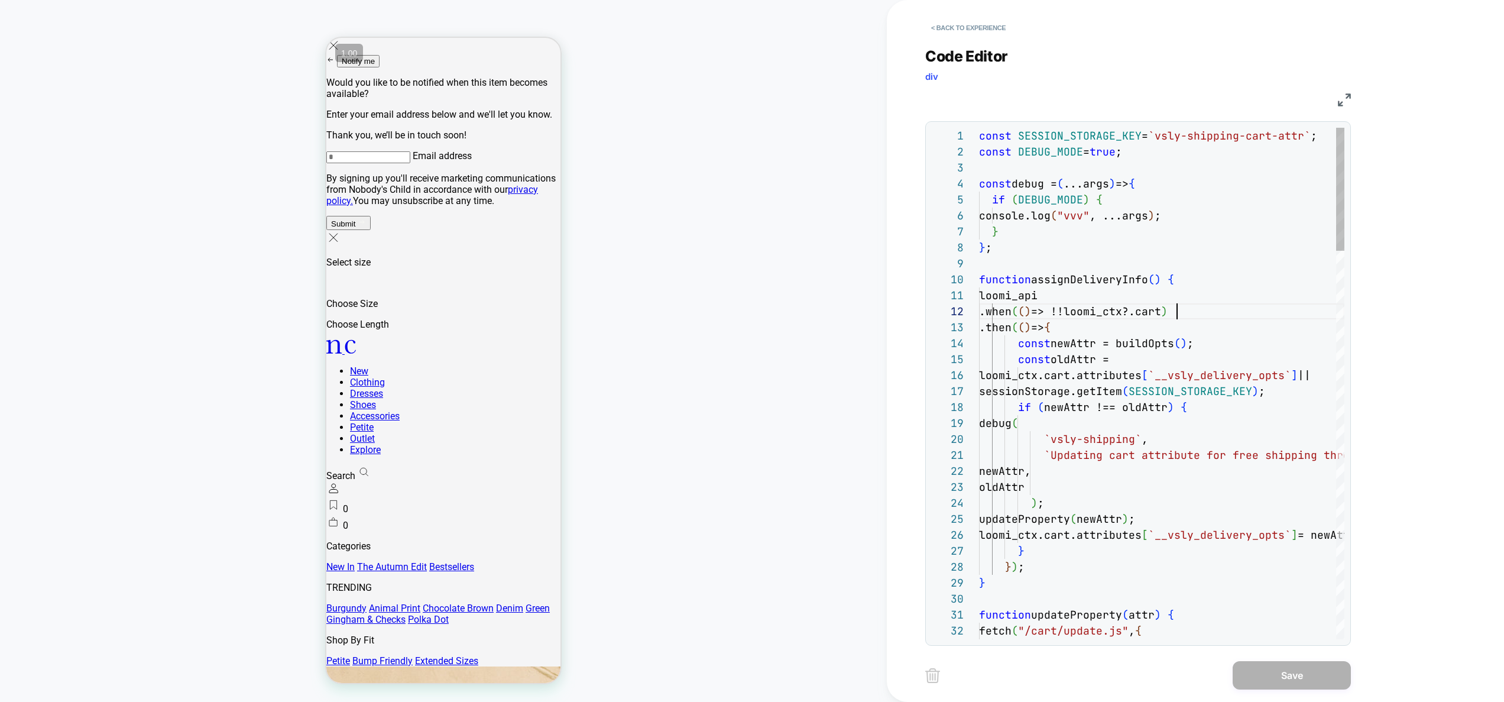
scroll to position [16, 198]
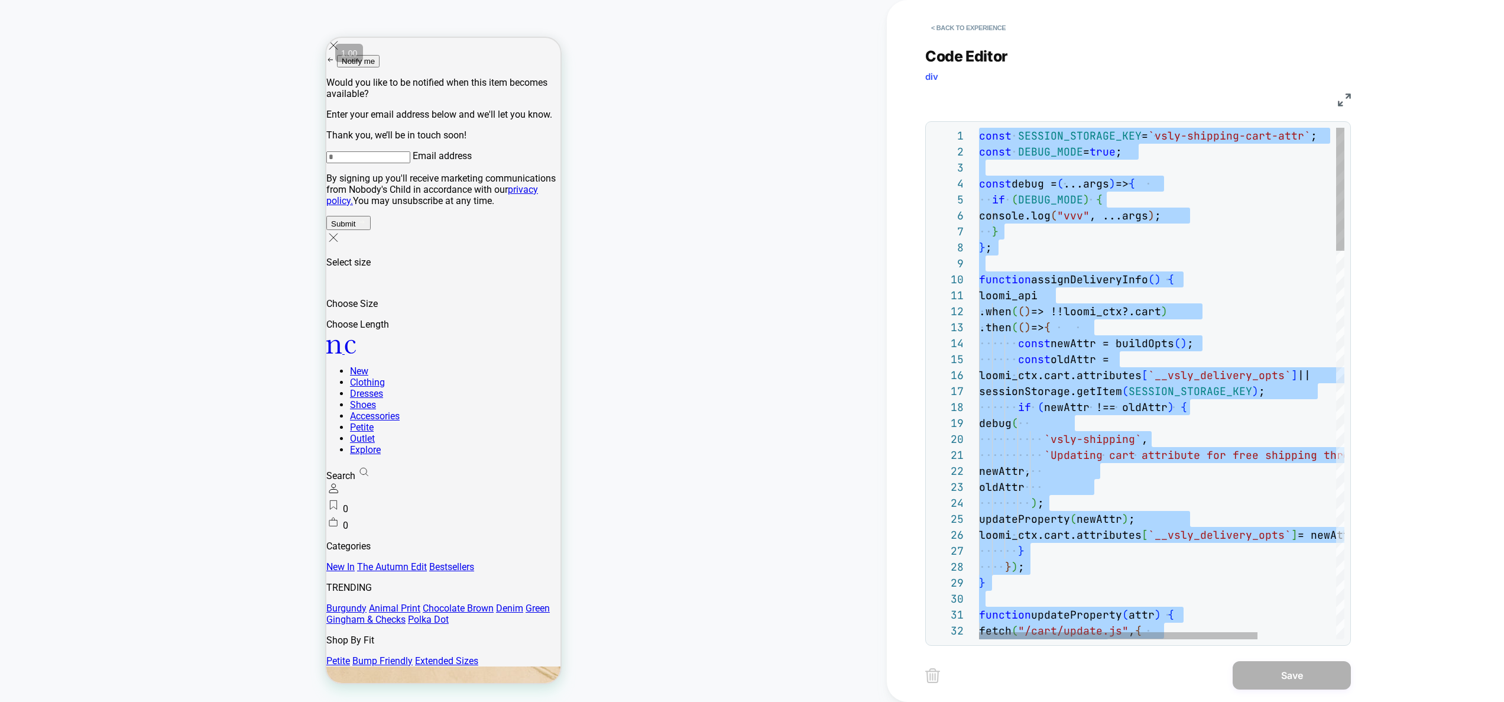
type textarea "**********"
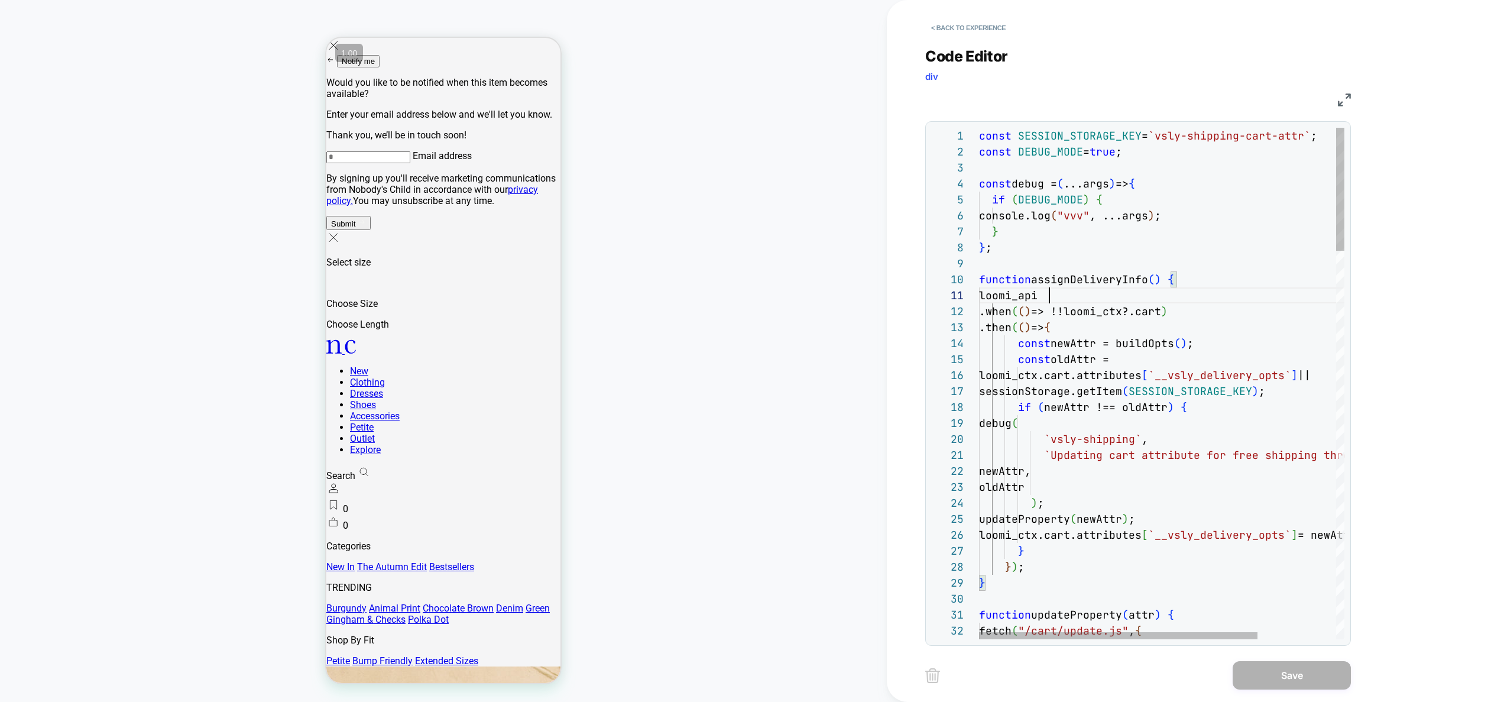
scroll to position [0, 70]
click at [989, 28] on button "< Back to experience" at bounding box center [968, 27] width 86 height 19
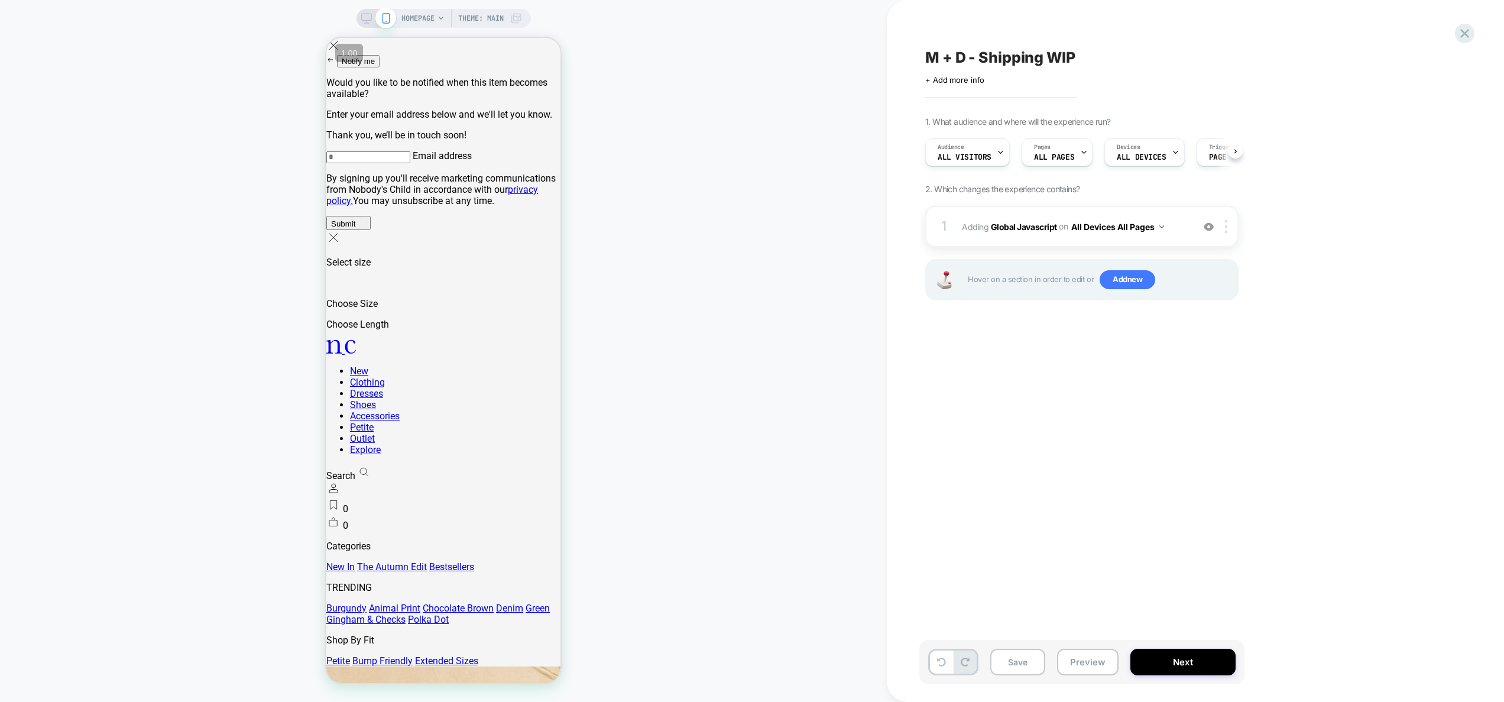
scroll to position [0, 1]
drag, startPoint x: 1086, startPoint y: 662, endPoint x: 1086, endPoint y: 652, distance: 9.5
click at [1086, 662] on button "Preview" at bounding box center [1088, 662] width 62 height 27
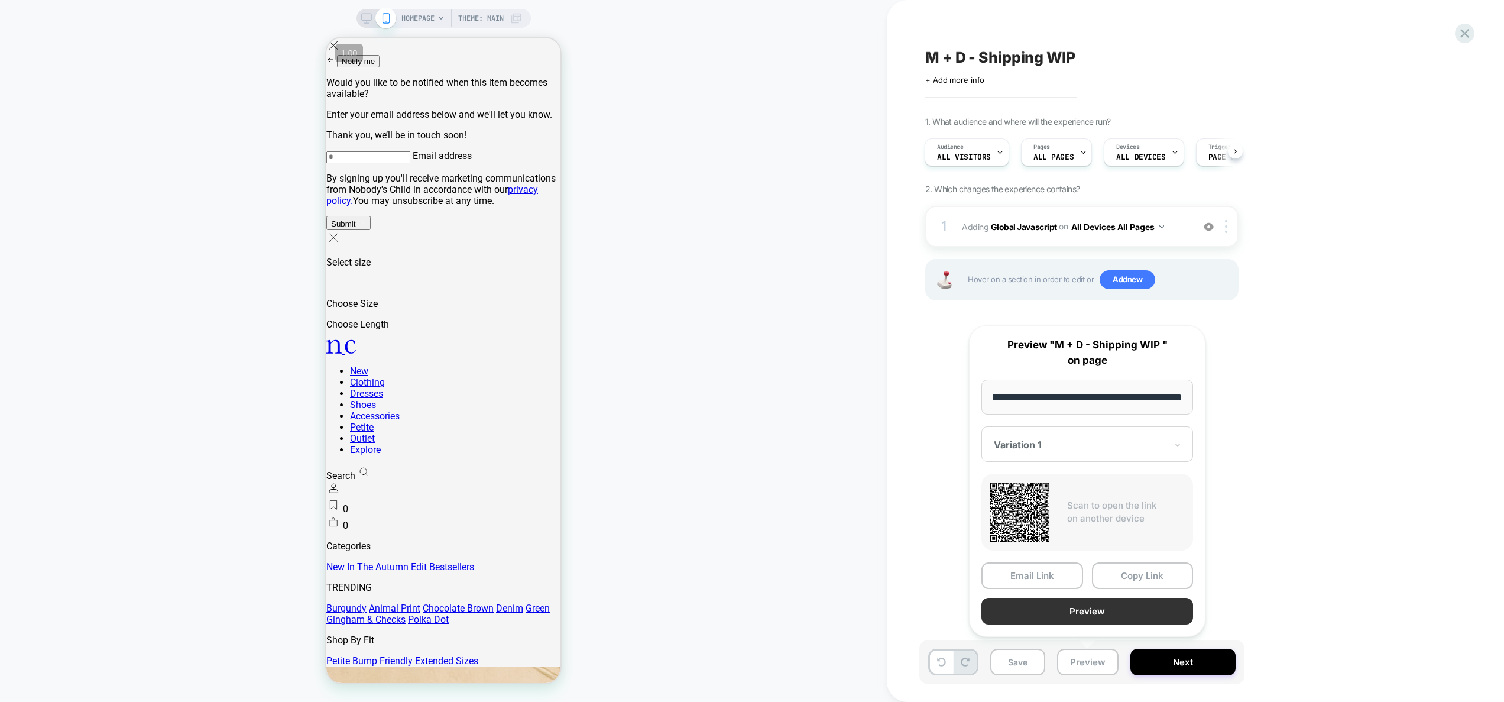
scroll to position [0, 0]
click at [1086, 610] on button "Preview" at bounding box center [1088, 611] width 212 height 27
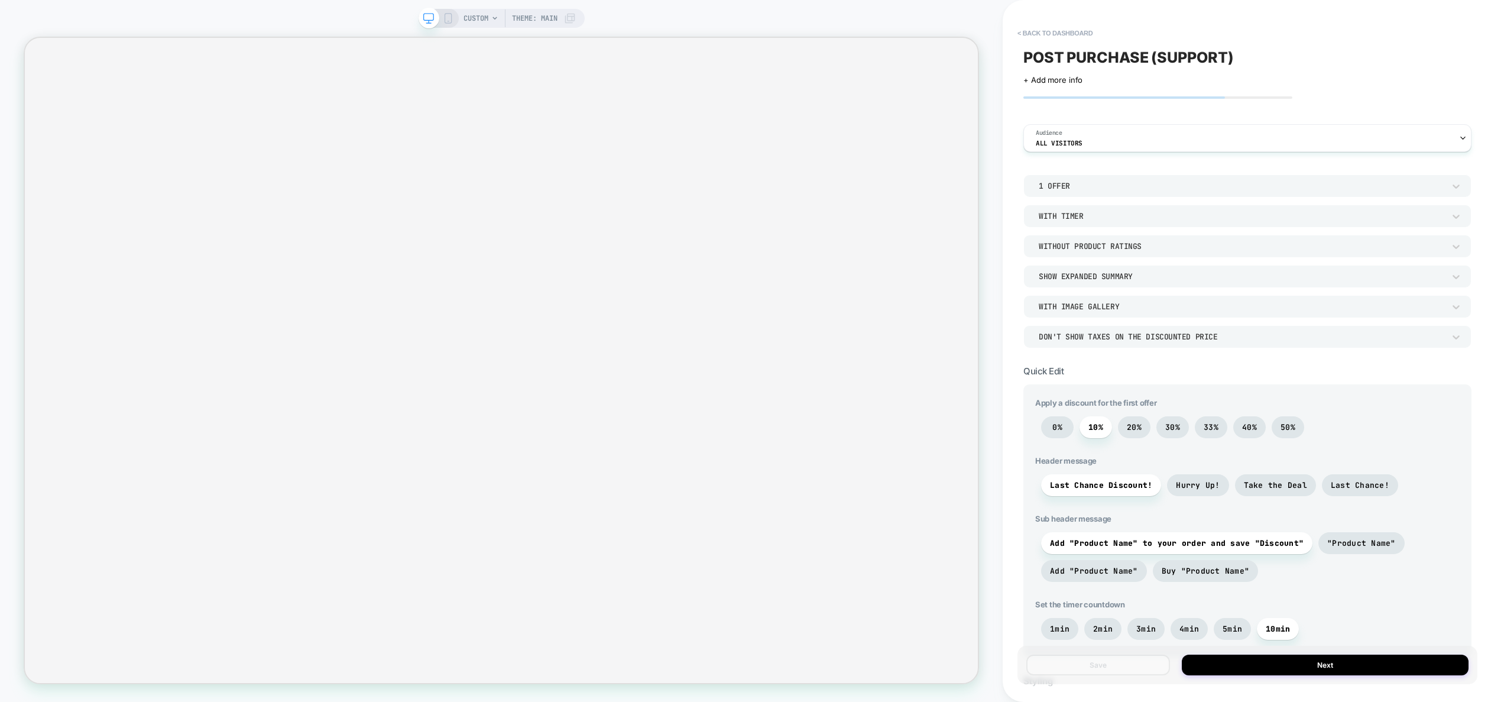
click at [1112, 251] on div "Without Product Ratings" at bounding box center [1242, 246] width 406 height 10
click at [1112, 251] on div at bounding box center [752, 351] width 1504 height 702
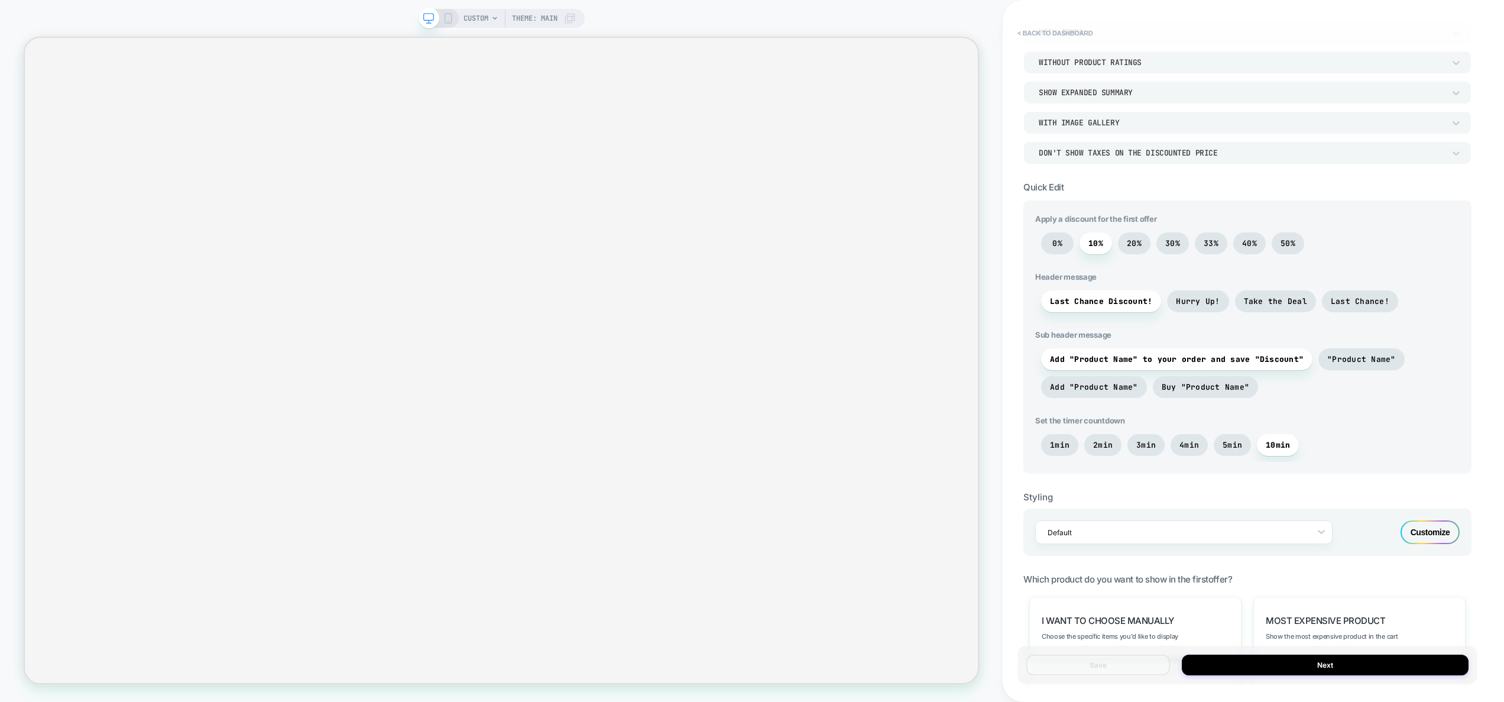
scroll to position [409, 0]
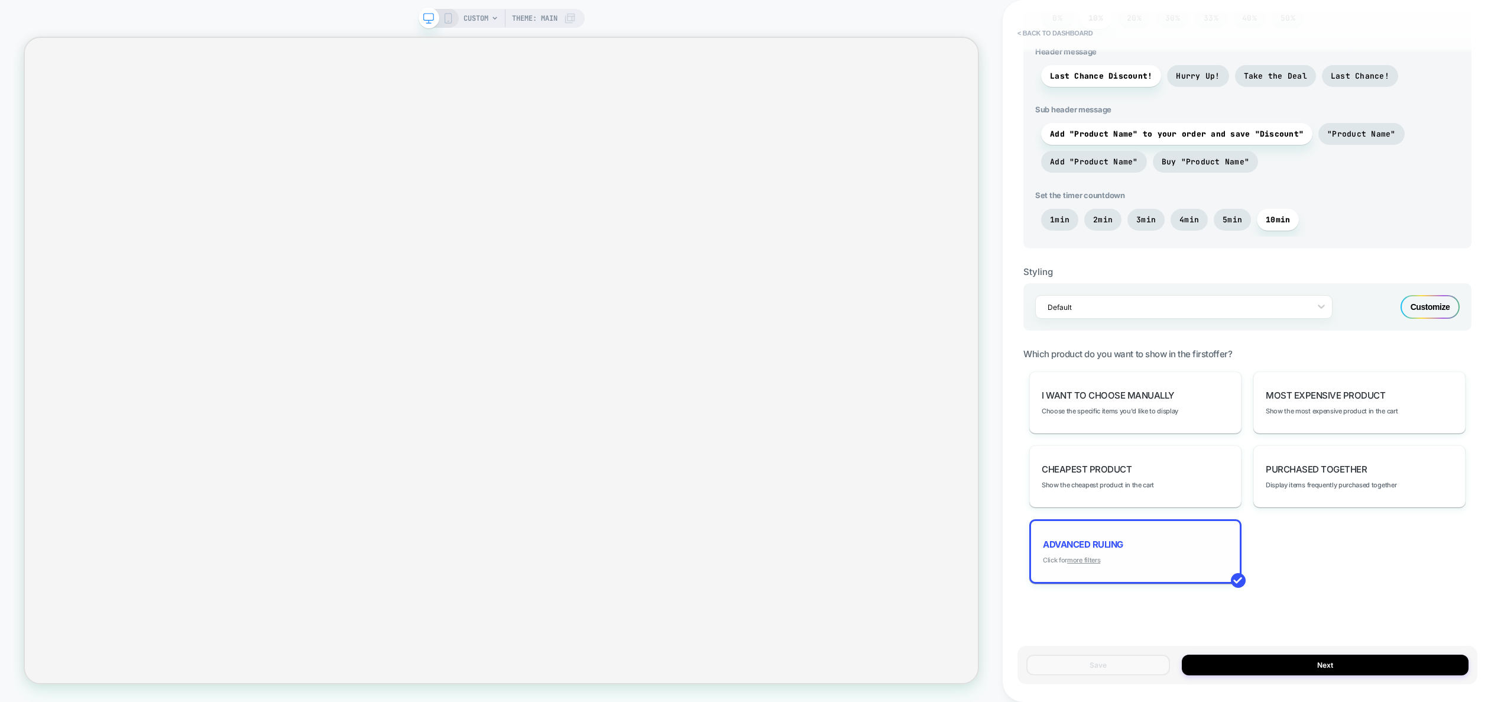
click at [1089, 561] on u "more filters" at bounding box center [1083, 560] width 33 height 8
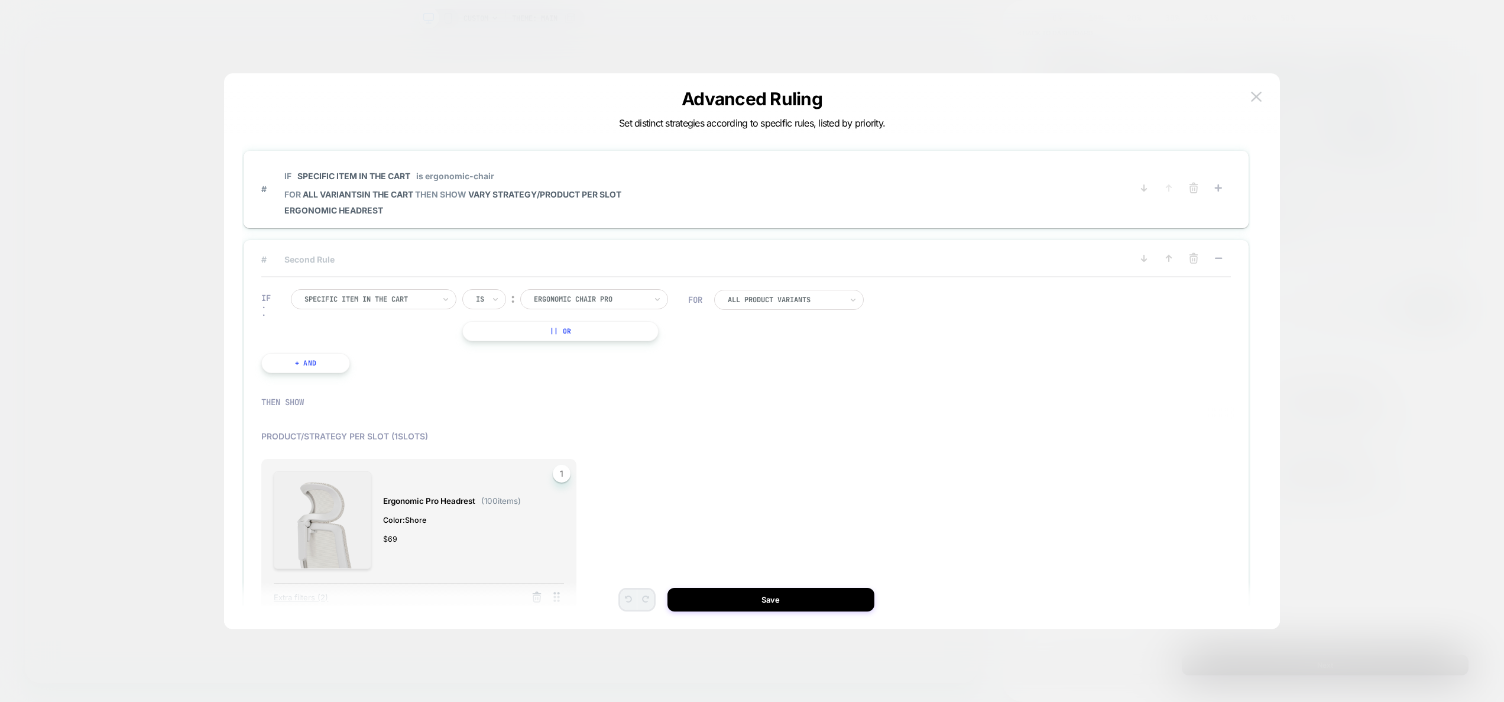
scroll to position [0, 0]
click at [1218, 260] on rect at bounding box center [1218, 261] width 7 height 2
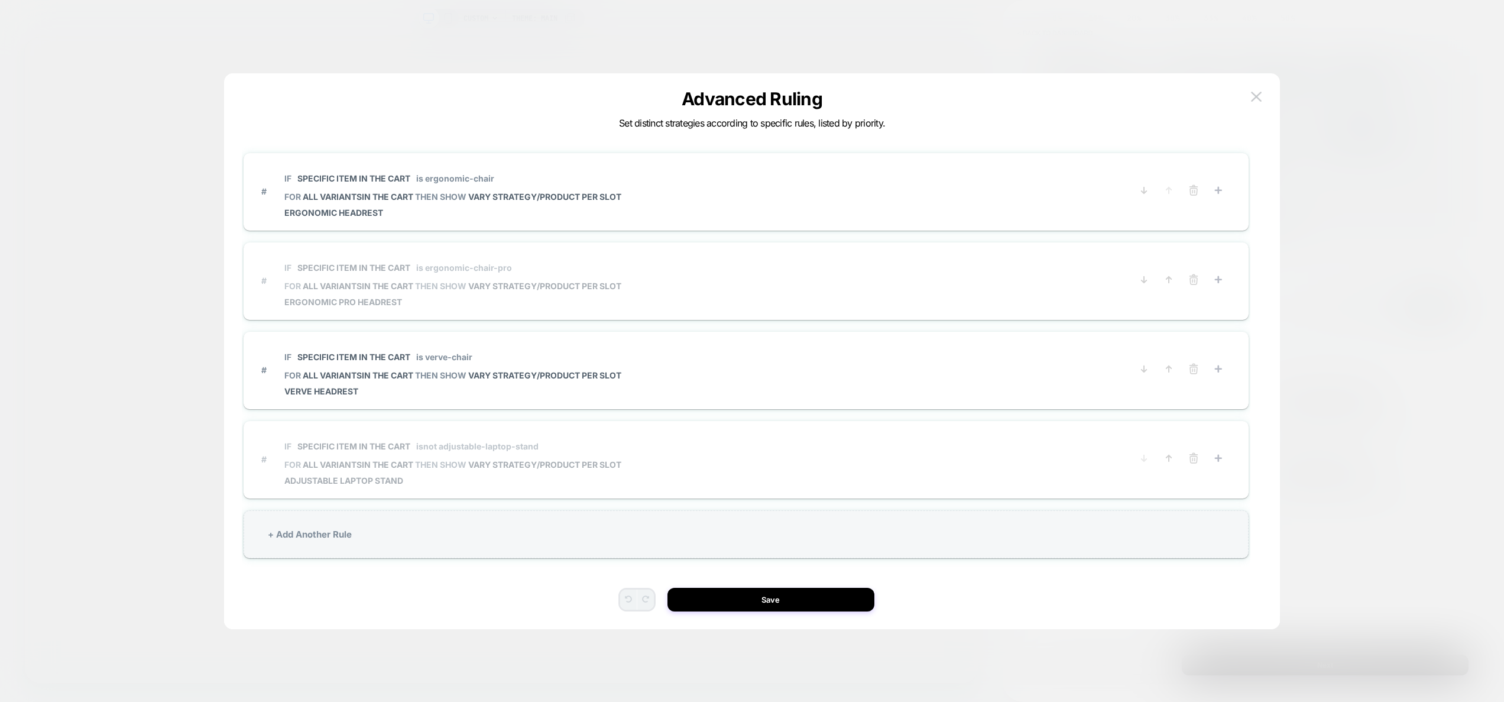
click at [540, 449] on p "IF Specific item in the cart isnot adjustable-laptop-stand" at bounding box center [452, 446] width 337 height 10
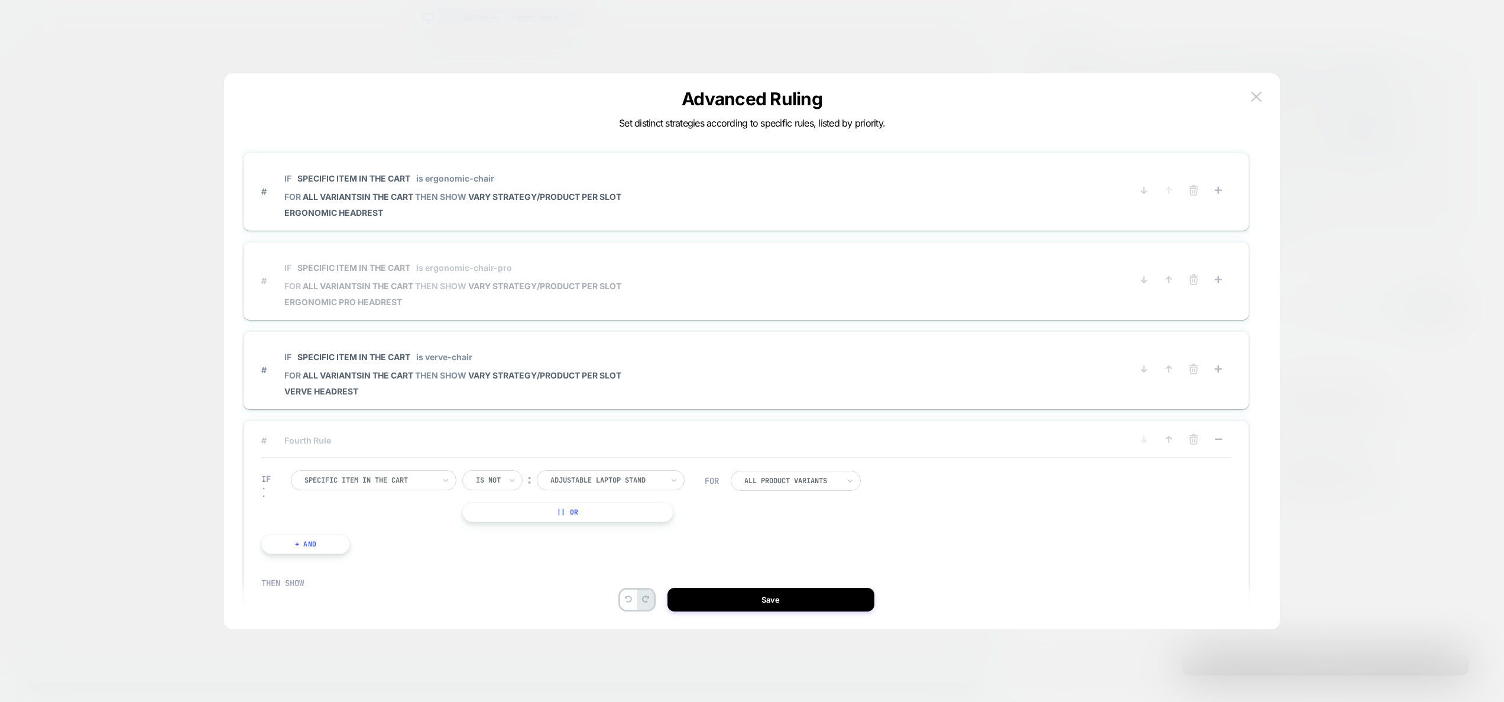
scroll to position [35, 0]
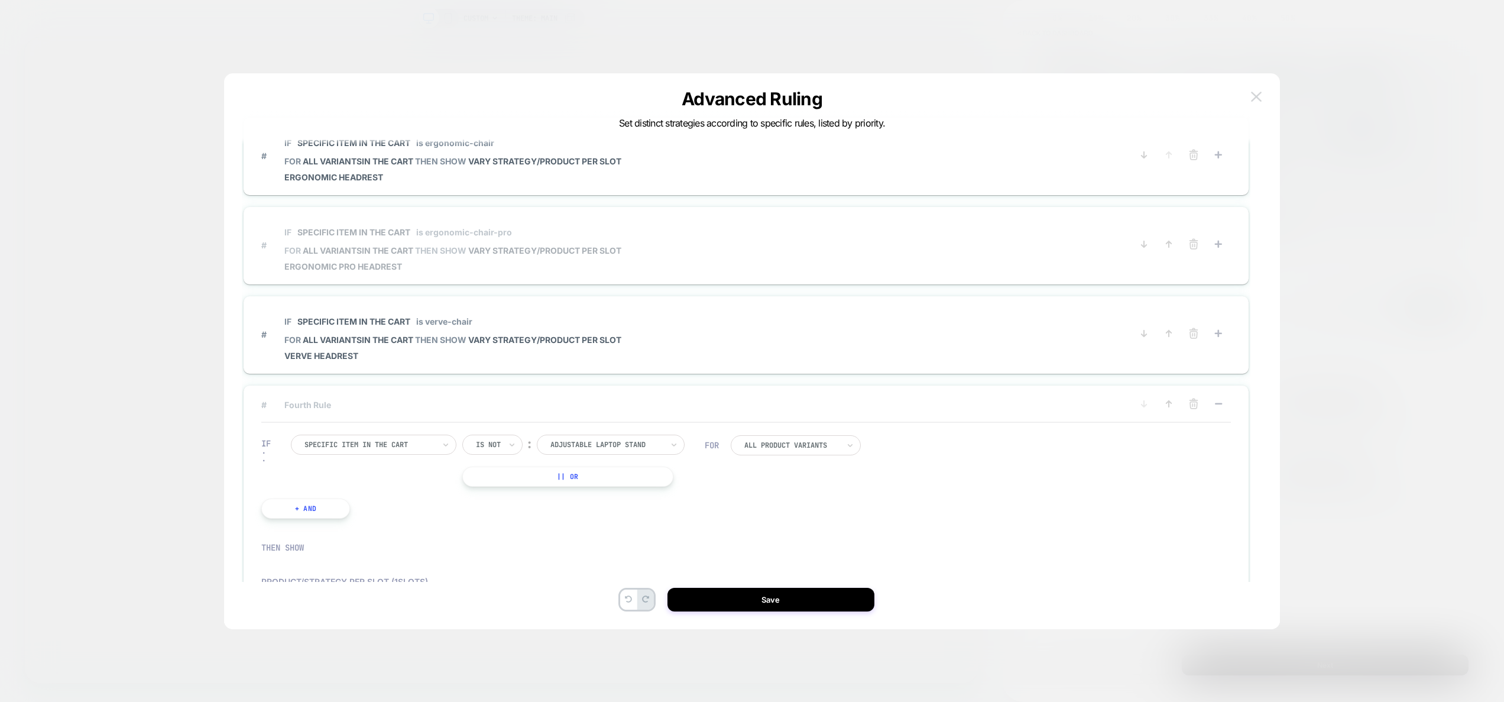
click at [1258, 98] on img at bounding box center [1256, 97] width 11 height 10
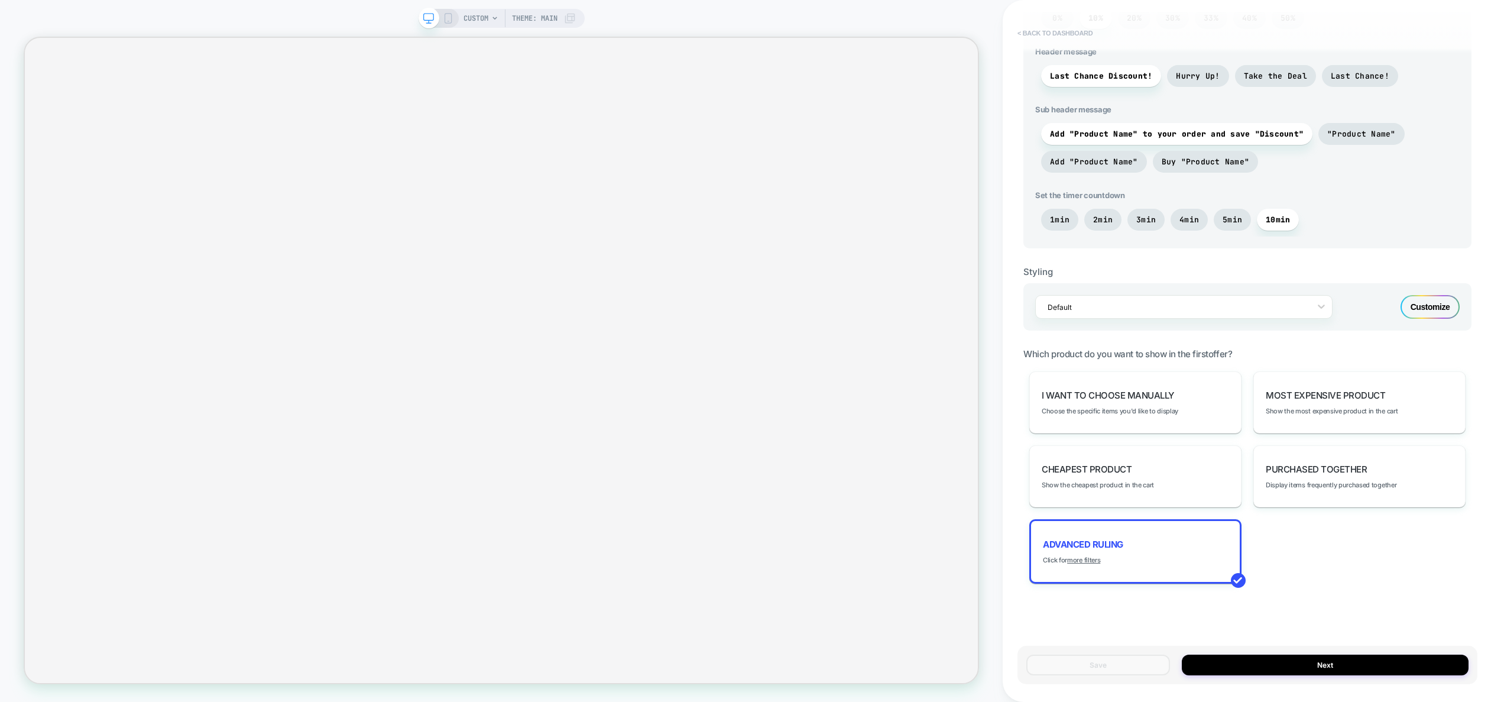
click at [1058, 30] on button "< back to dashboard" at bounding box center [1055, 33] width 87 height 19
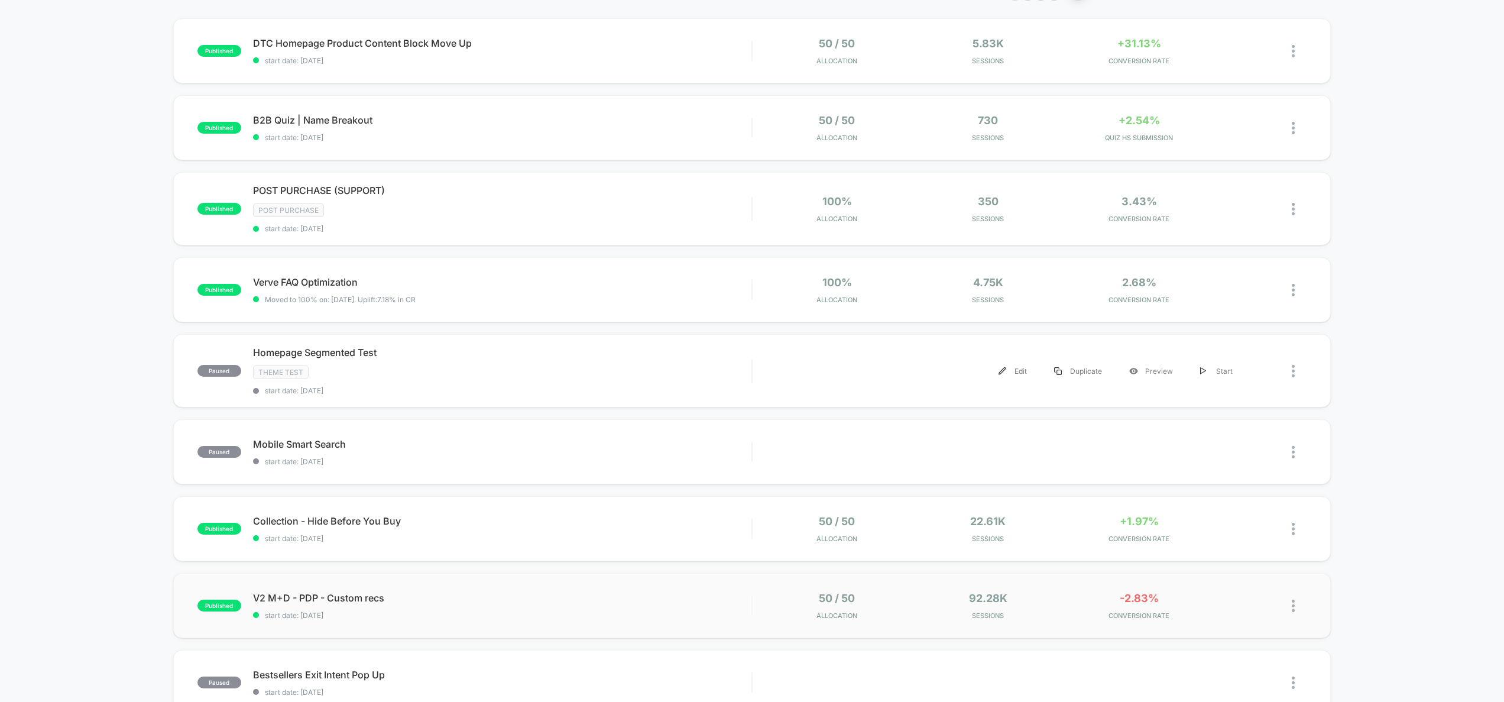
scroll to position [390, 0]
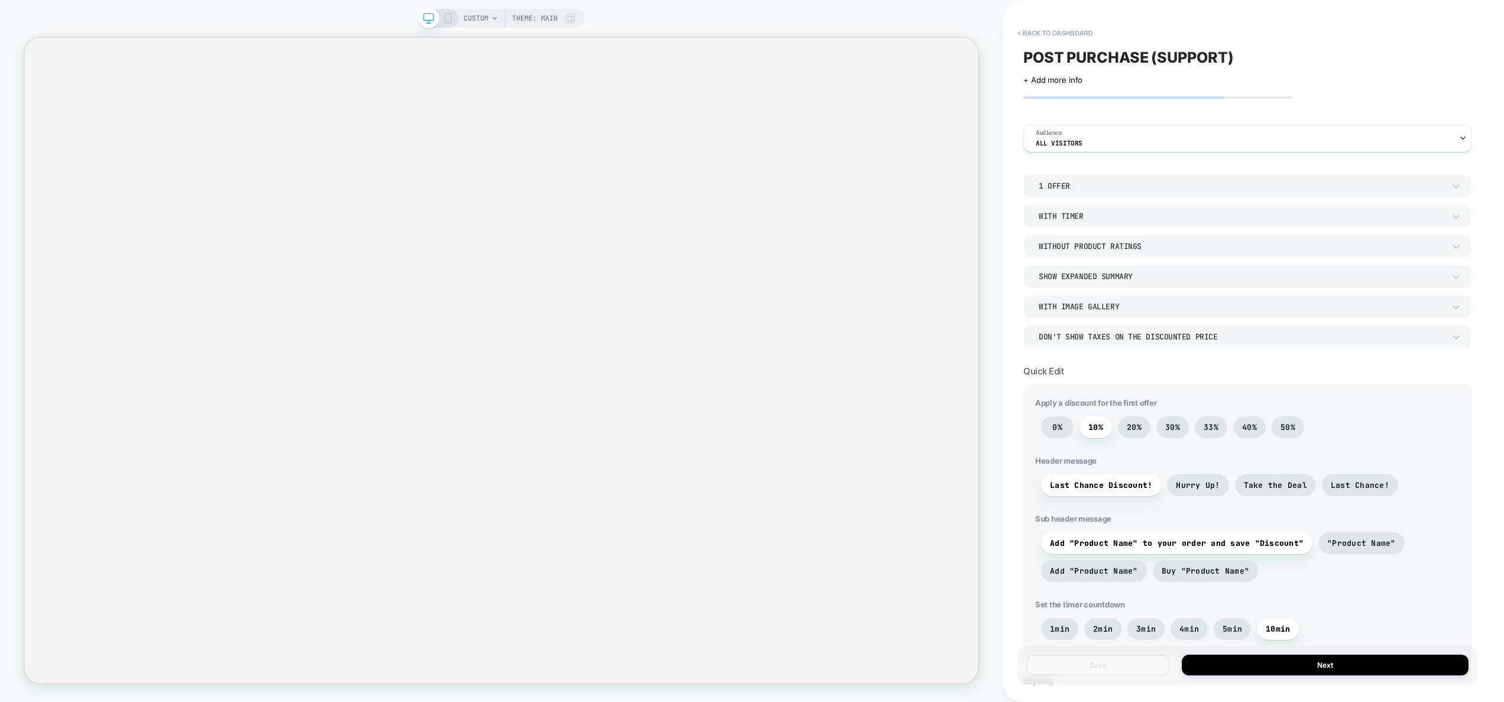
click at [1113, 309] on div "With Image Gallery" at bounding box center [1242, 307] width 406 height 10
click at [1113, 309] on div at bounding box center [752, 351] width 1504 height 702
click at [1099, 189] on div "1 Offer" at bounding box center [1242, 186] width 406 height 10
click at [1099, 189] on div at bounding box center [752, 351] width 1504 height 702
click at [1088, 218] on div "With Timer" at bounding box center [1242, 216] width 406 height 10
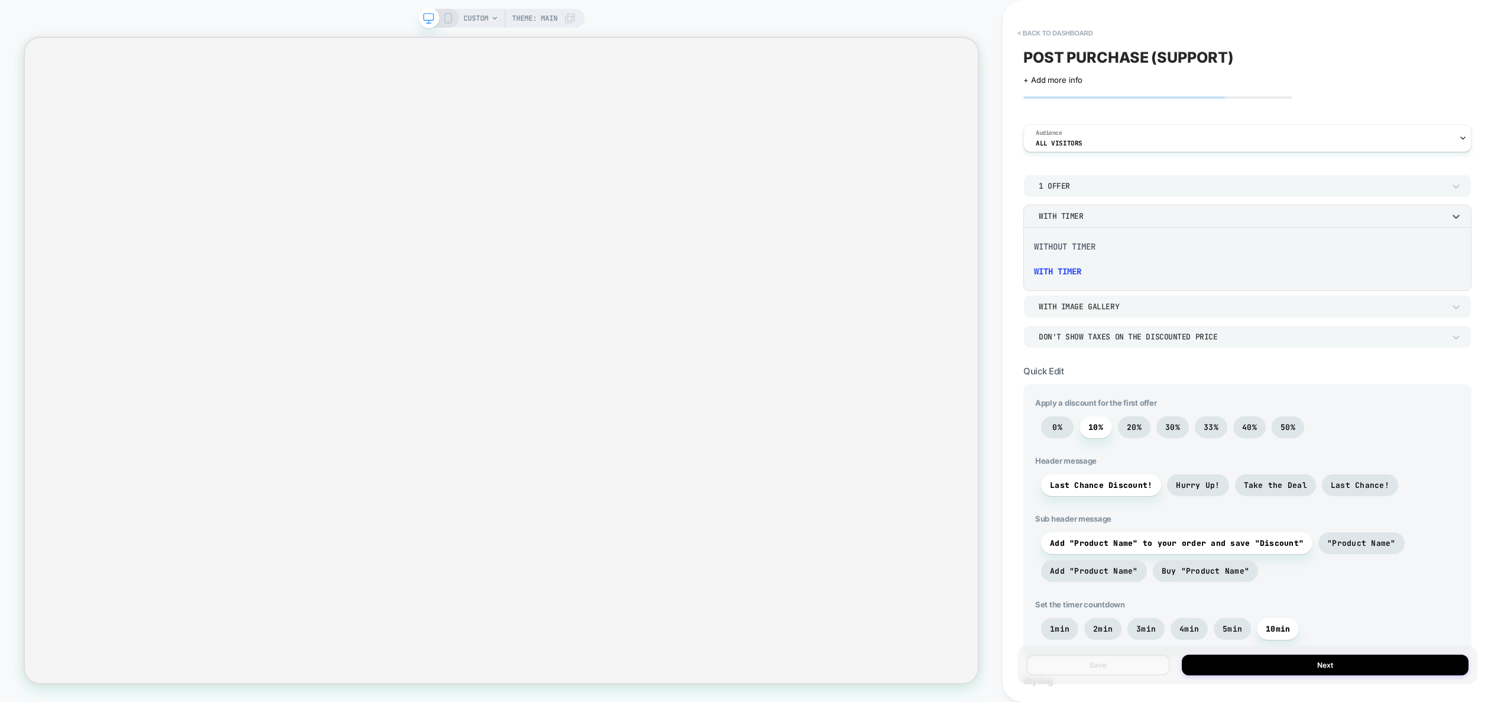
click at [1088, 218] on div at bounding box center [752, 351] width 1504 height 702
click at [1079, 247] on div "Without Product Ratings" at bounding box center [1242, 246] width 406 height 10
click at [1079, 247] on div at bounding box center [752, 351] width 1504 height 702
click at [1131, 281] on div "Show Expanded Summary" at bounding box center [1242, 276] width 406 height 10
click at [1131, 281] on div at bounding box center [752, 351] width 1504 height 702
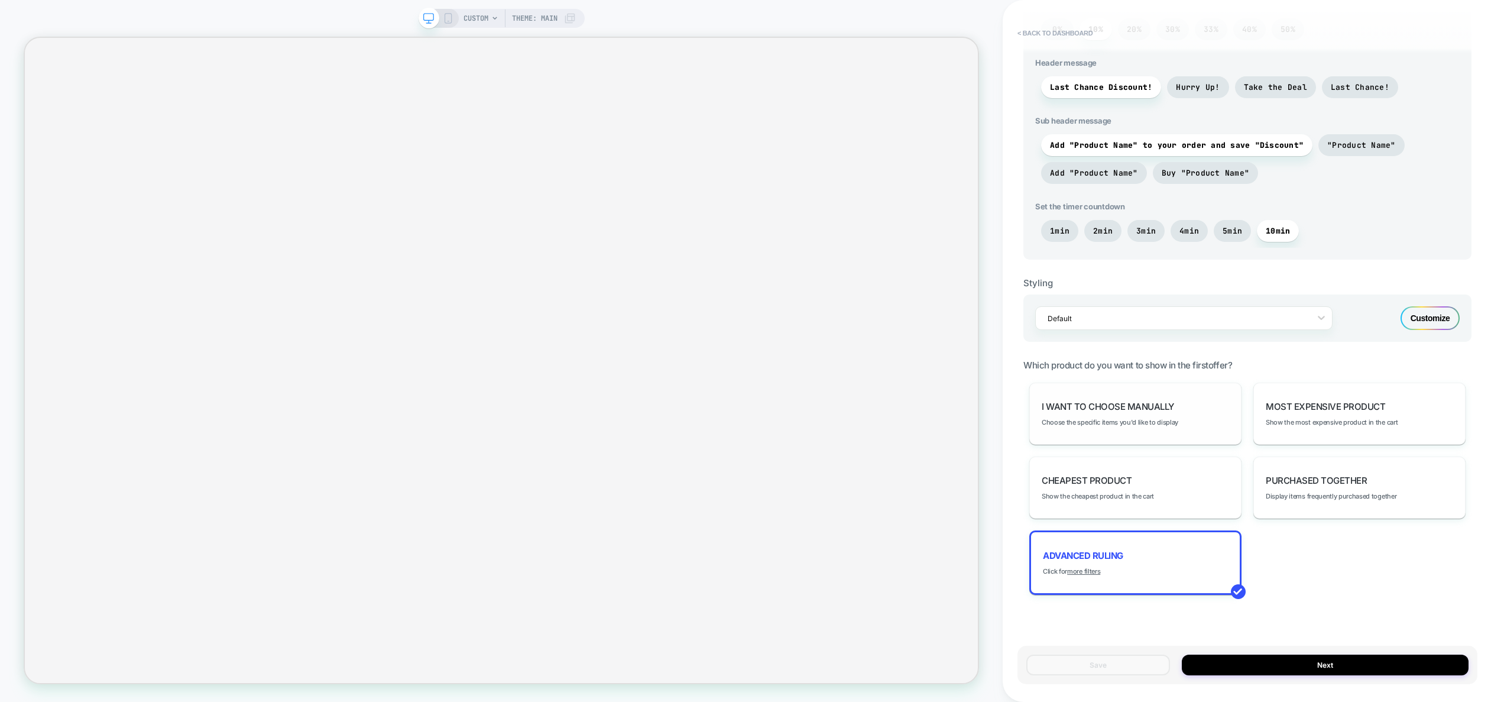
scroll to position [409, 0]
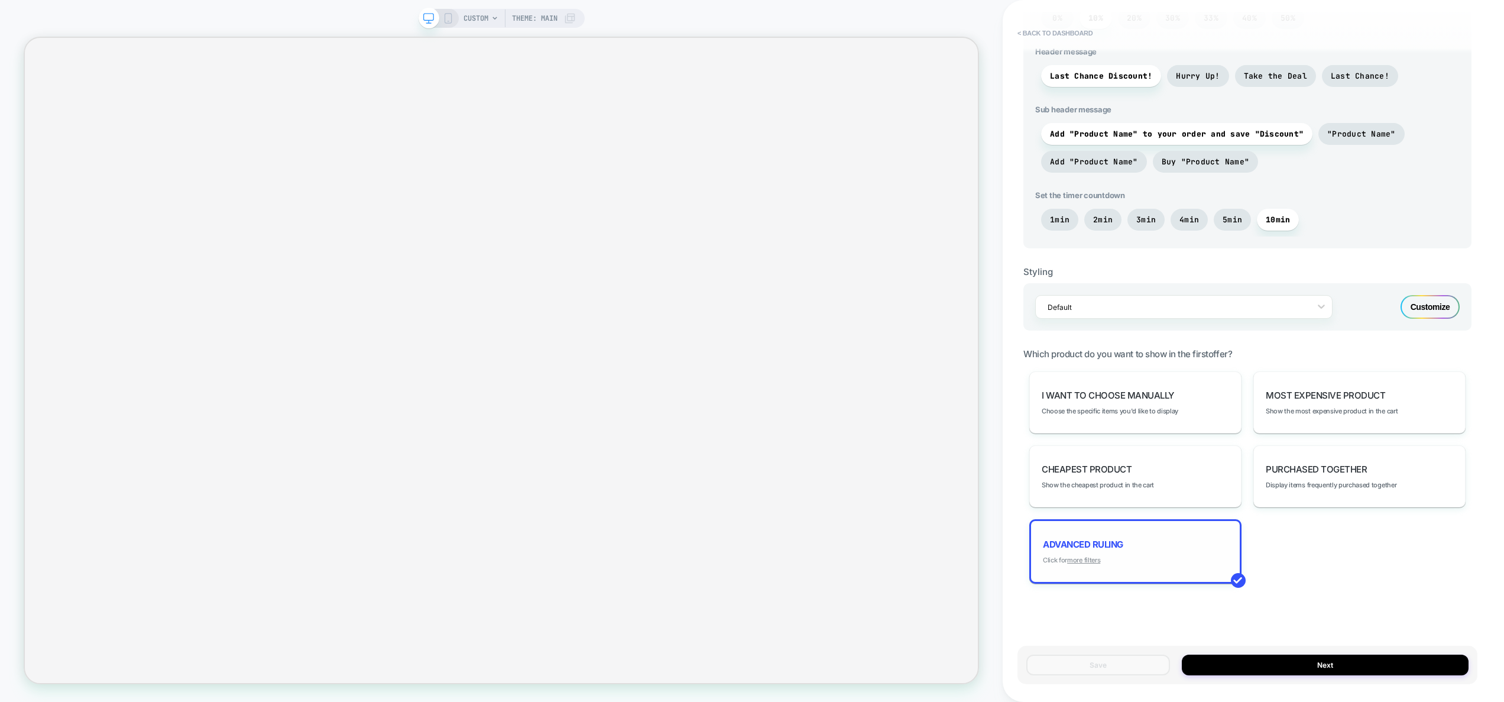
click at [1074, 558] on u "more filters" at bounding box center [1083, 560] width 33 height 8
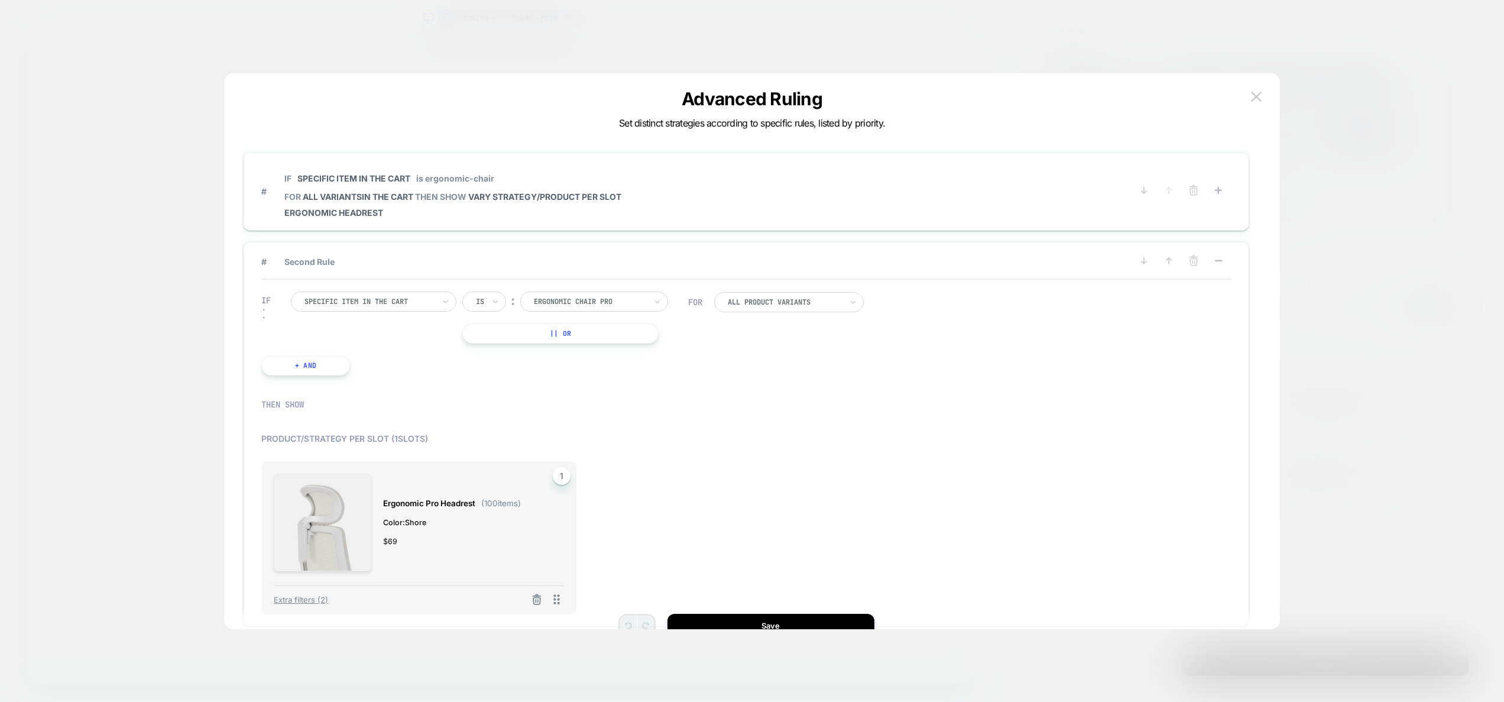
scroll to position [35, 0]
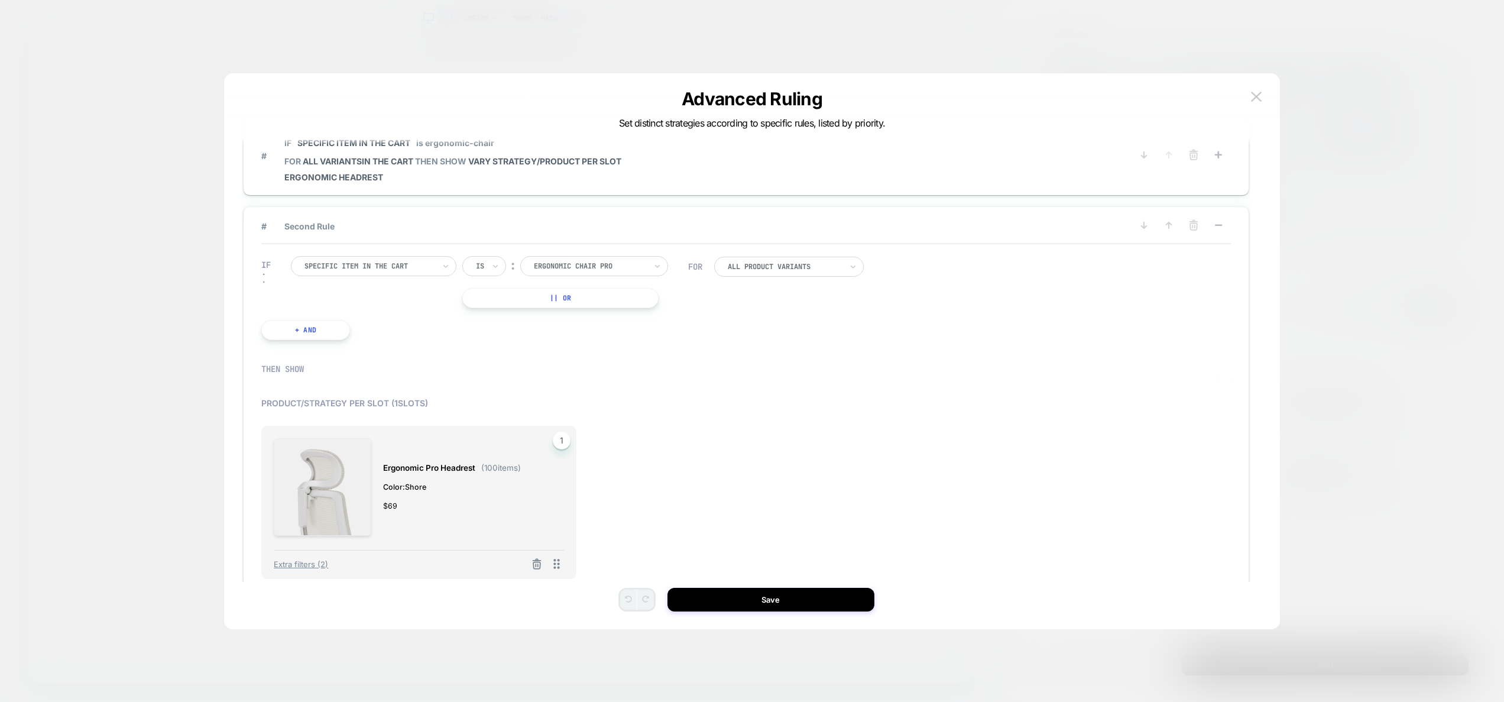
click at [34, 241] on div at bounding box center [752, 351] width 1504 height 702
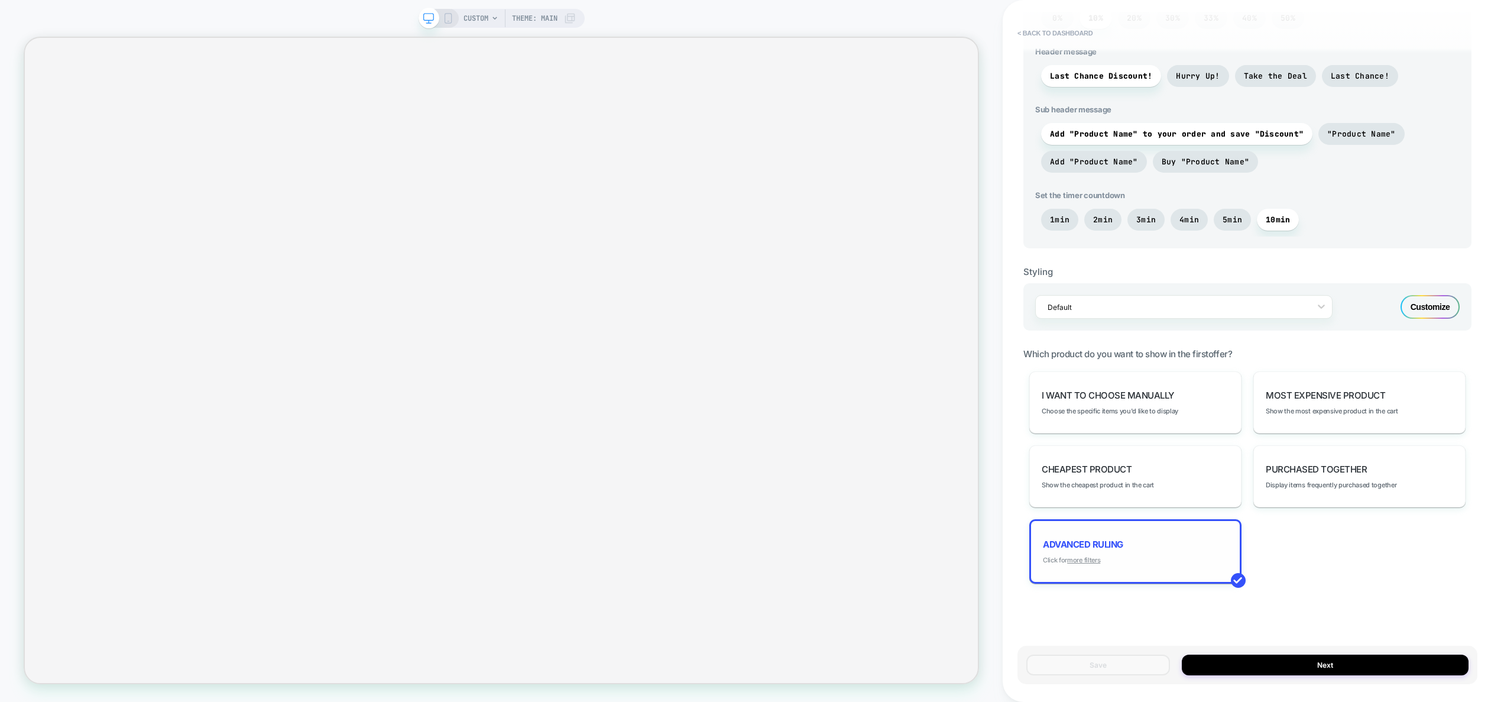
click at [1091, 562] on u "more filters" at bounding box center [1083, 560] width 33 height 8
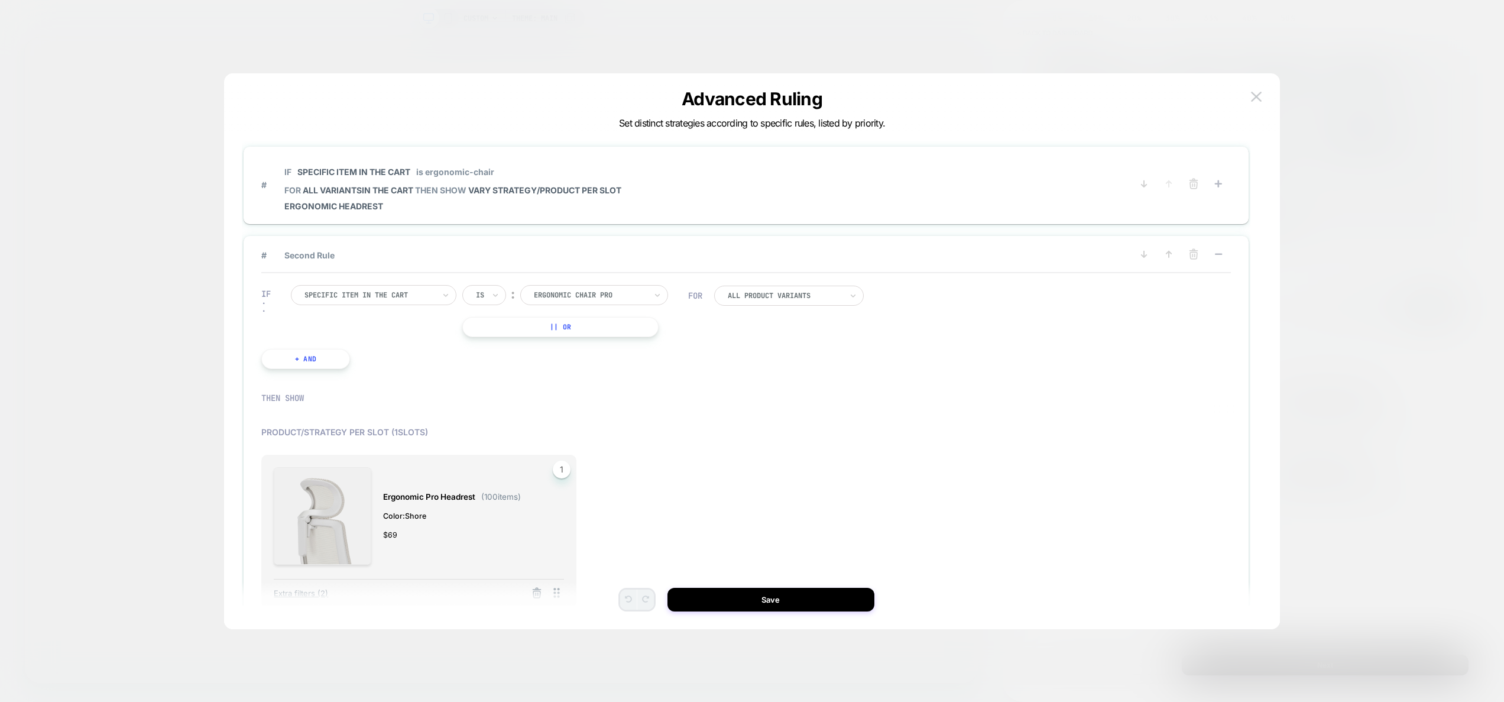
scroll to position [0, 0]
click at [561, 193] on span "VARY STRATEGY/PRODUCT PER SLOT" at bounding box center [544, 197] width 153 height 10
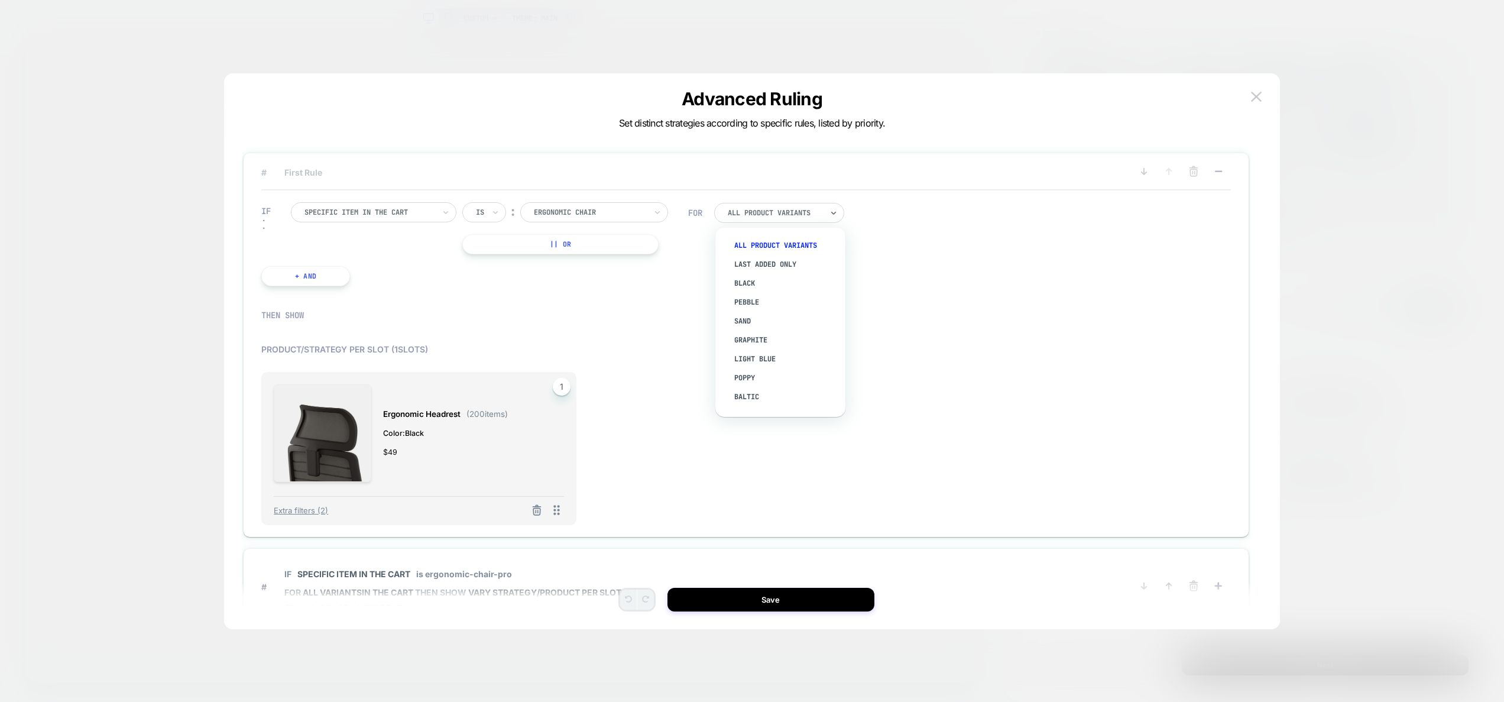
click at [762, 216] on div "All Product Variants" at bounding box center [775, 212] width 95 height 9
click at [648, 291] on div "IF Specific item in the cart Is ︰ ergonomic chair ERGONOMIC CHAIR || Or + And" at bounding box center [474, 244] width 439 height 119
click at [788, 217] on div "All Product Variants" at bounding box center [779, 213] width 130 height 20
click at [624, 317] on div at bounding box center [740, 327] width 970 height 24
click at [306, 509] on span "Extra filters (2)" at bounding box center [301, 510] width 54 height 9
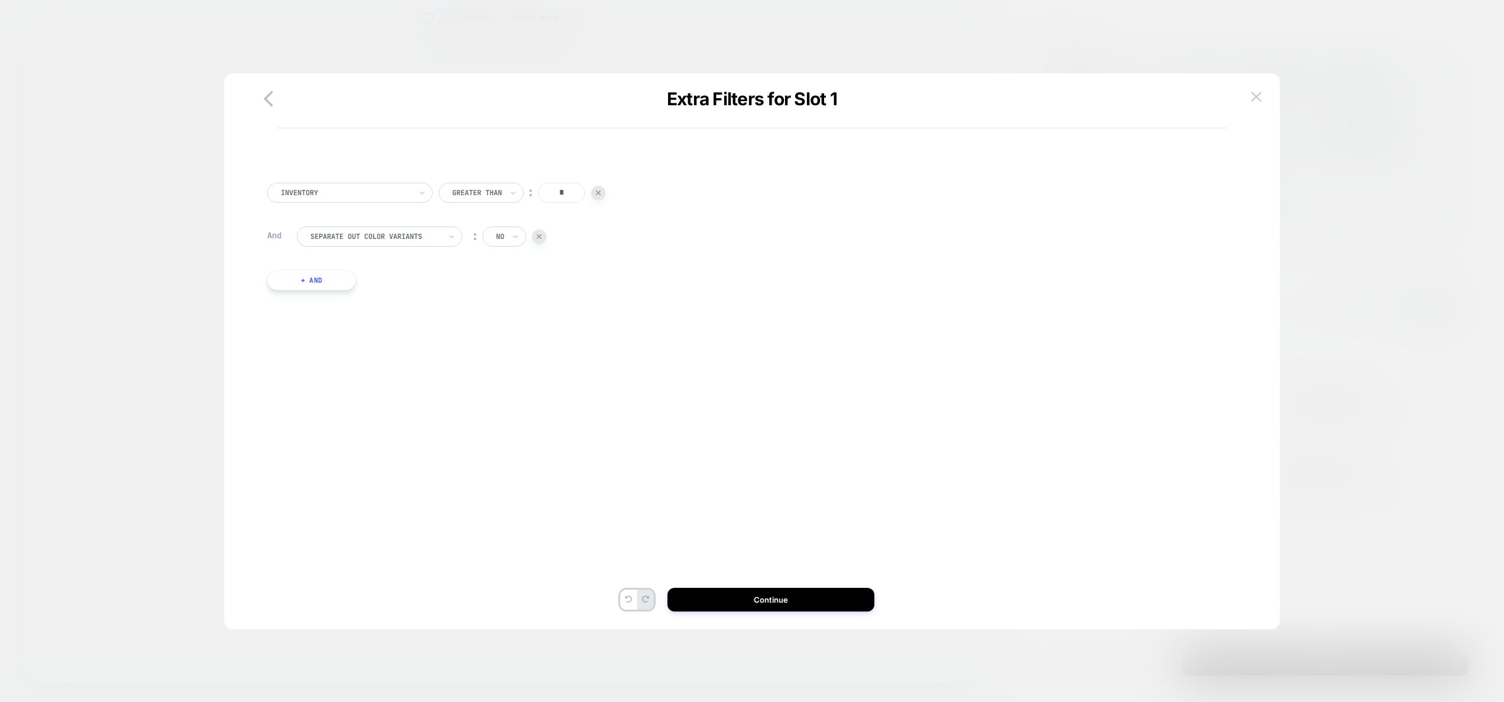
click at [307, 279] on button "+ And" at bounding box center [311, 280] width 89 height 20
click at [630, 292] on img at bounding box center [628, 292] width 5 height 5
click at [512, 234] on icon at bounding box center [516, 237] width 8 height 12
click at [508, 268] on div "yes" at bounding box center [532, 269] width 77 height 19
click at [303, 281] on button "+ And" at bounding box center [311, 280] width 89 height 20
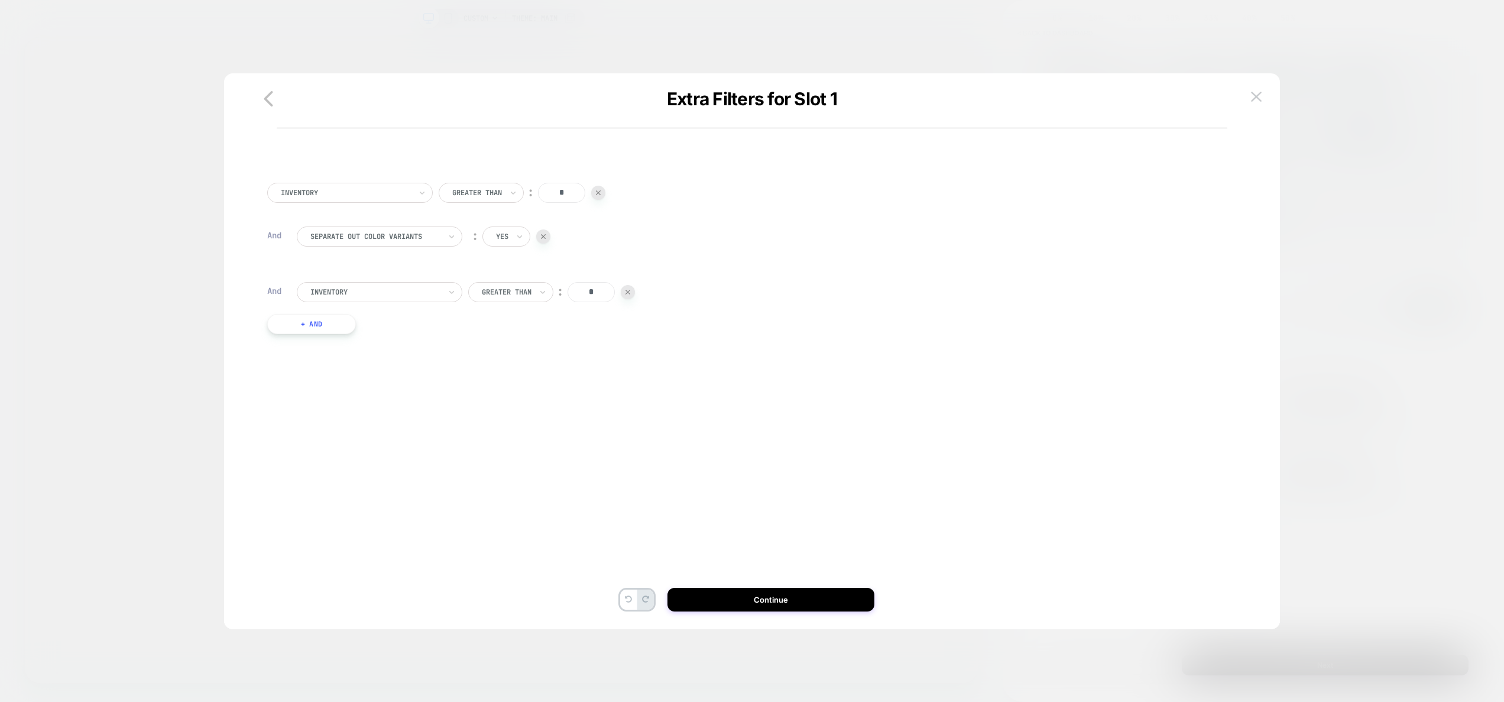
click at [359, 290] on div at bounding box center [375, 292] width 130 height 11
click at [500, 241] on input "text" at bounding box center [498, 236] width 5 height 11
click at [507, 288] on div "no" at bounding box center [532, 288] width 77 height 19
click at [630, 291] on img at bounding box center [628, 292] width 5 height 5
click at [1255, 98] on img at bounding box center [1256, 97] width 11 height 10
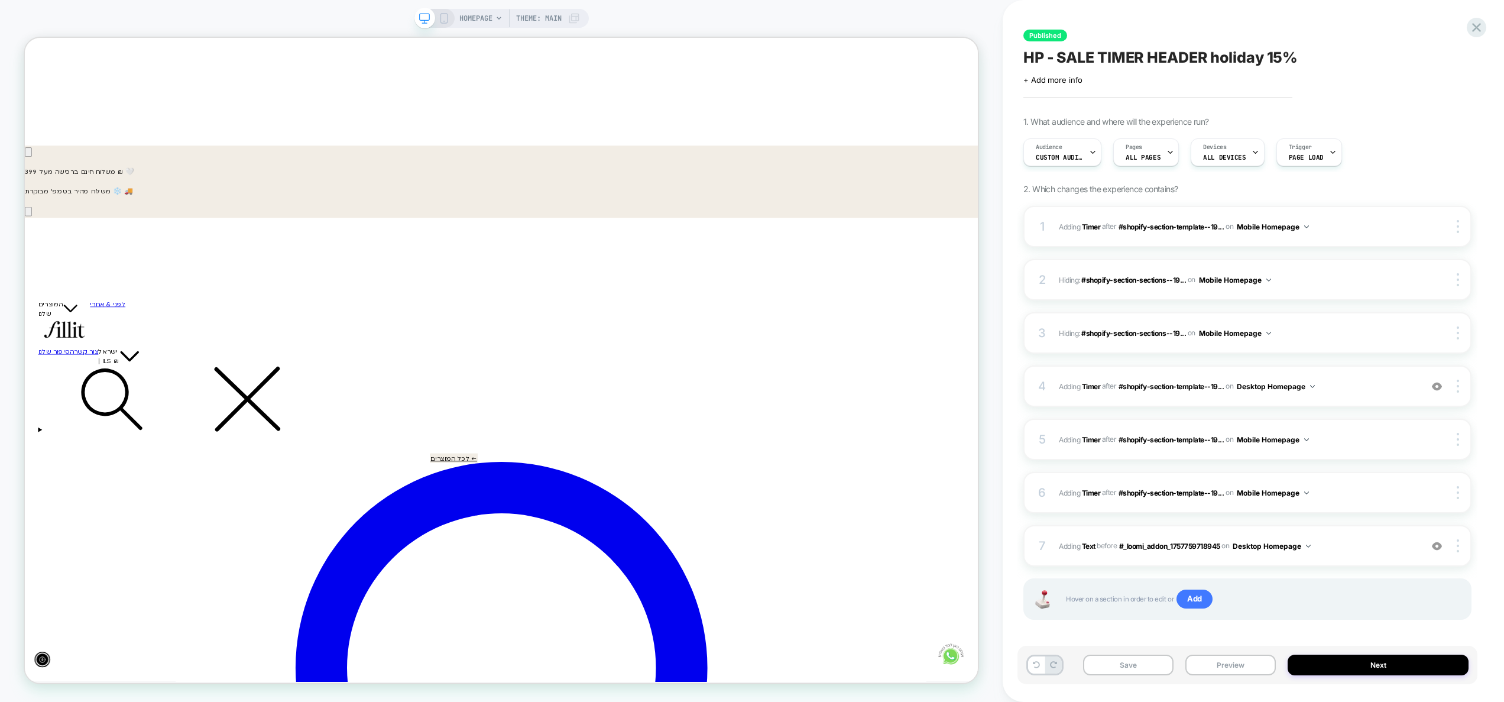
scroll to position [0, -634]
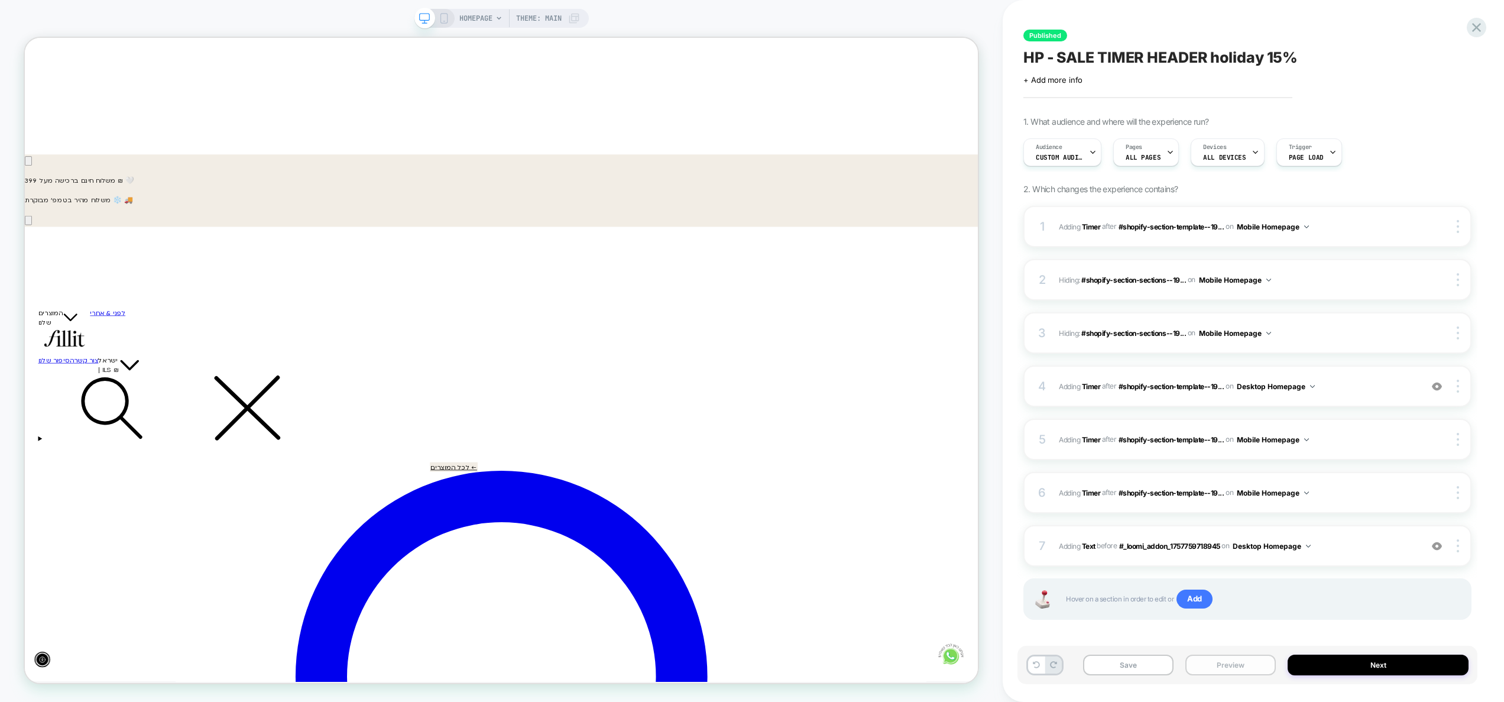
click at [1238, 661] on button "Preview" at bounding box center [1231, 665] width 90 height 21
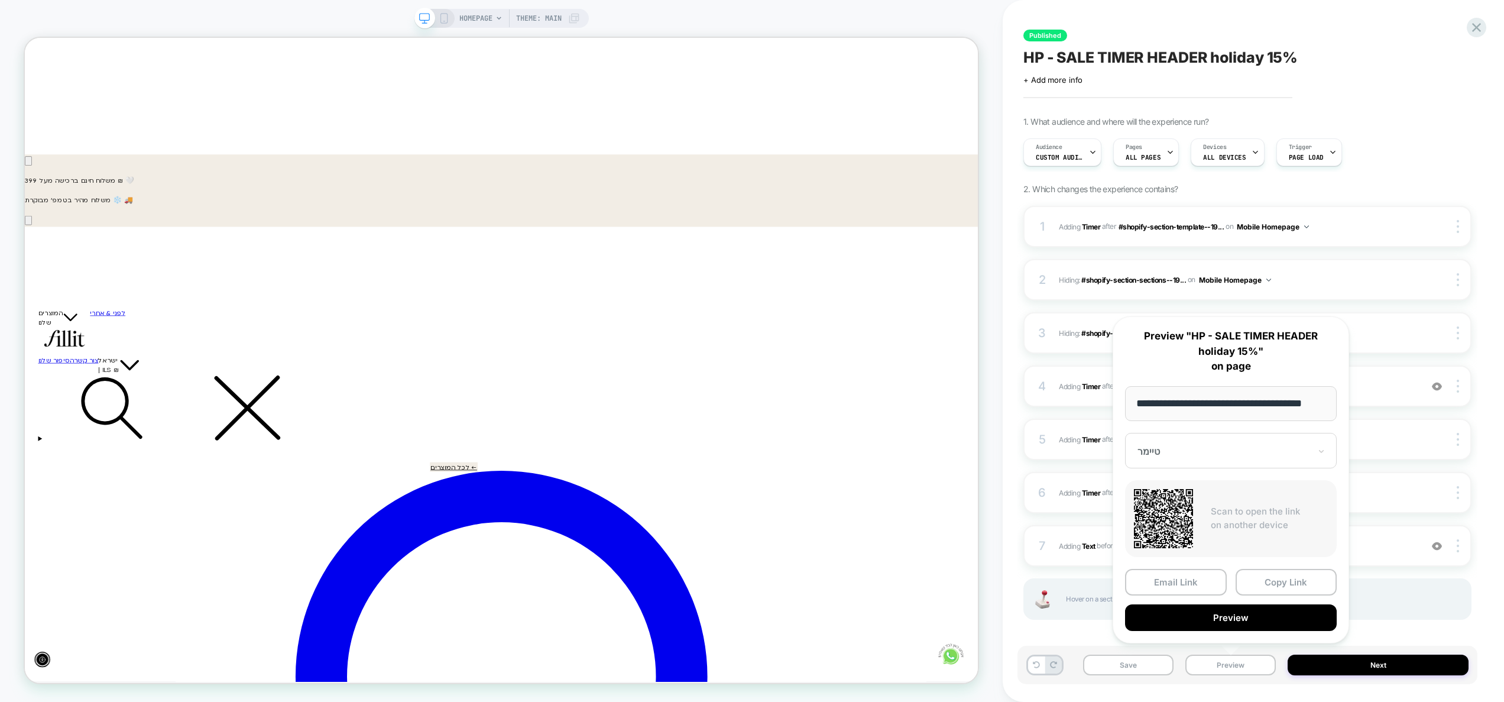
drag, startPoint x: 1328, startPoint y: 441, endPoint x: 1276, endPoint y: 513, distance: 89.3
click at [1190, 613] on button "Preview" at bounding box center [1231, 617] width 212 height 27
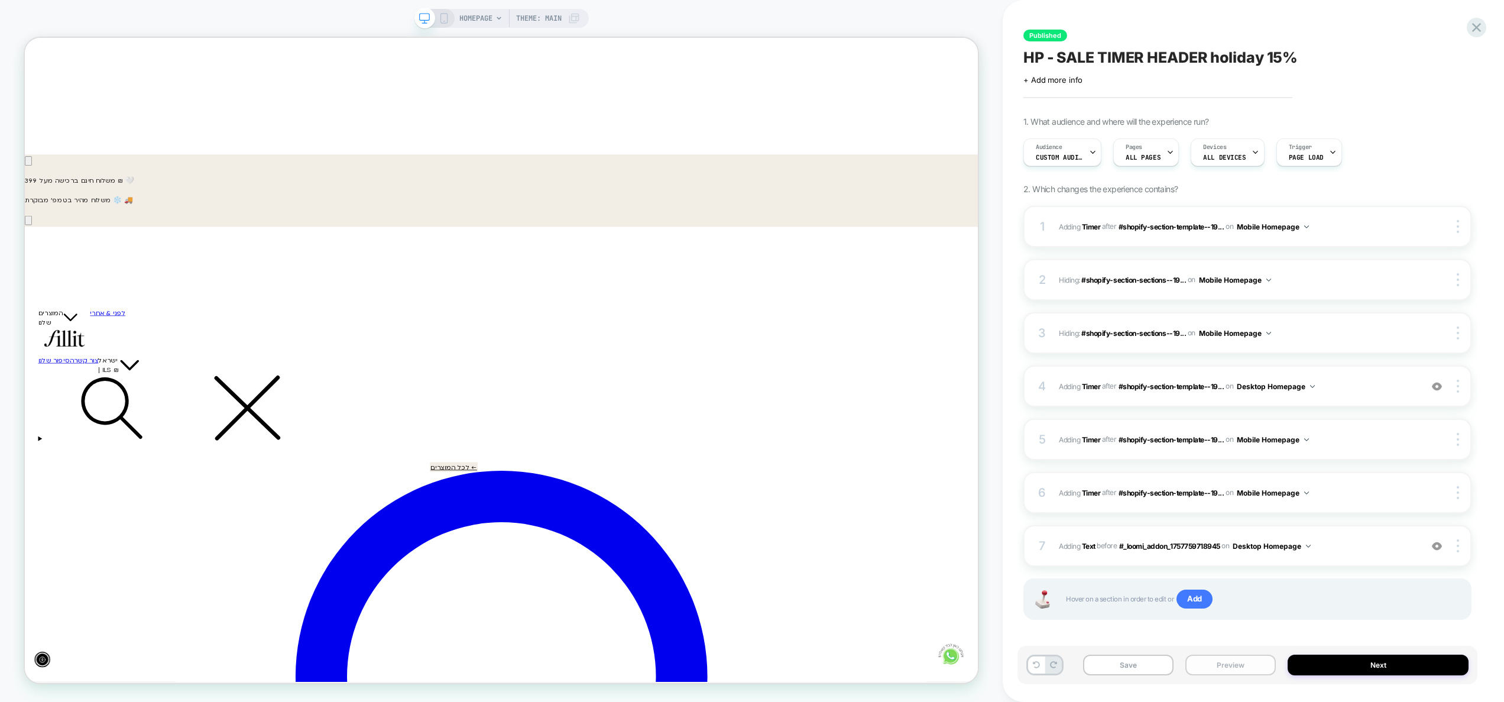
click at [1238, 659] on button "Preview" at bounding box center [1231, 665] width 90 height 21
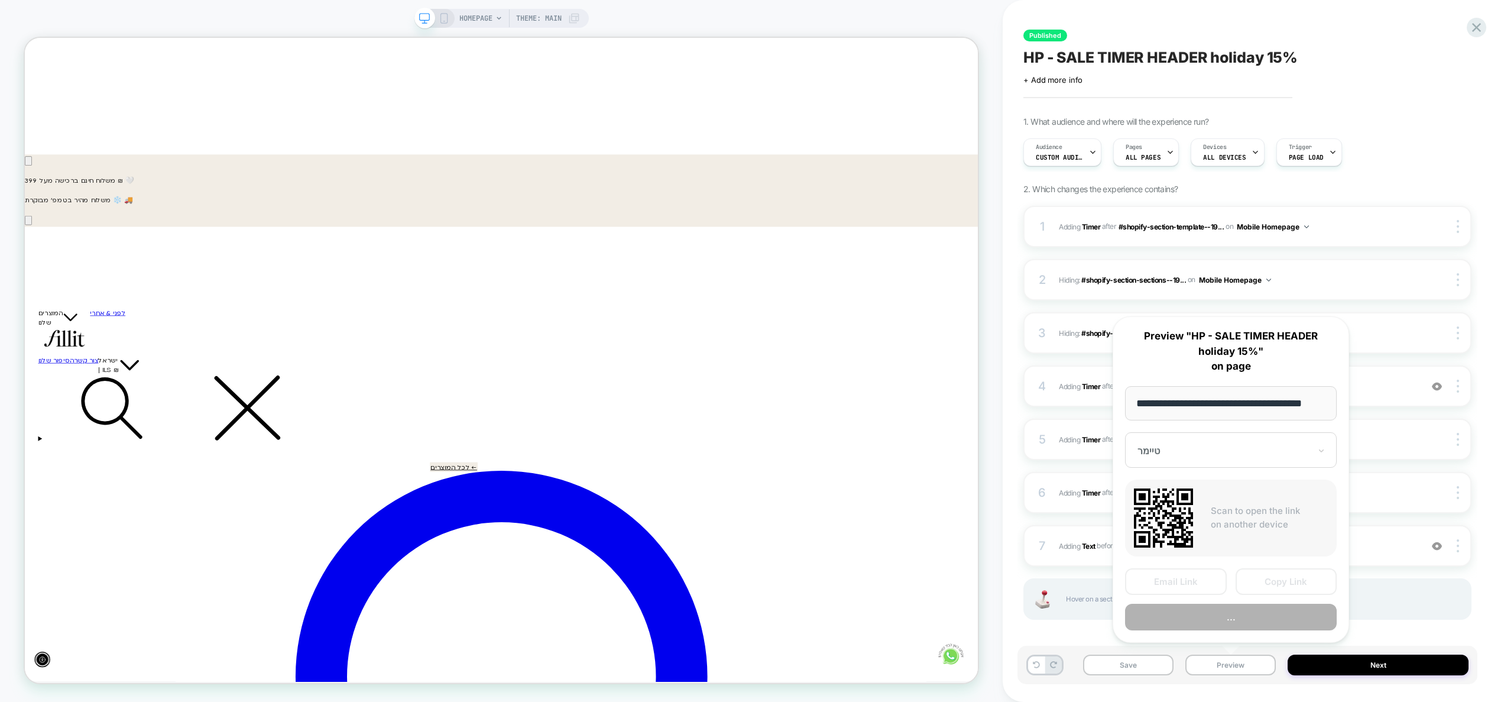
scroll to position [0, 15]
click at [1280, 586] on button "Copy Link" at bounding box center [1287, 581] width 102 height 27
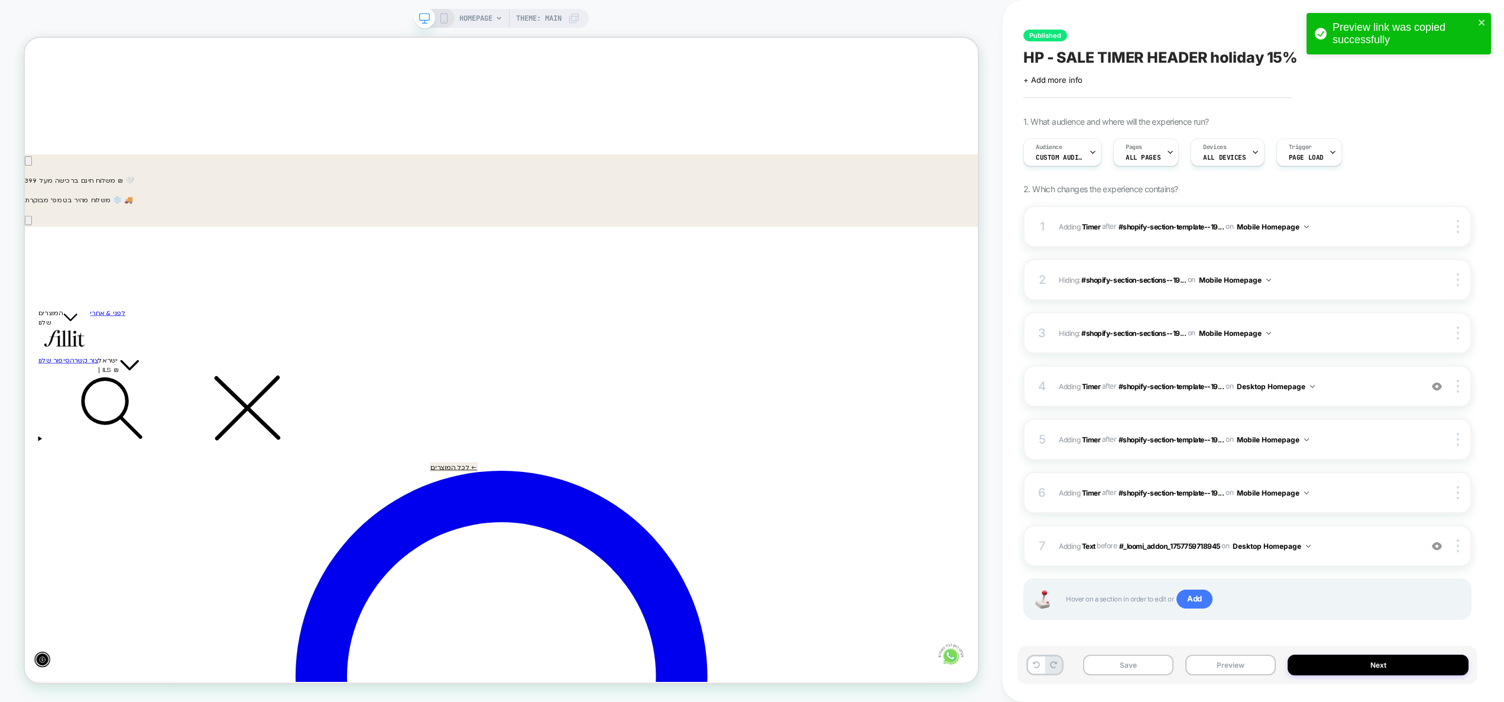
scroll to position [0, -634]
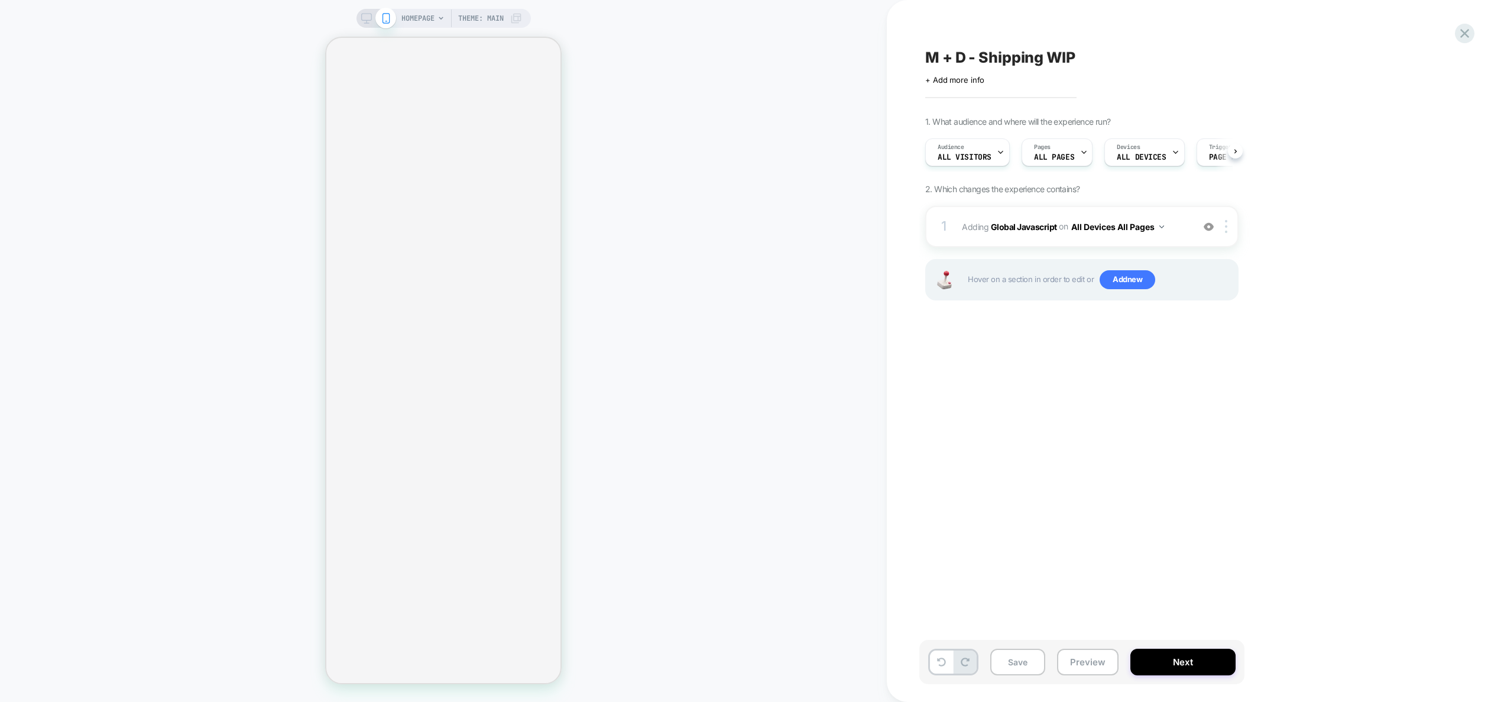
select select "**"
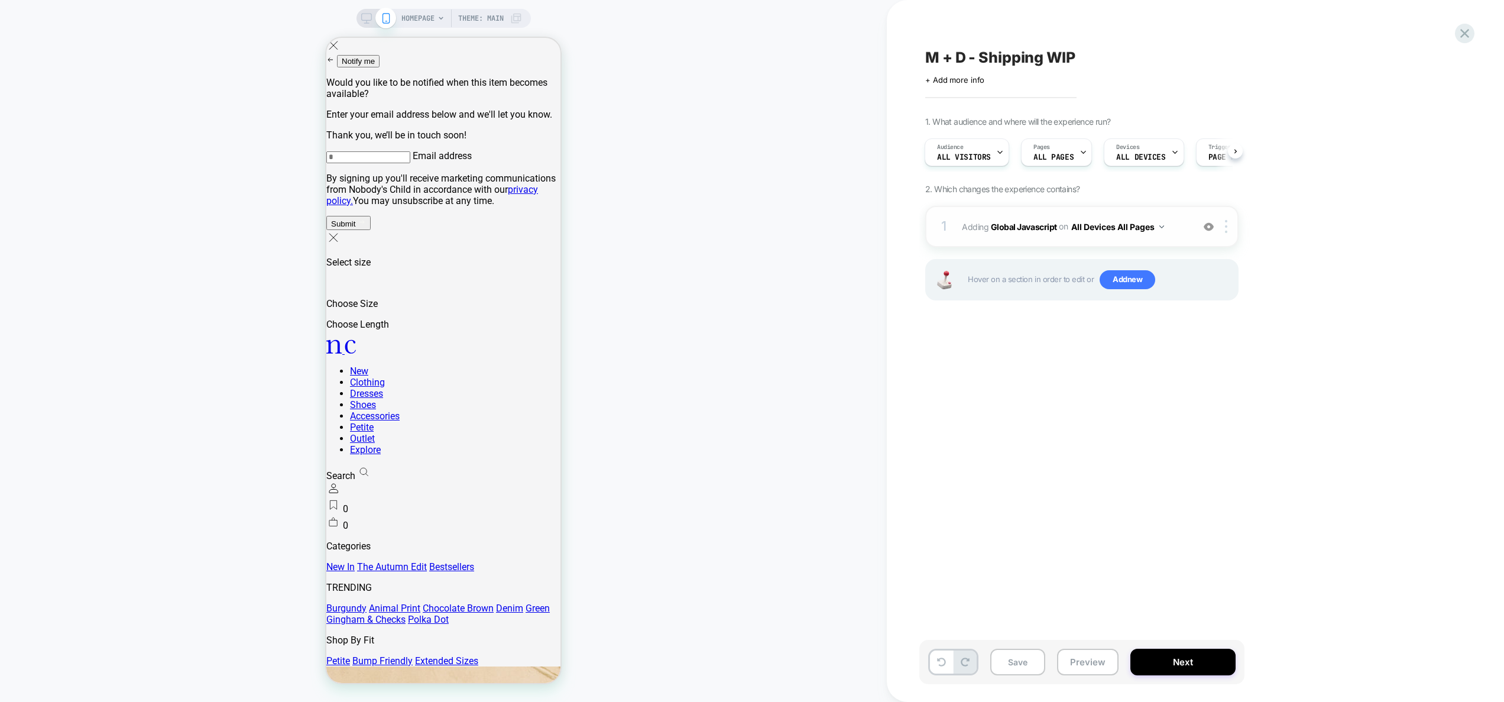
click at [1122, 240] on div "1 Adding Global Javascript on All Devices All Pages Add Before Add After Target…" at bounding box center [1081, 226] width 313 height 41
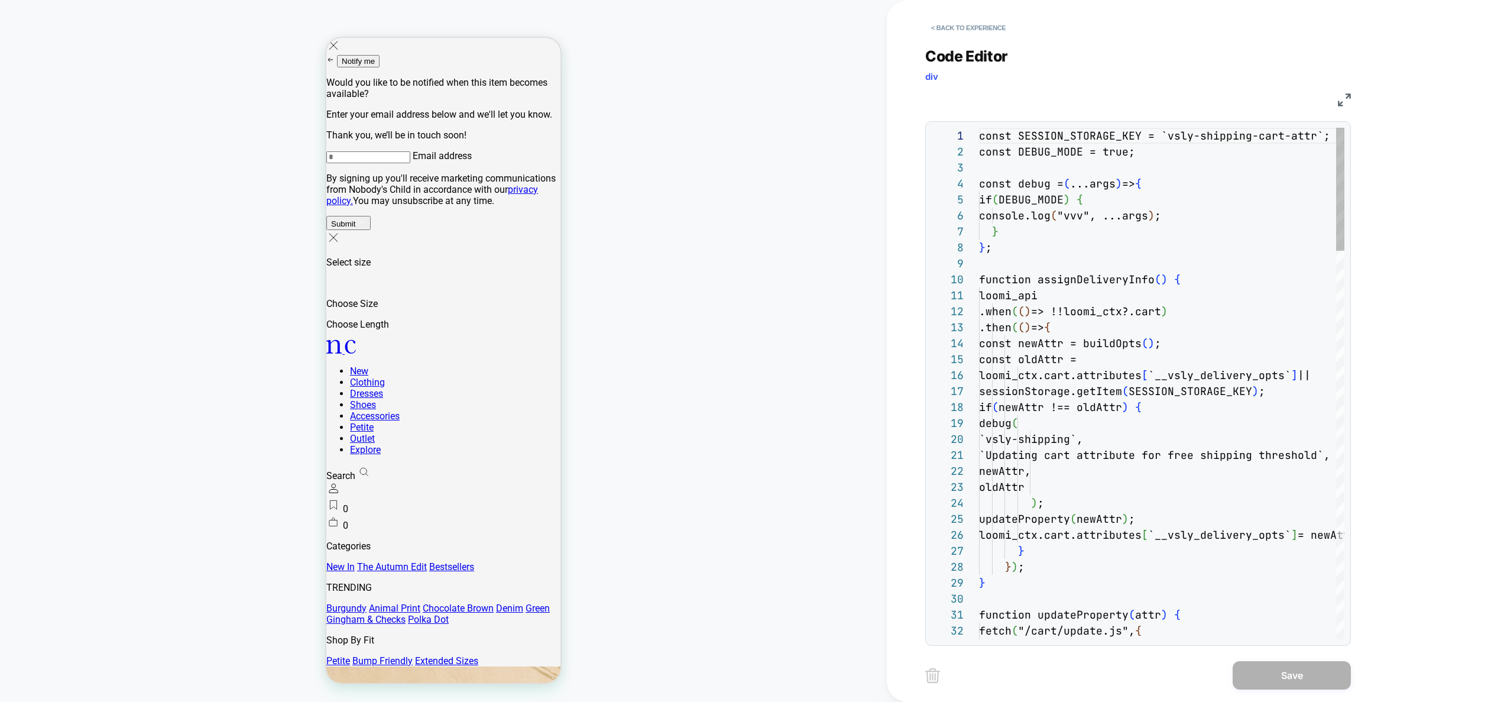
scroll to position [160, 0]
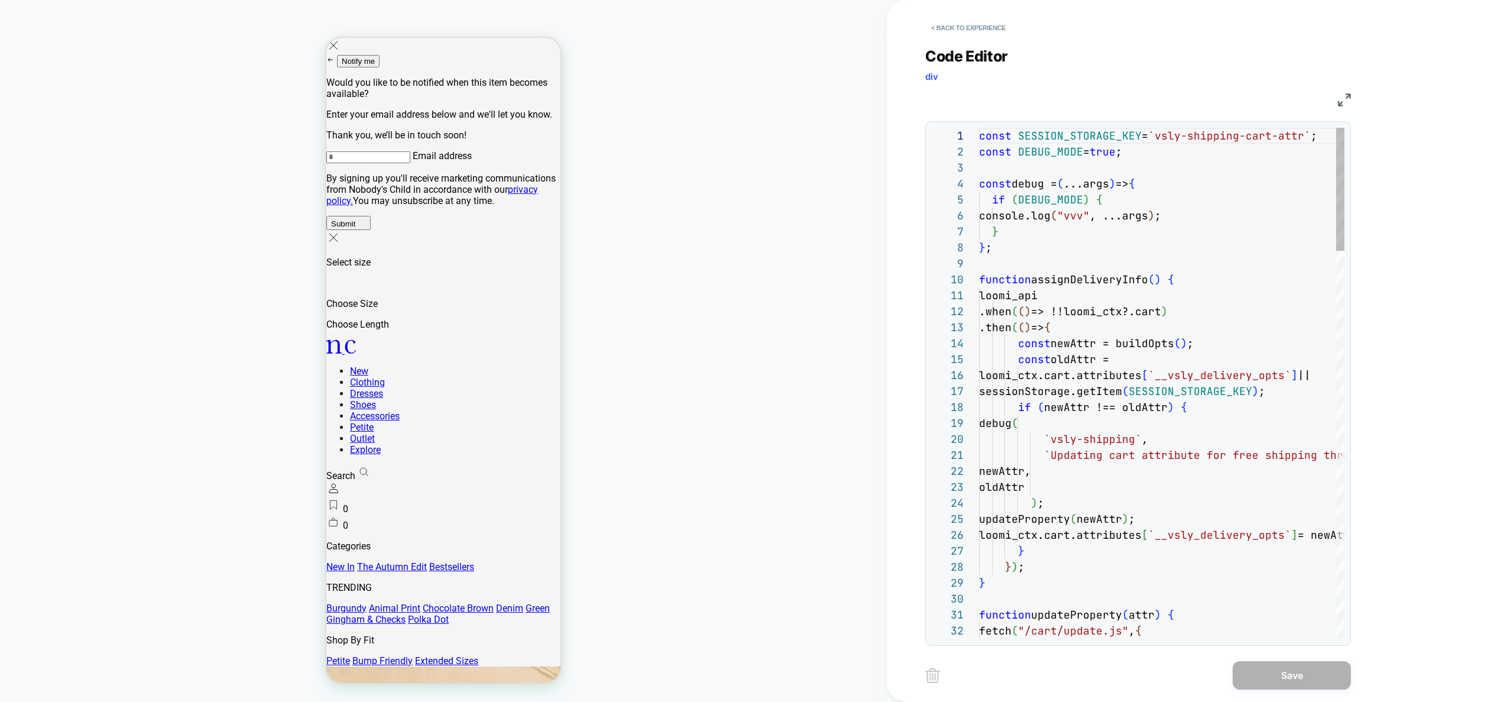
drag, startPoint x: 1123, startPoint y: 241, endPoint x: 1131, endPoint y: 275, distance: 34.7
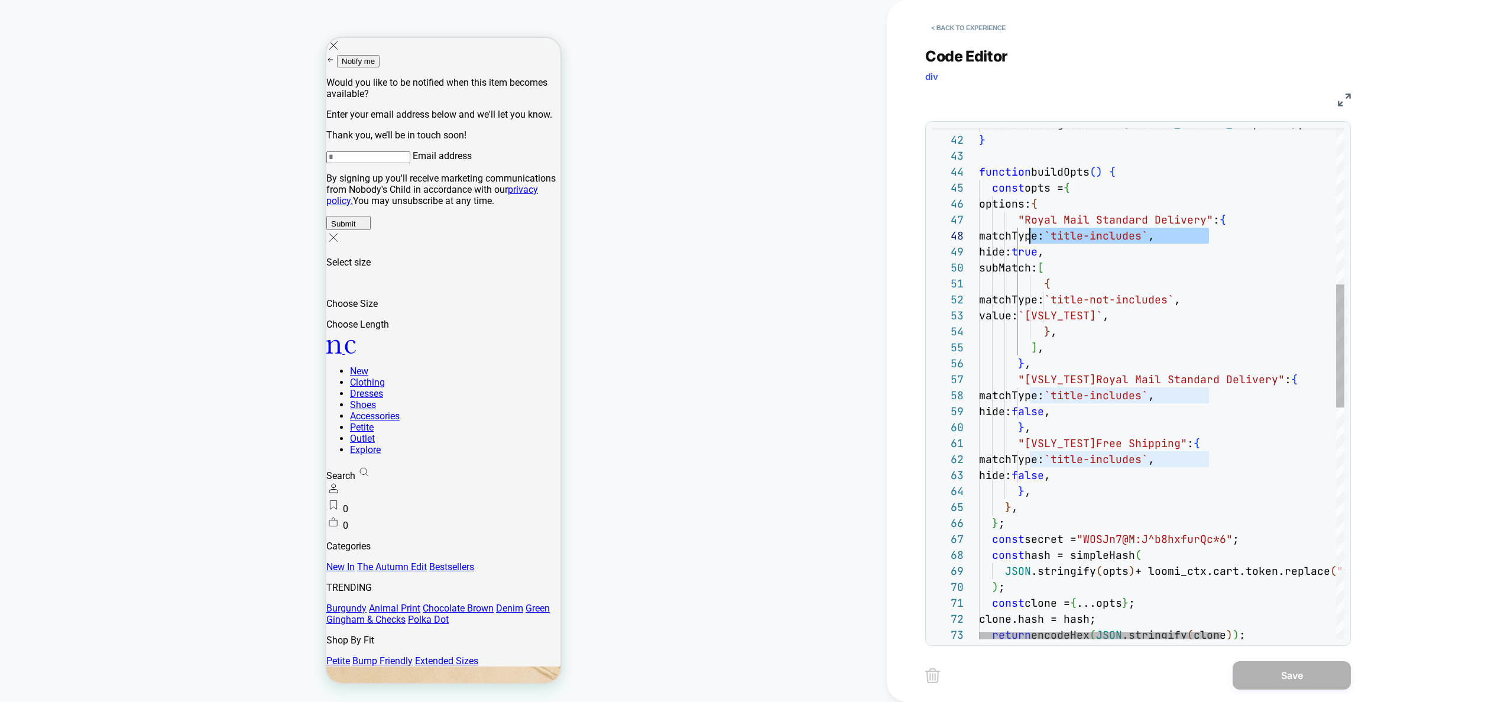
scroll to position [112, 51]
drag, startPoint x: 1231, startPoint y: 237, endPoint x: 1031, endPoint y: 235, distance: 199.3
click at [1031, 235] on div "{ matchType: `title-not-includes` , value: `[VSLY_TEST]` , } , ] , } , "[VSLY_T…" at bounding box center [1248, 539] width 538 height 2124
type textarea "**********"
click at [1174, 288] on div "{ matchType: `title-not-includes` , value: `[VSLY_TEST]` , } , ] , } , "[VSLY_T…" at bounding box center [1248, 539] width 538 height 2124
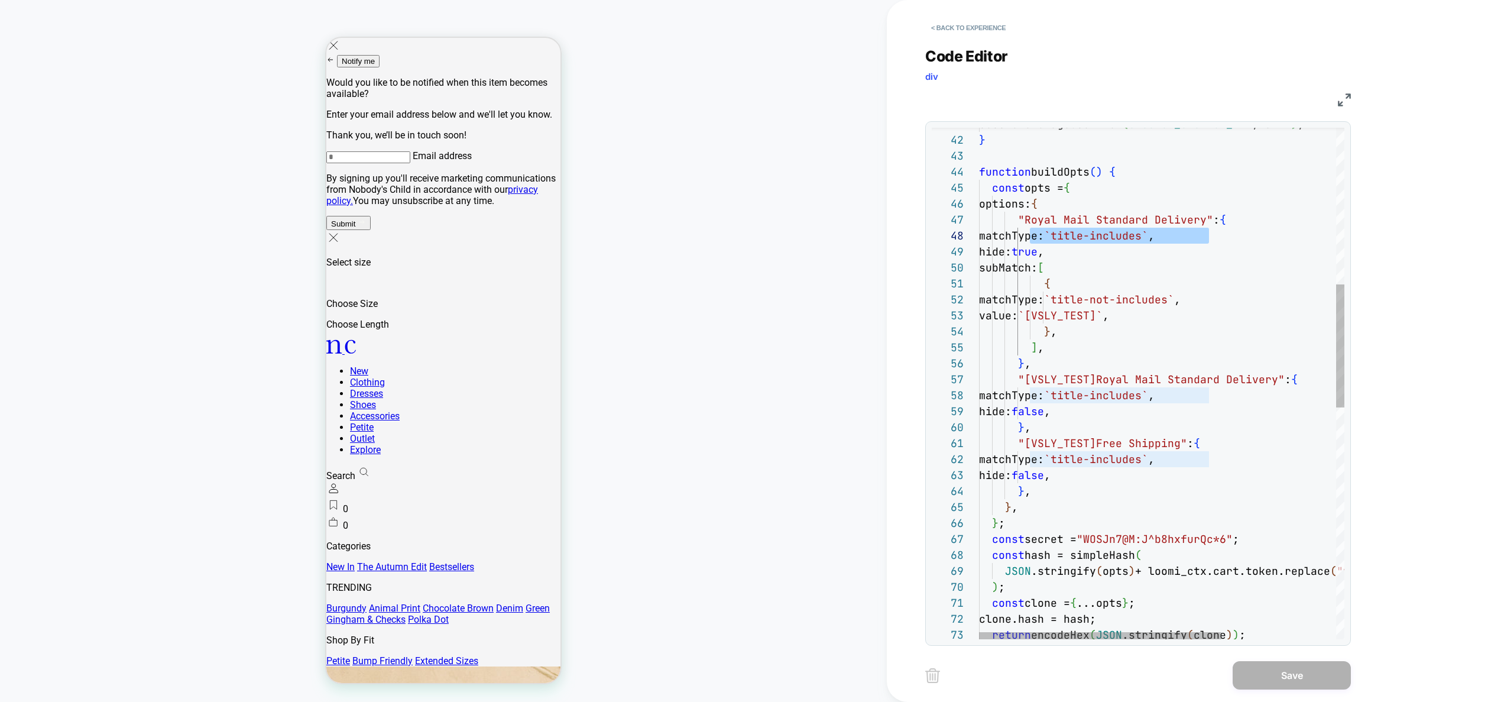
scroll to position [0, 70]
